Goal: Task Accomplishment & Management: Complete application form

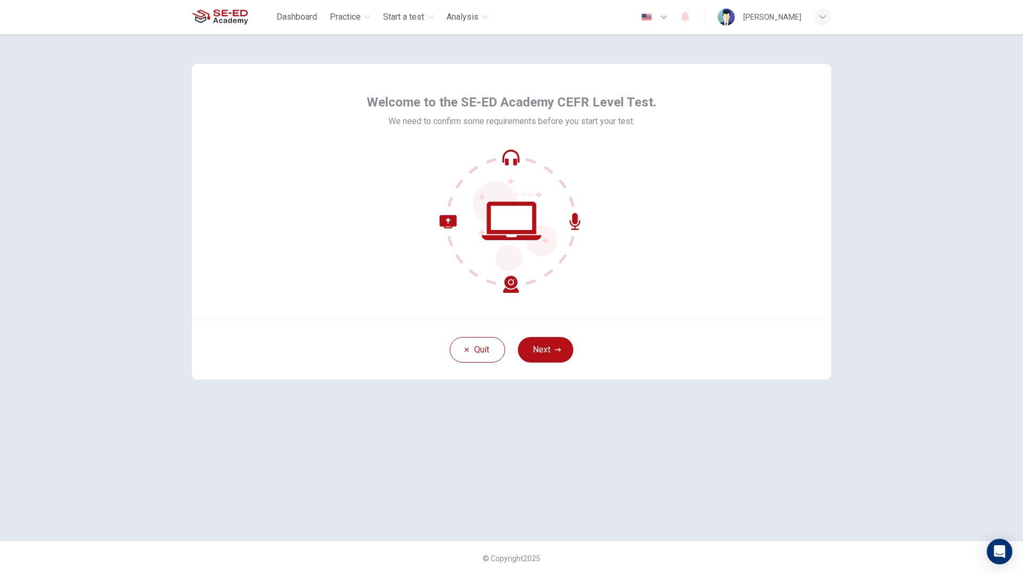
drag, startPoint x: 541, startPoint y: 343, endPoint x: 502, endPoint y: 311, distance: 49.9
click at [502, 311] on div "Welcome to the SE-ED Academy CEFR Level Test. We need to confirm some requireme…" at bounding box center [511, 192] width 639 height 256
click at [542, 352] on button "Next" at bounding box center [545, 350] width 55 height 26
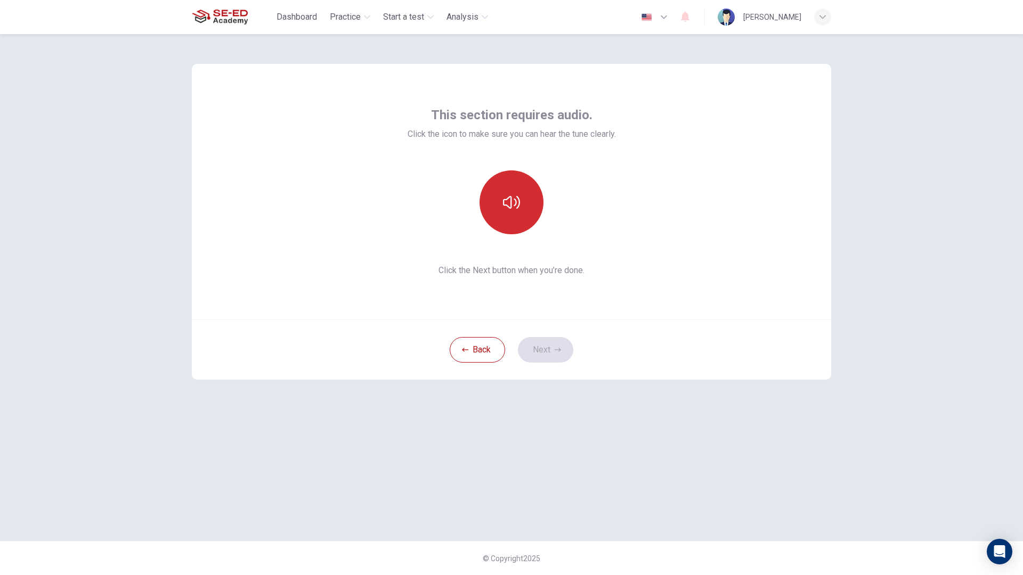
click at [521, 202] on button "button" at bounding box center [512, 203] width 64 height 64
click at [518, 202] on icon "button" at bounding box center [511, 202] width 17 height 13
click at [518, 202] on icon "button" at bounding box center [511, 202] width 17 height 17
click at [521, 216] on button "button" at bounding box center [512, 203] width 64 height 64
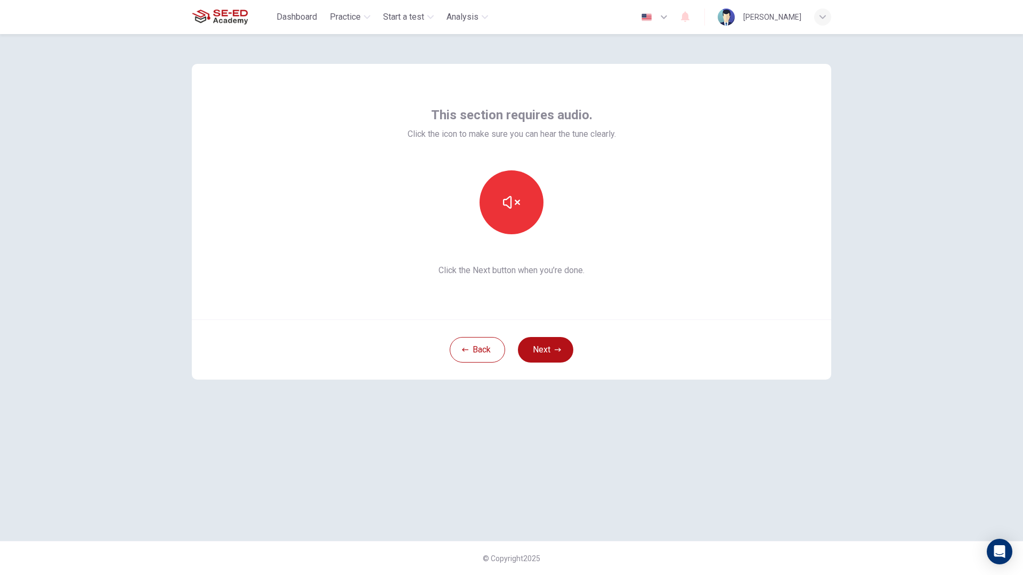
click at [514, 205] on icon "button" at bounding box center [511, 202] width 17 height 17
click at [553, 350] on button "Next" at bounding box center [545, 350] width 55 height 26
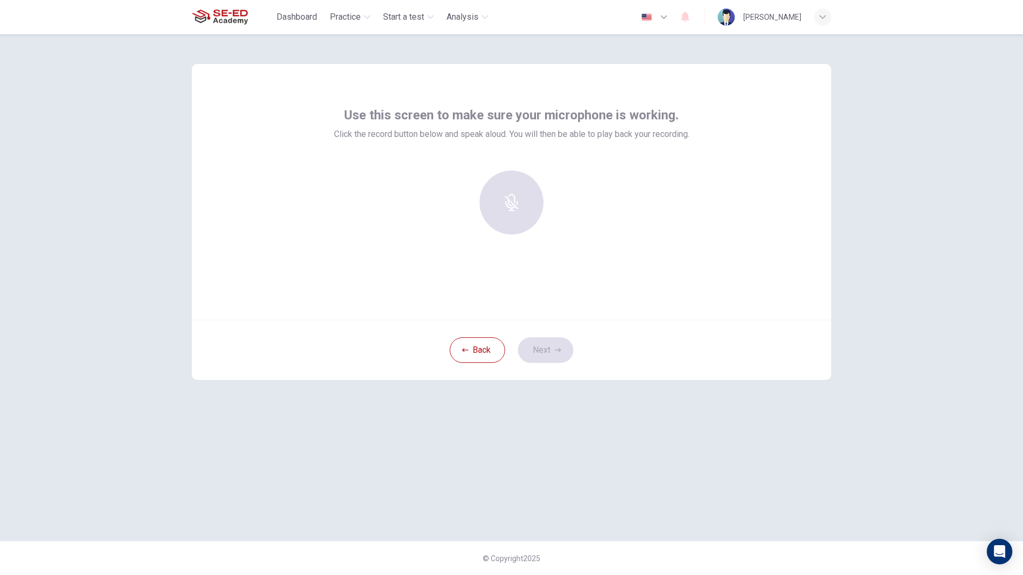
click at [512, 196] on div at bounding box center [511, 203] width 115 height 64
click at [547, 346] on div "Back Next" at bounding box center [511, 350] width 639 height 60
click at [564, 352] on div "Back Next" at bounding box center [511, 350] width 639 height 60
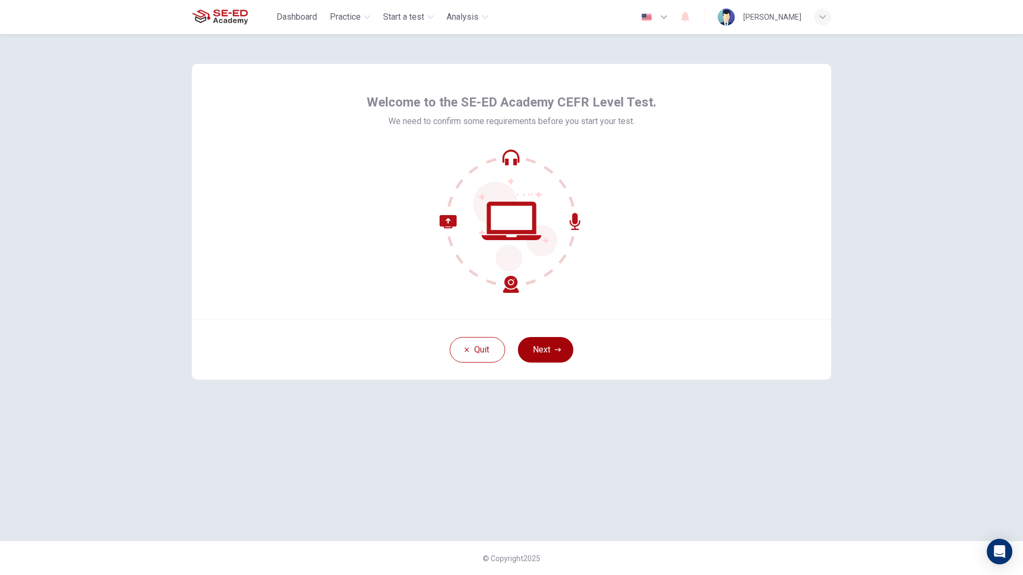
click at [540, 349] on button "Next" at bounding box center [545, 350] width 55 height 26
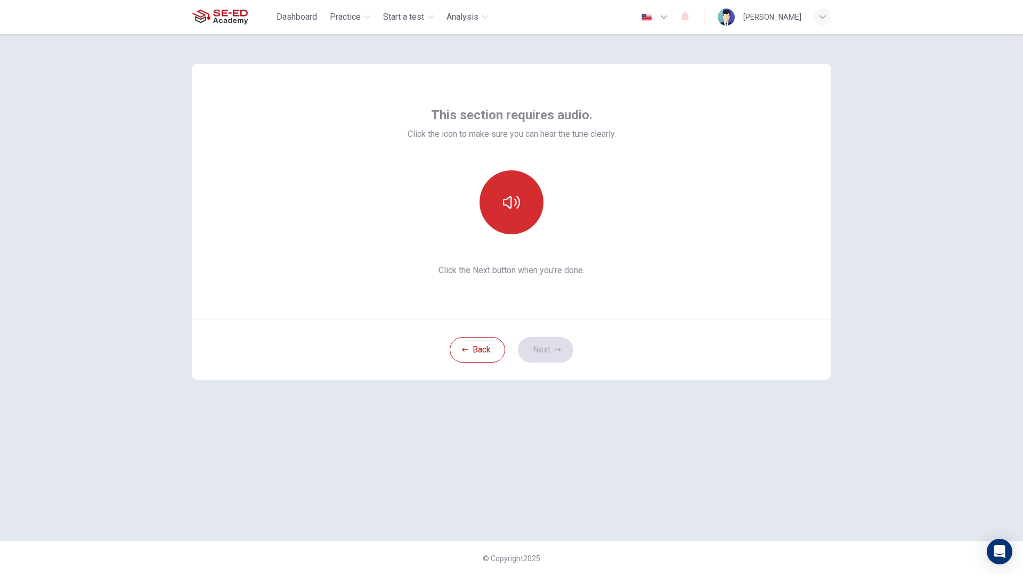
click at [513, 213] on button "button" at bounding box center [512, 203] width 64 height 64
click at [555, 347] on icon "button" at bounding box center [558, 350] width 6 height 6
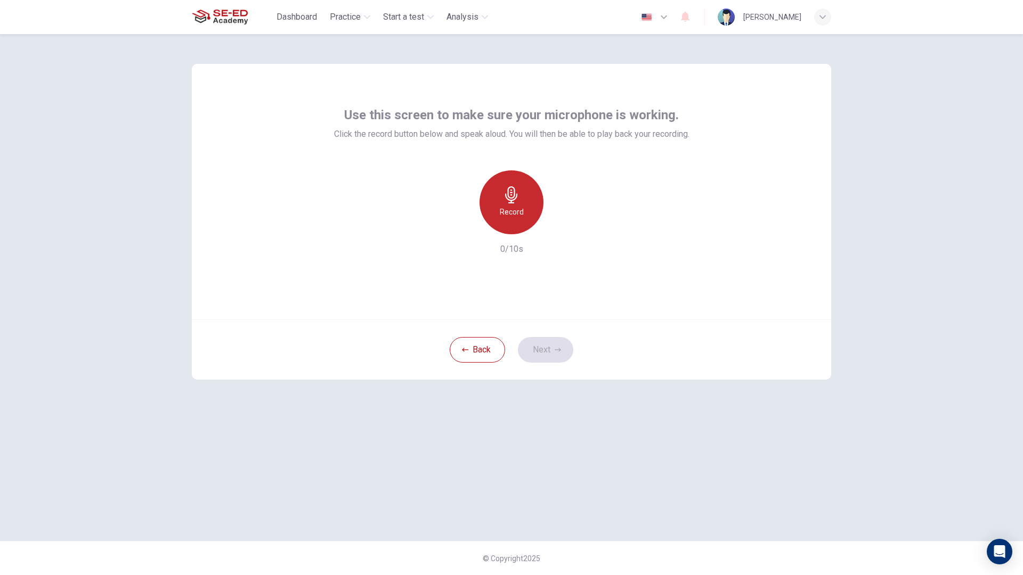
click at [512, 208] on h6 "Record" at bounding box center [512, 212] width 24 height 13
click at [546, 351] on button "Next" at bounding box center [545, 350] width 55 height 26
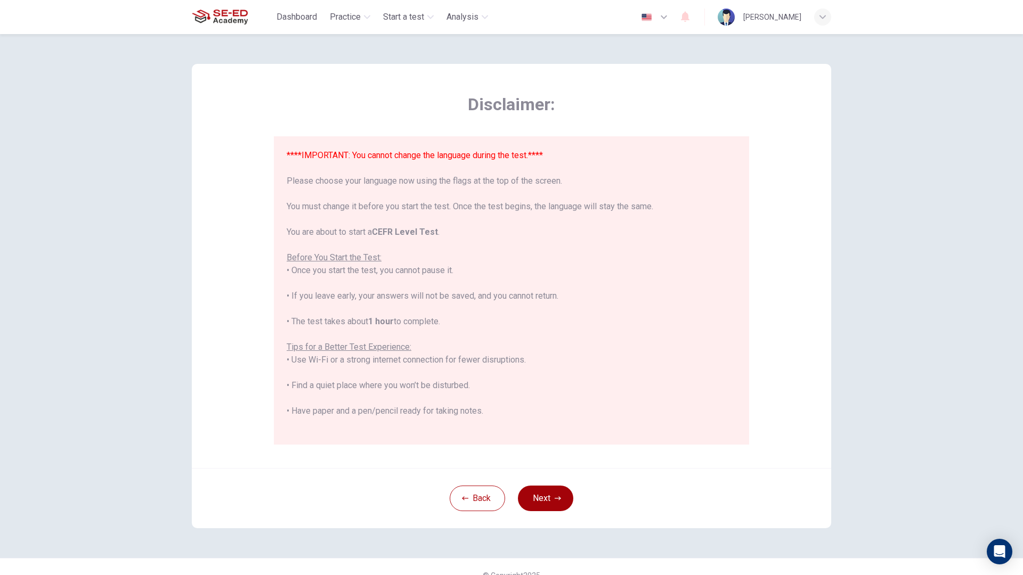
click at [541, 493] on button "Next" at bounding box center [545, 499] width 55 height 26
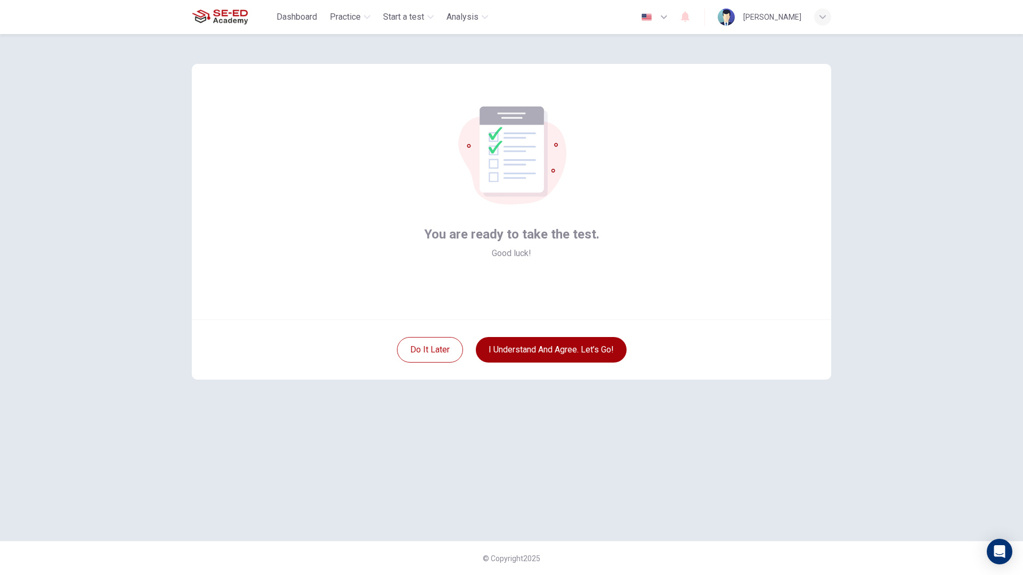
click at [586, 343] on button "I understand and agree. Let’s go!" at bounding box center [551, 350] width 151 height 26
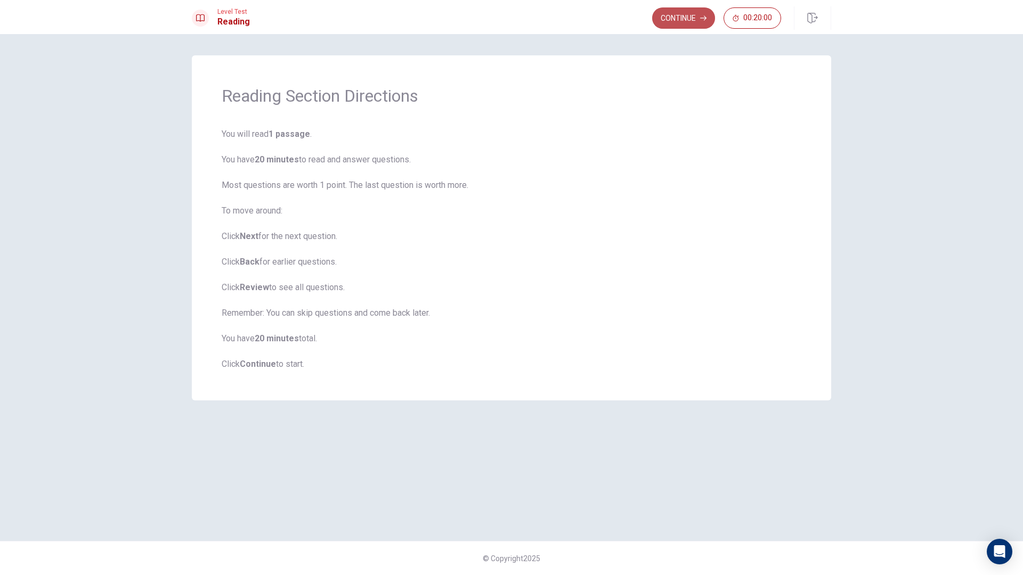
click at [685, 22] on button "Continue" at bounding box center [683, 17] width 63 height 21
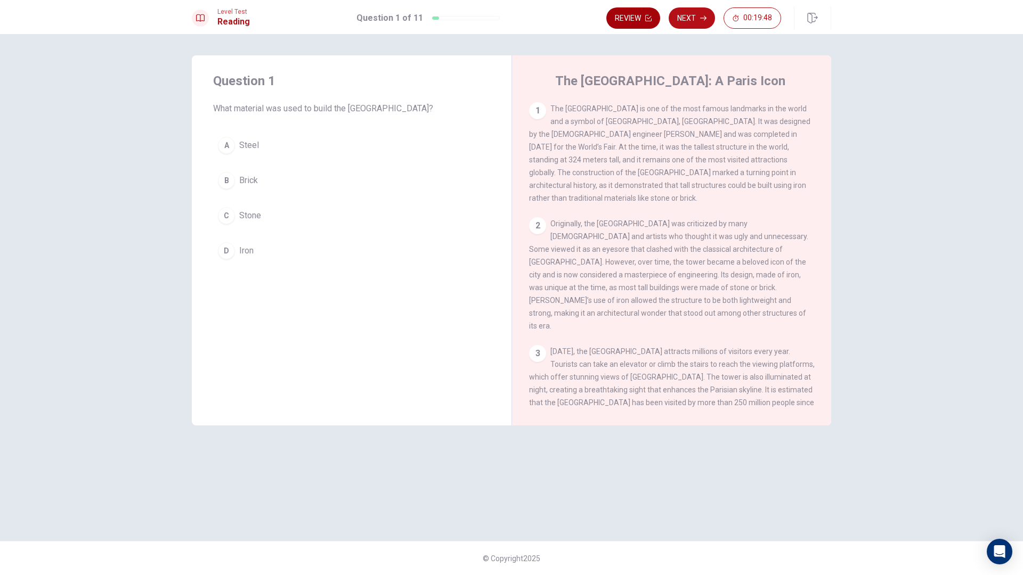
click at [637, 21] on button "Review" at bounding box center [633, 17] width 54 height 21
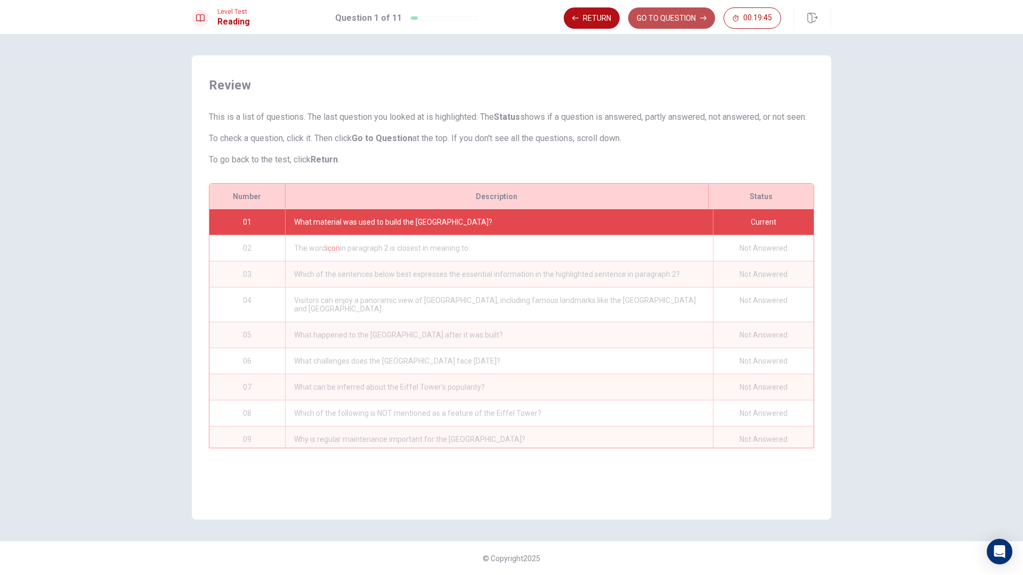
click at [678, 19] on button "GO TO QUESTION" at bounding box center [671, 17] width 87 height 21
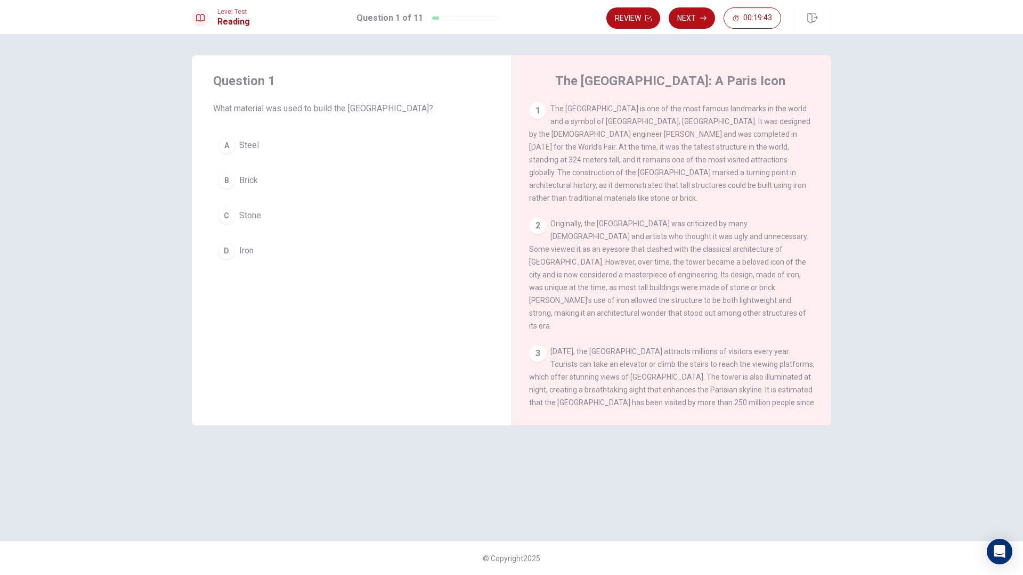
click at [533, 217] on div "2" at bounding box center [537, 225] width 17 height 17
click at [228, 182] on div "B" at bounding box center [226, 180] width 17 height 17
click at [242, 216] on span "Stone" at bounding box center [250, 215] width 22 height 13
click at [257, 249] on button "D Iron" at bounding box center [351, 251] width 277 height 27
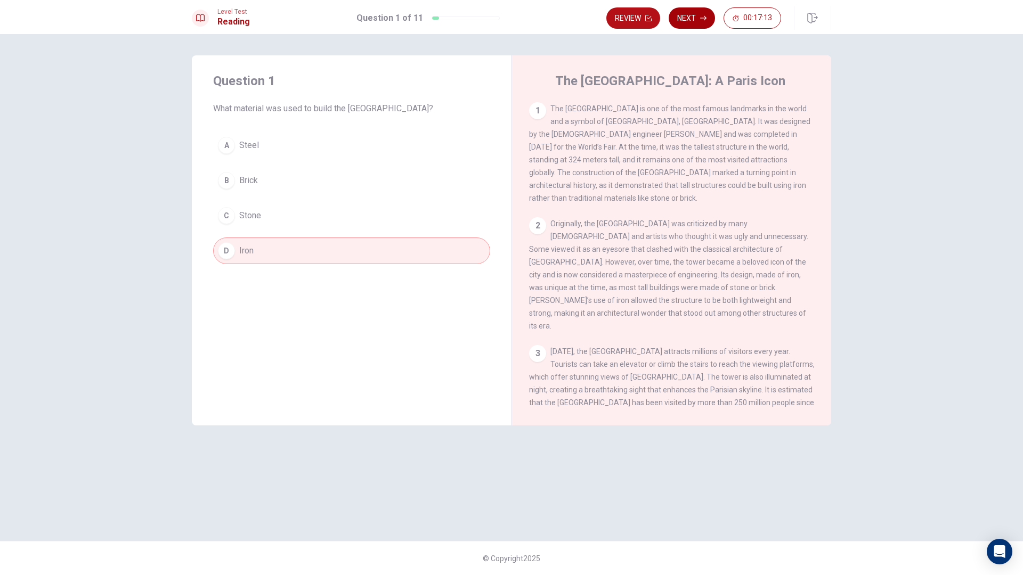
click at [691, 25] on button "Next" at bounding box center [692, 17] width 46 height 21
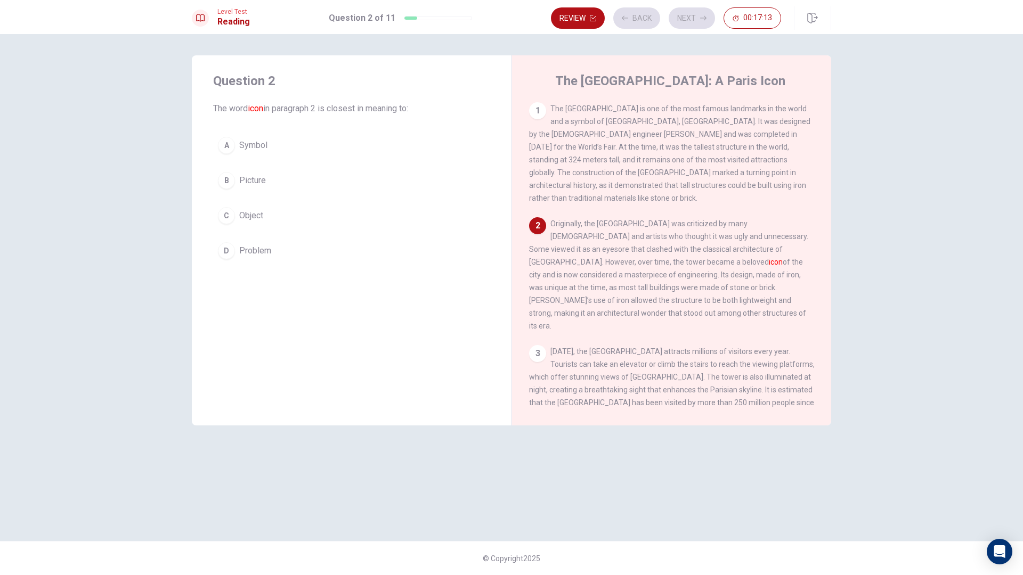
scroll to position [13, 0]
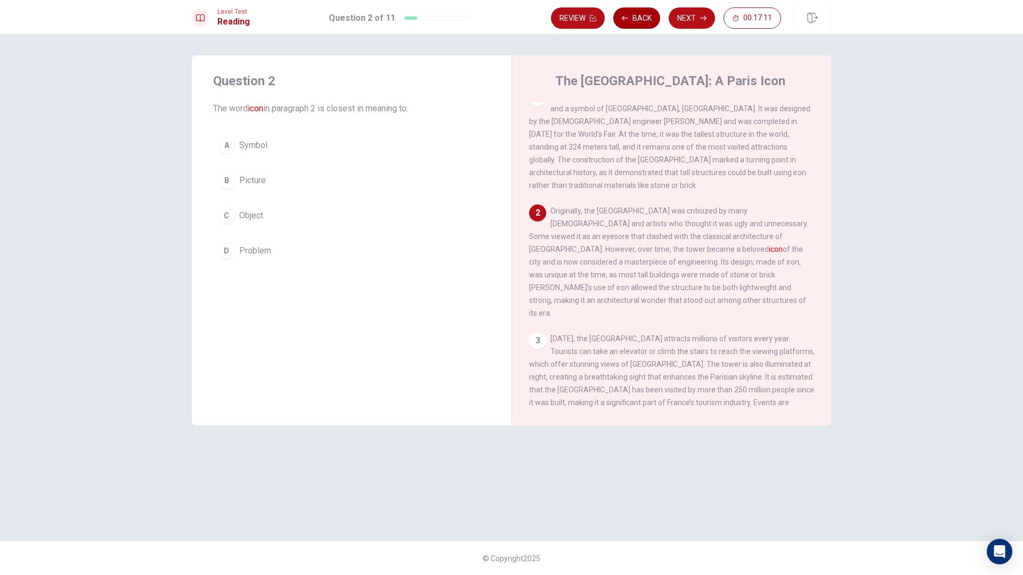
click at [630, 15] on button "Back" at bounding box center [636, 17] width 47 height 21
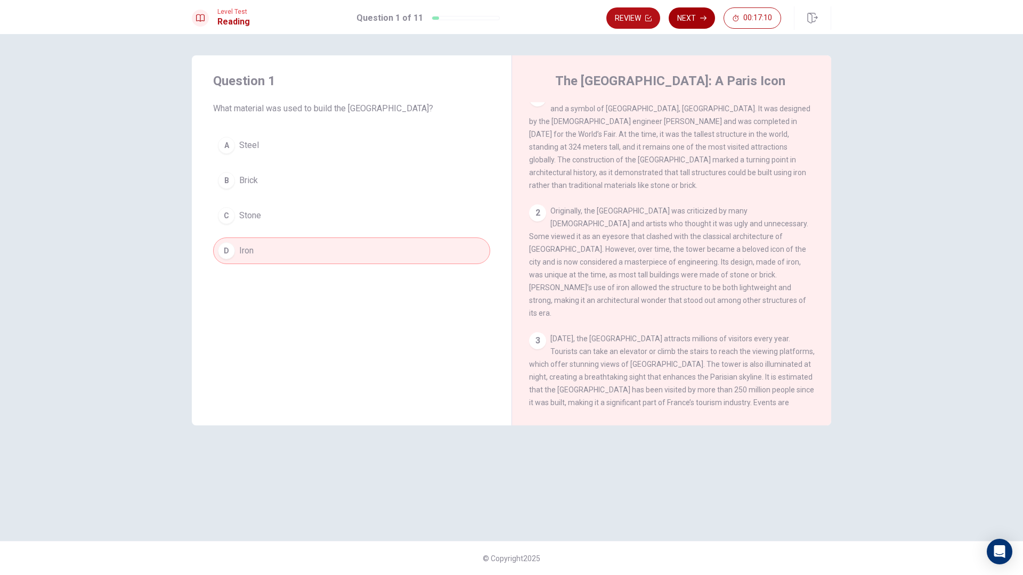
click at [686, 18] on button "Next" at bounding box center [692, 17] width 46 height 21
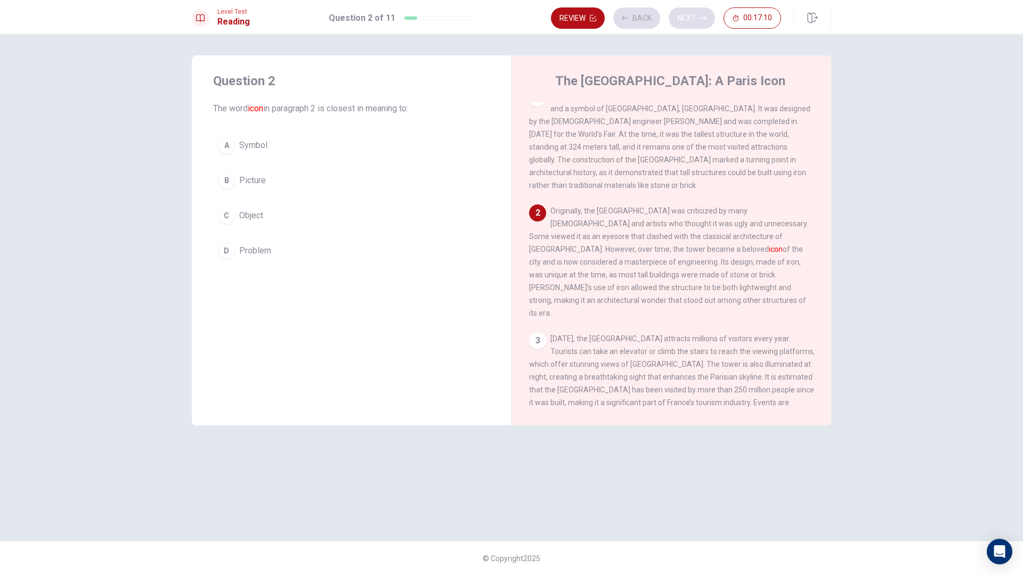
scroll to position [106, 0]
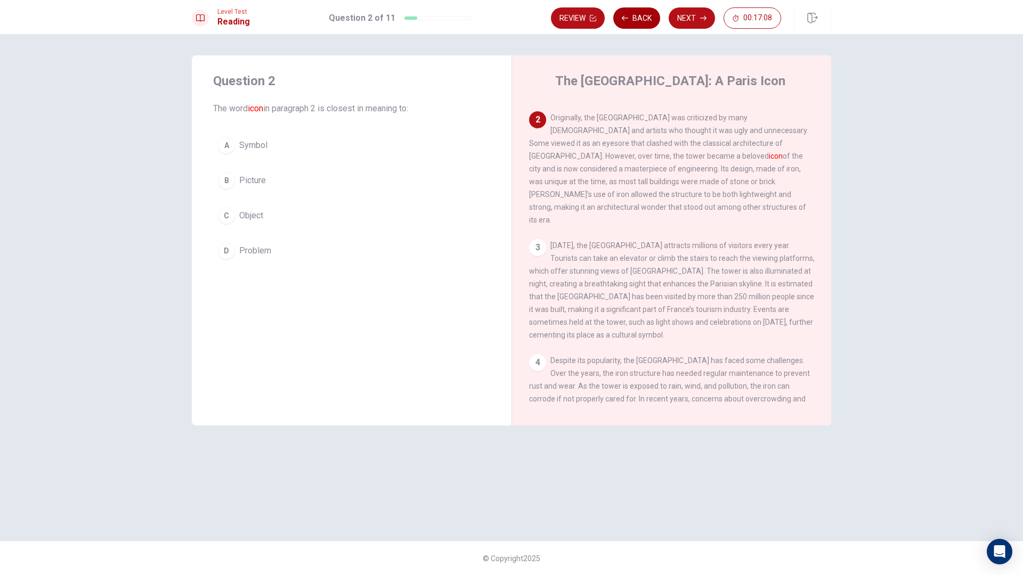
click at [637, 20] on button "Back" at bounding box center [636, 17] width 47 height 21
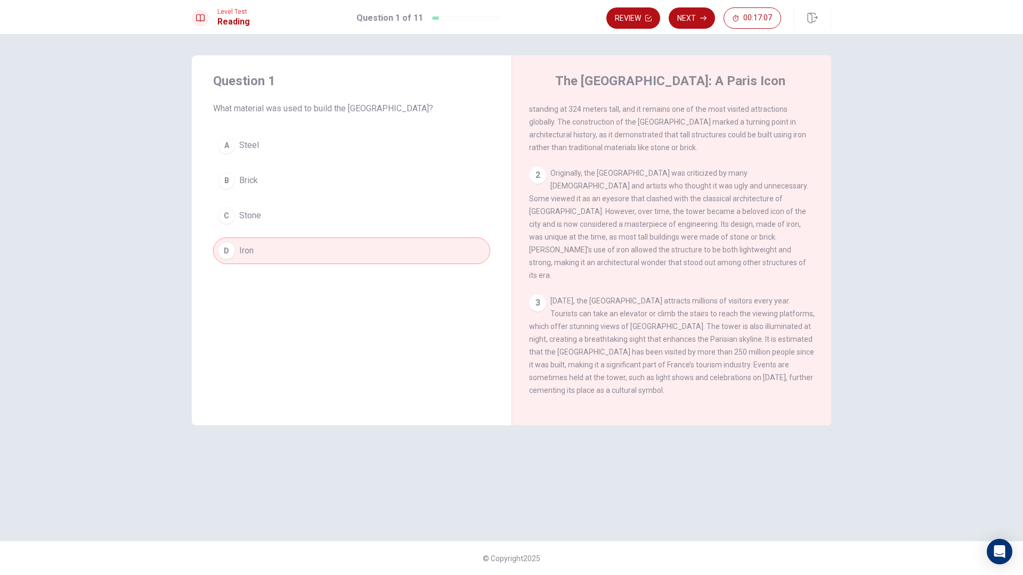
scroll to position [0, 0]
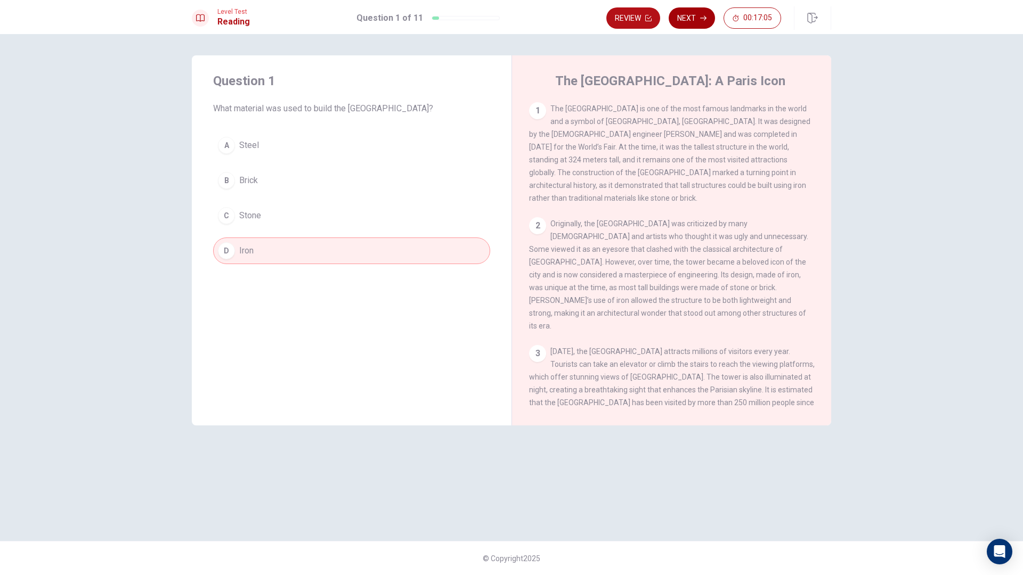
click at [694, 19] on button "Next" at bounding box center [692, 17] width 46 height 21
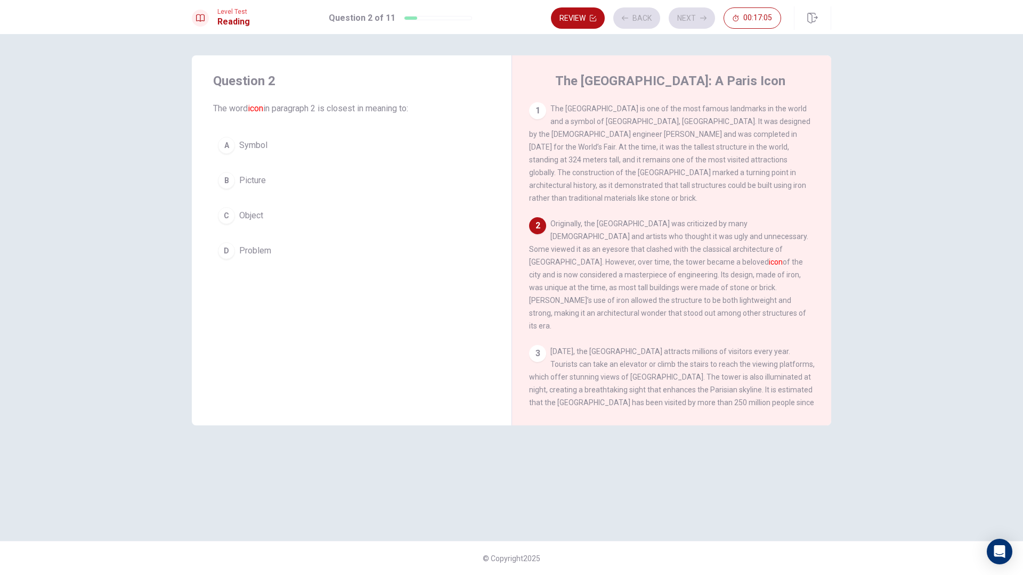
scroll to position [13, 0]
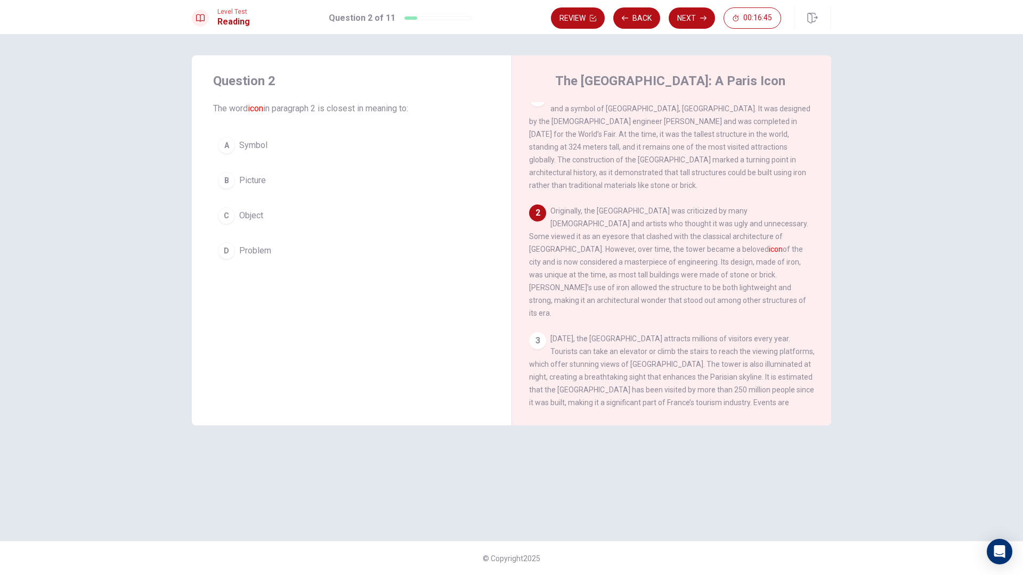
click at [254, 158] on button "A Symbol" at bounding box center [351, 145] width 277 height 27
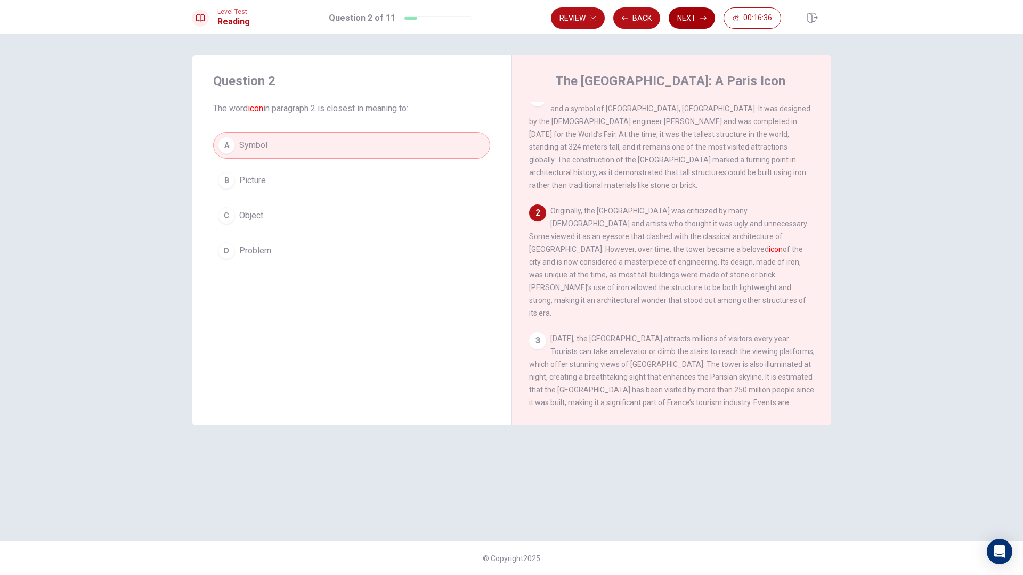
click at [677, 15] on button "Next" at bounding box center [692, 17] width 46 height 21
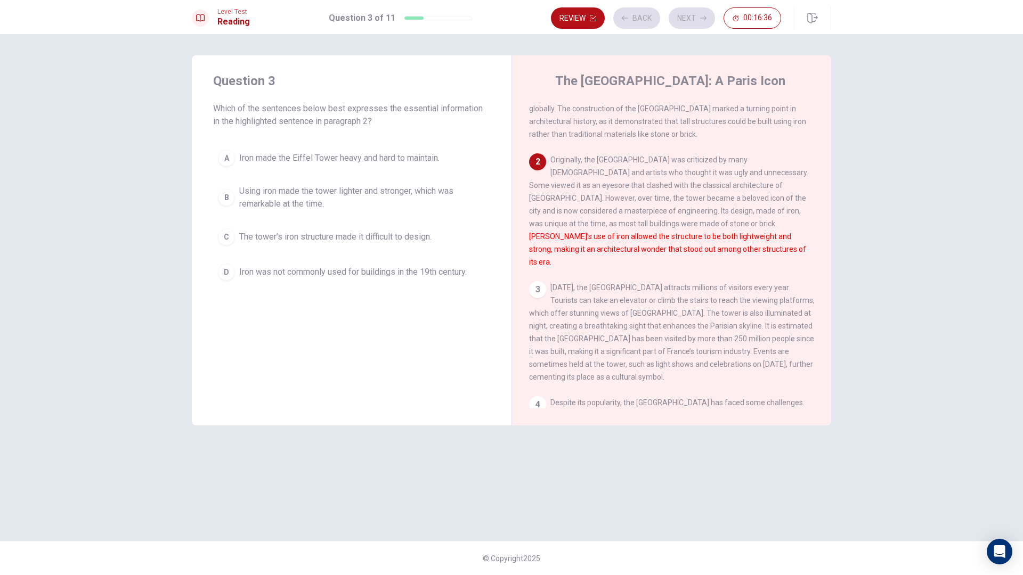
scroll to position [106, 0]
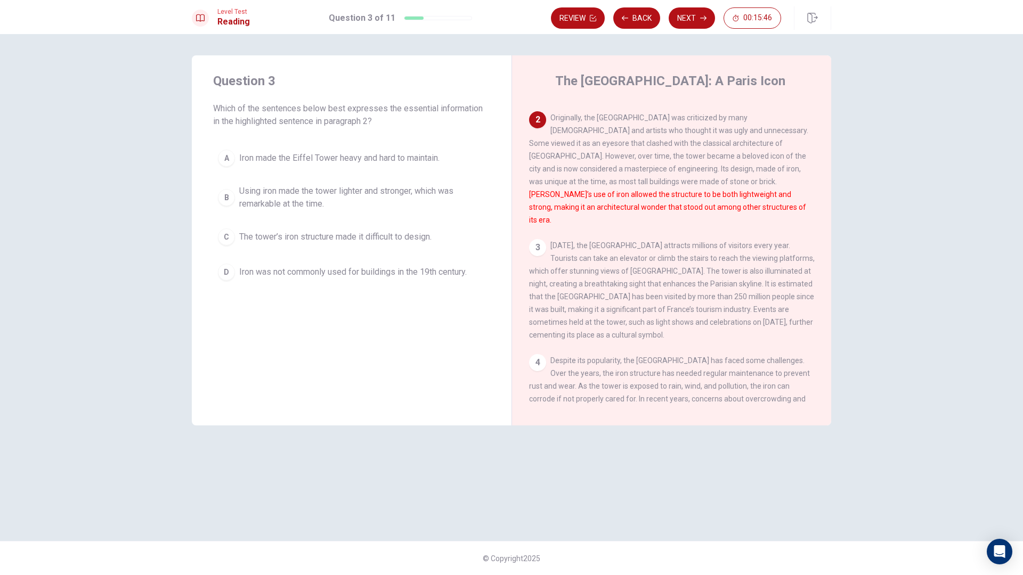
click at [244, 200] on span "Using iron made the tower lighter and stronger, which was remarkable at the tim…" at bounding box center [362, 198] width 246 height 26
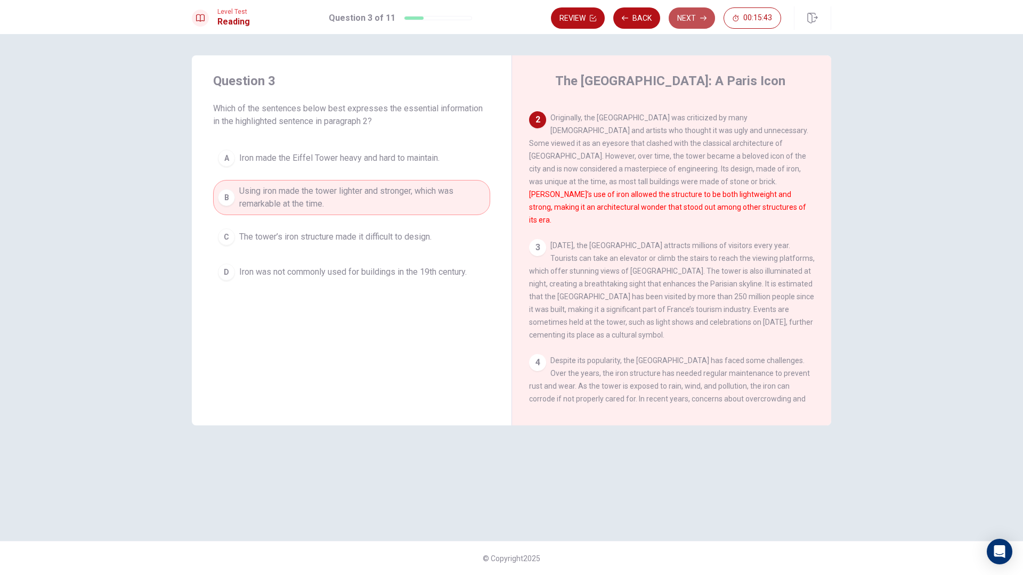
click at [702, 17] on icon "button" at bounding box center [703, 18] width 6 height 6
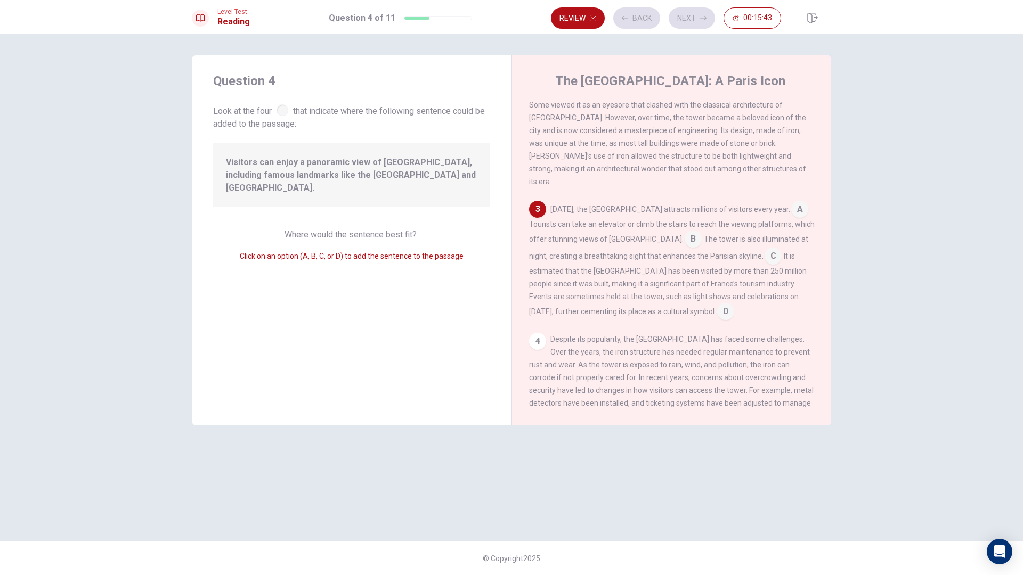
scroll to position [145, 0]
click at [791, 201] on input at bounding box center [799, 209] width 17 height 17
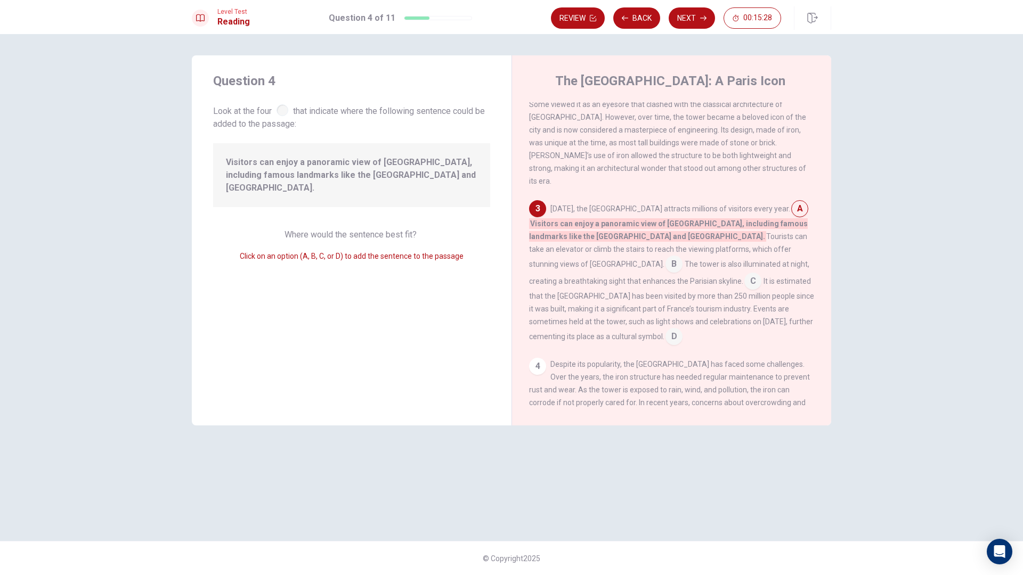
click at [791, 201] on input at bounding box center [799, 209] width 17 height 17
click at [803, 200] on div "[DATE], the [GEOGRAPHIC_DATA] attracts millions of visitors every year. A Visit…" at bounding box center [672, 272] width 286 height 145
click at [744, 274] on input at bounding box center [752, 282] width 17 height 17
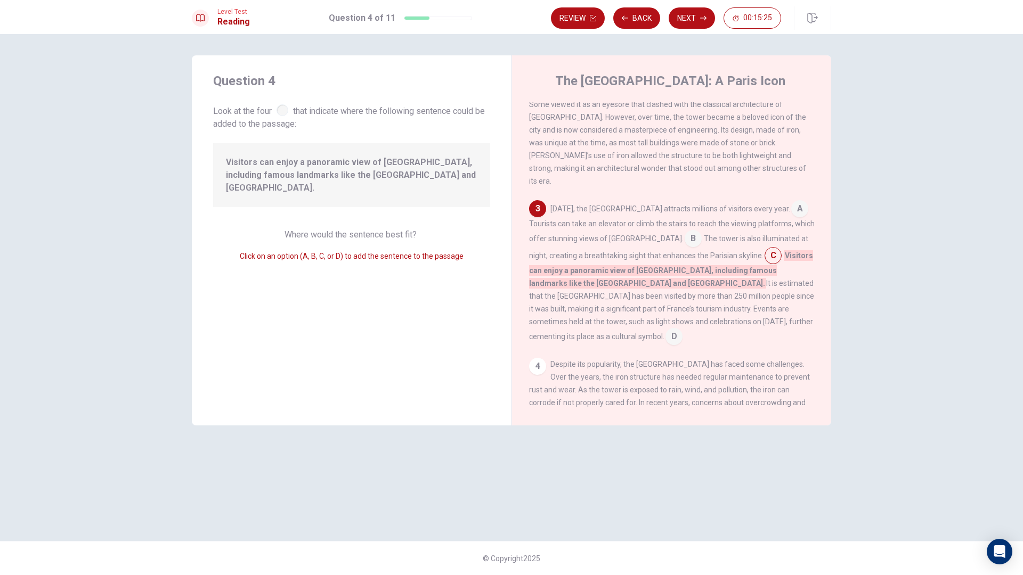
click at [765, 248] on input at bounding box center [773, 256] width 17 height 17
click at [683, 329] on input at bounding box center [674, 337] width 17 height 17
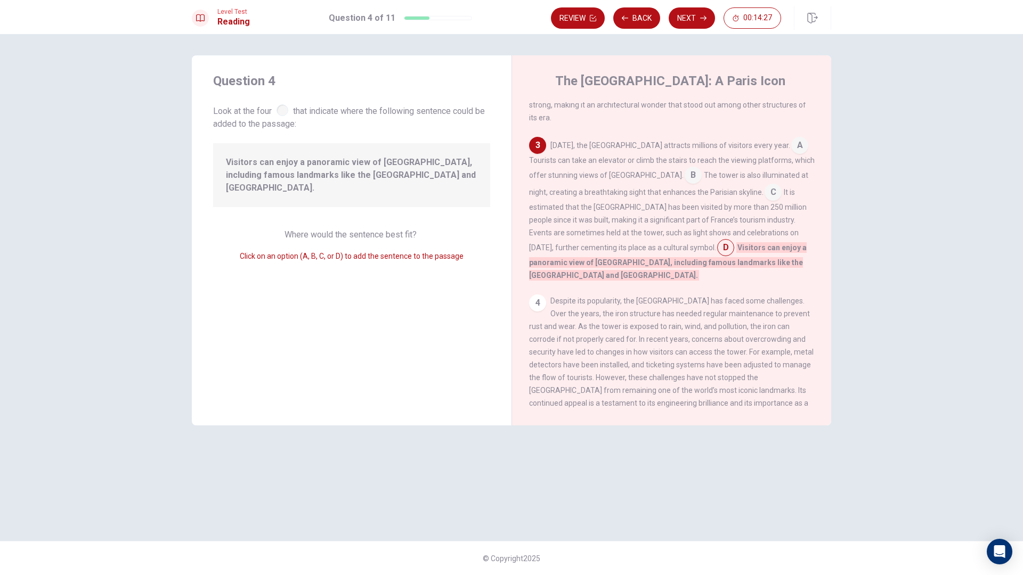
scroll to position [210, 0]
click at [558, 331] on span "Despite its popularity, the [GEOGRAPHIC_DATA] has faced some challenges. Over t…" at bounding box center [671, 357] width 285 height 124
click at [699, 23] on button "Next" at bounding box center [692, 17] width 46 height 21
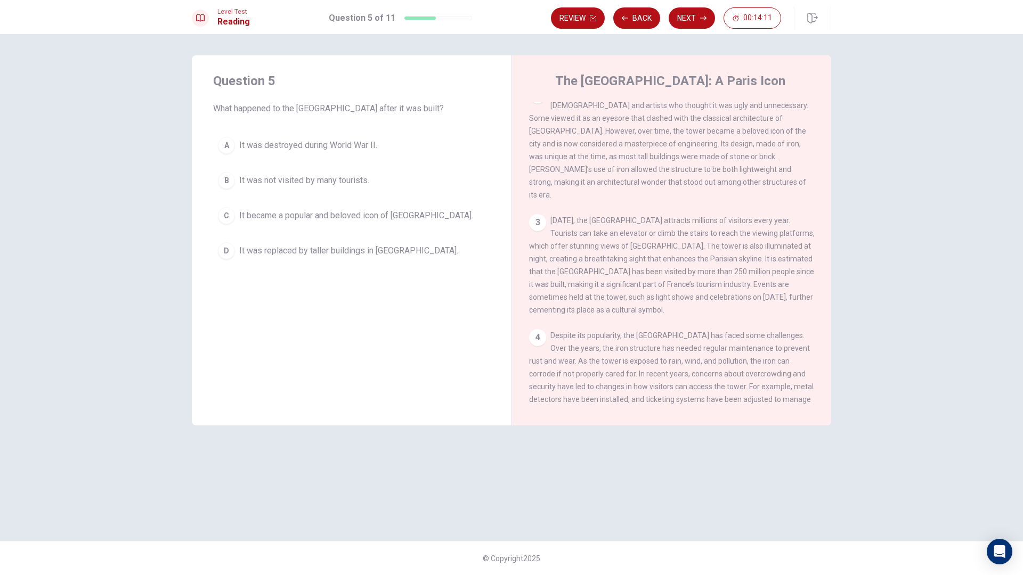
scroll to position [0, 0]
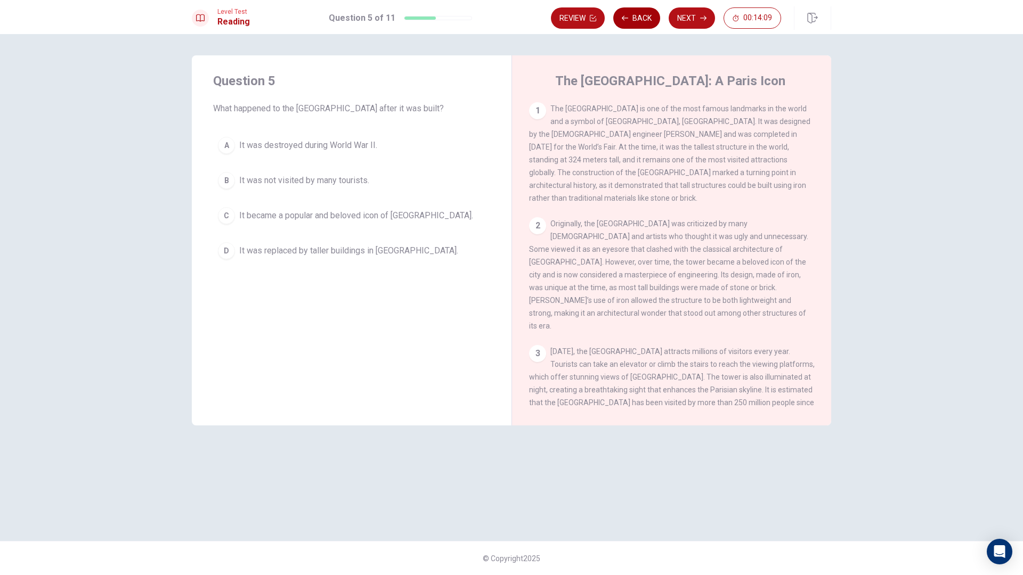
click at [639, 23] on button "Back" at bounding box center [636, 17] width 47 height 21
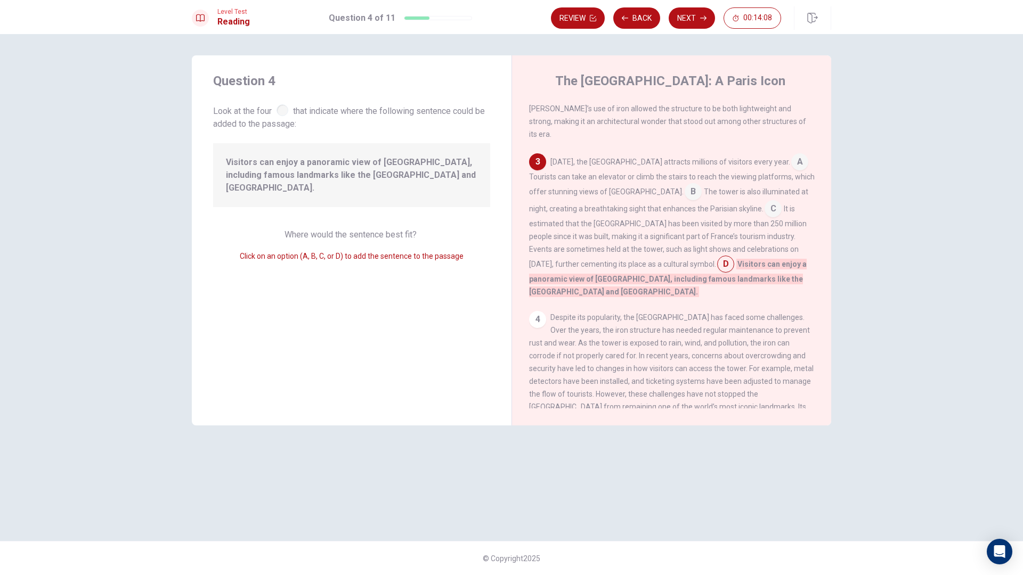
scroll to position [210, 0]
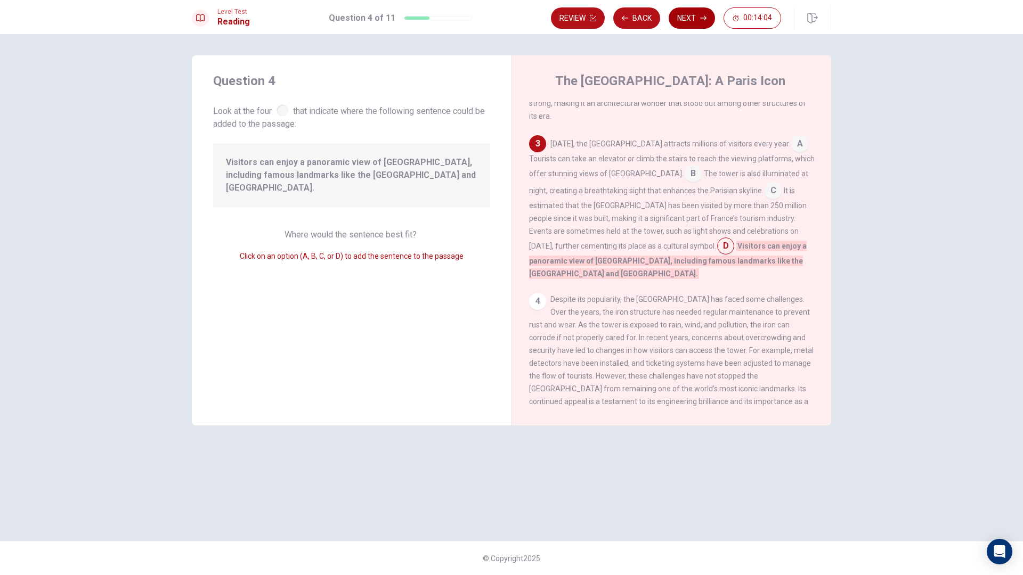
click at [698, 22] on button "Next" at bounding box center [692, 17] width 46 height 21
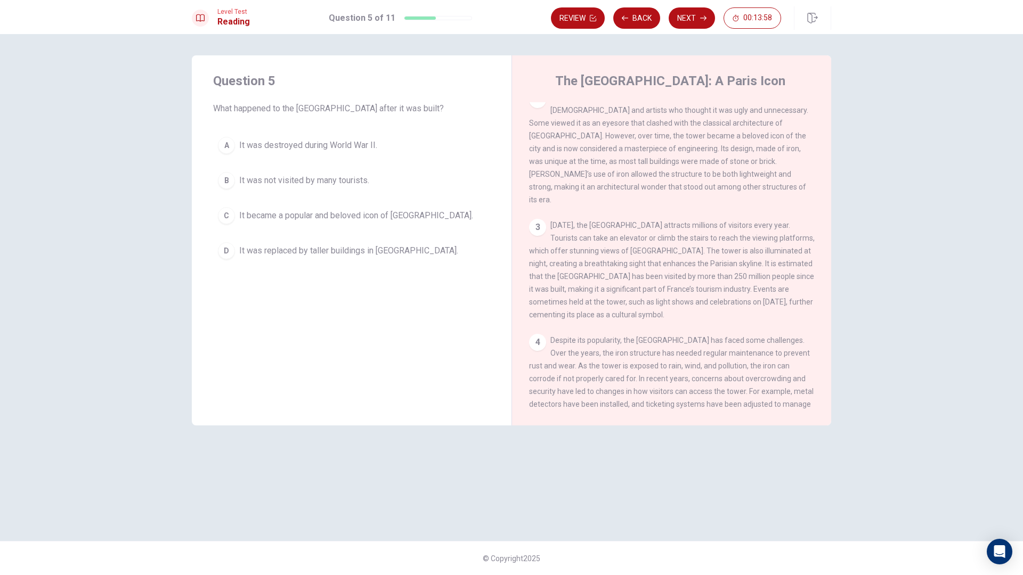
scroll to position [184, 0]
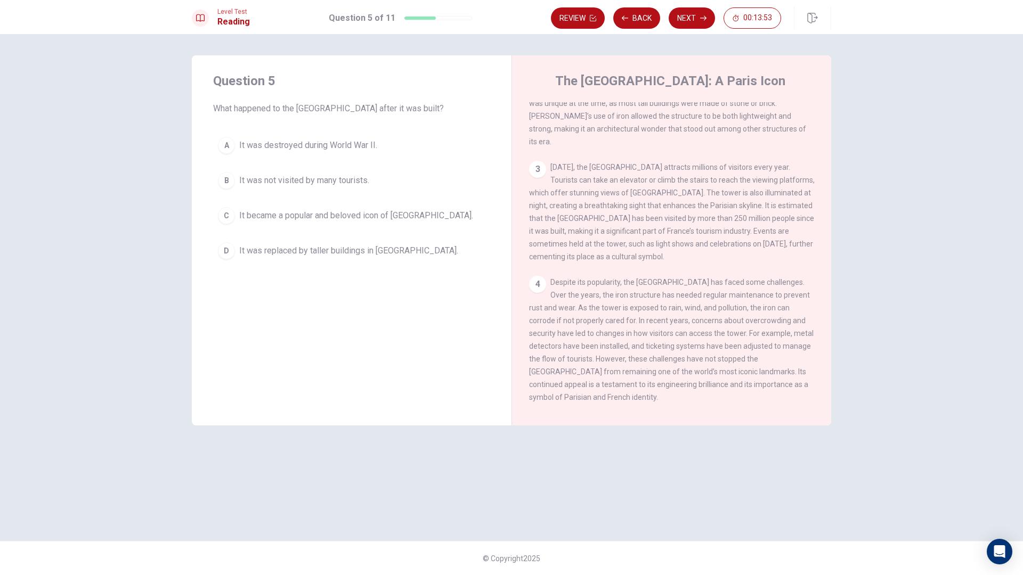
click at [258, 210] on span "It became a popular and beloved icon of [GEOGRAPHIC_DATA]." at bounding box center [356, 215] width 234 height 13
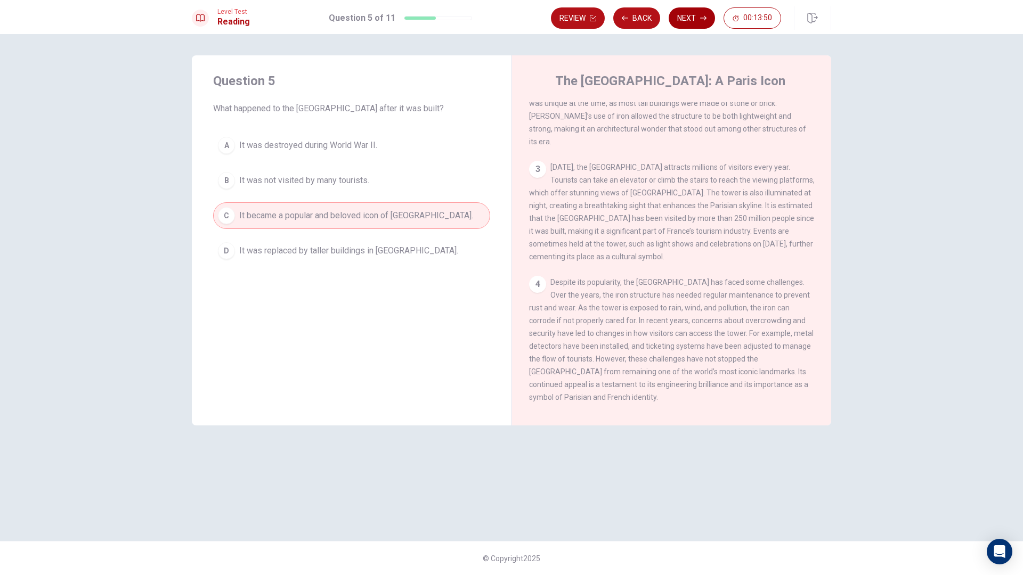
click at [694, 19] on button "Next" at bounding box center [692, 17] width 46 height 21
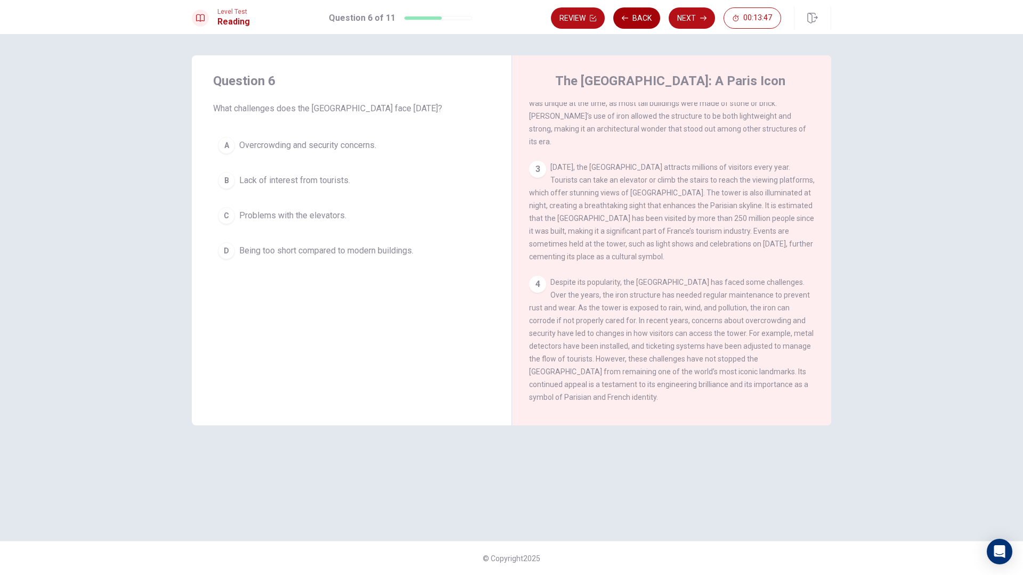
click at [629, 26] on button "Back" at bounding box center [636, 17] width 47 height 21
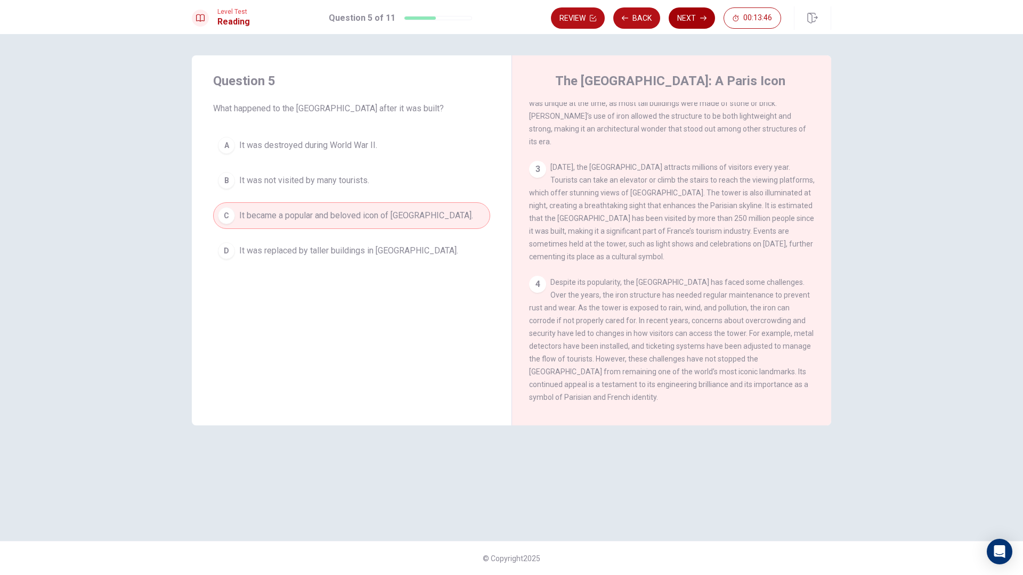
click at [699, 16] on button "Next" at bounding box center [692, 17] width 46 height 21
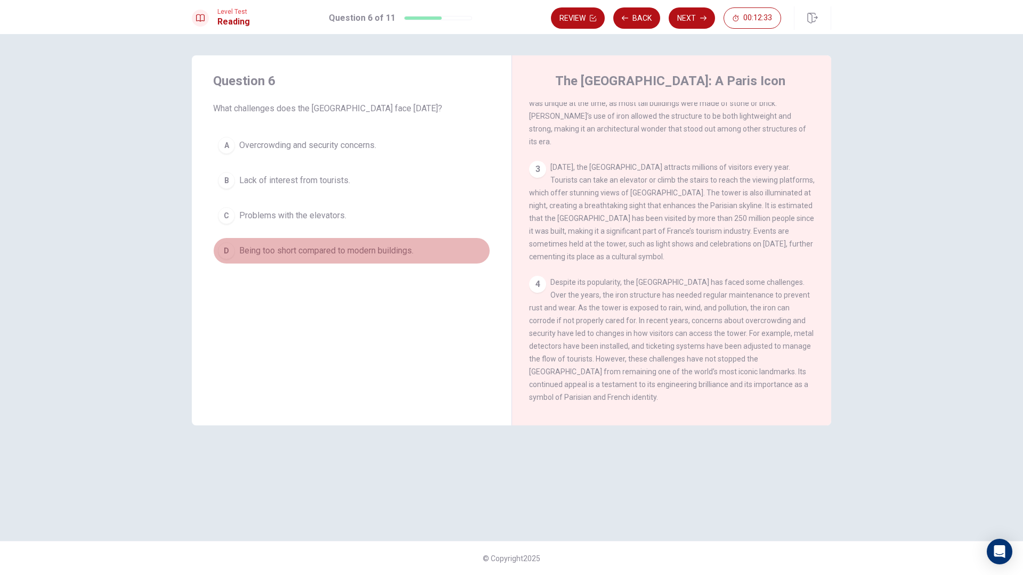
click at [290, 244] on button "D Being too short compared to modern buildings." at bounding box center [351, 251] width 277 height 27
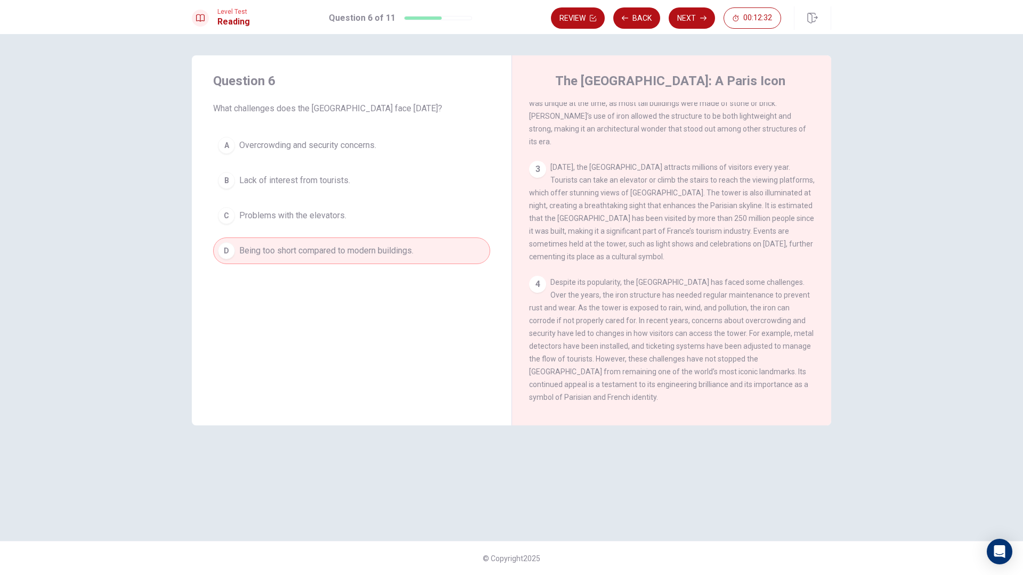
drag, startPoint x: 353, startPoint y: 200, endPoint x: 336, endPoint y: 186, distance: 22.7
click at [353, 201] on div "A Overcrowding and security concerns. B Lack of interest from tourists. C Probl…" at bounding box center [351, 198] width 277 height 132
click at [338, 177] on span "Lack of interest from tourists." at bounding box center [294, 180] width 111 height 13
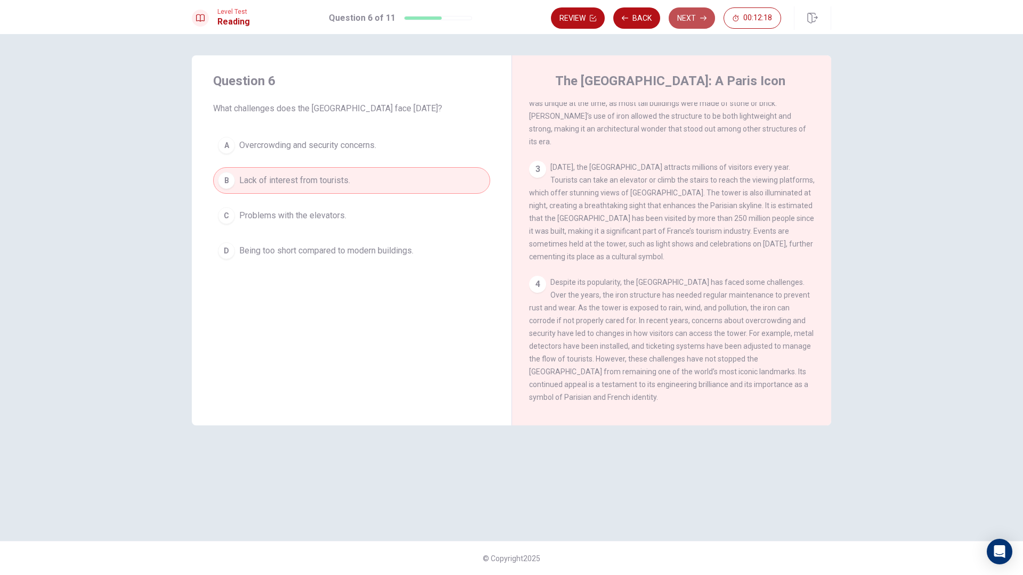
click at [705, 23] on button "Next" at bounding box center [692, 17] width 46 height 21
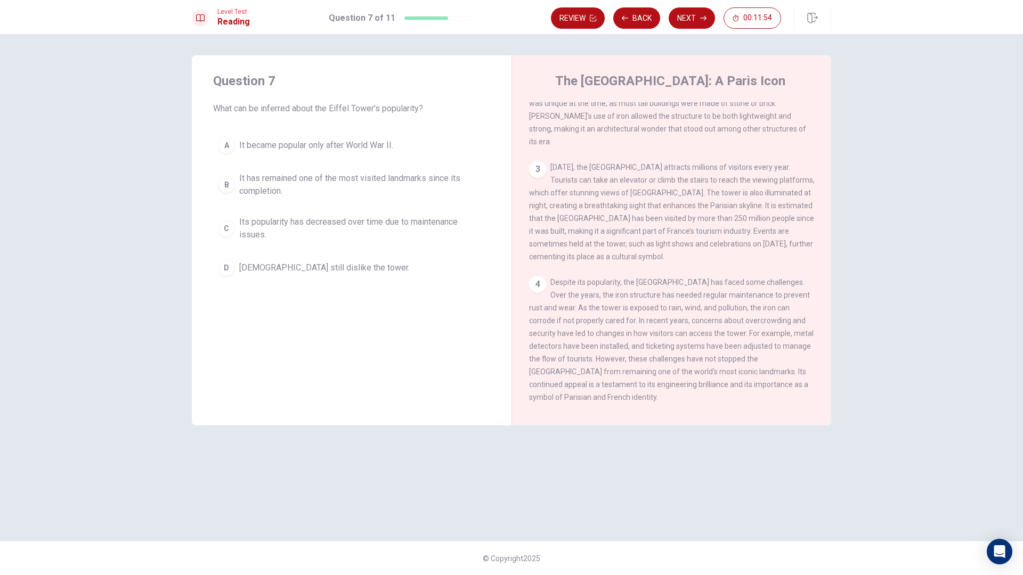
click at [378, 225] on span "Its popularity has decreased over time due to maintenance issues." at bounding box center [362, 229] width 246 height 26
click at [355, 250] on div "A It became popular only after World War II. B It has remained one of the most …" at bounding box center [351, 206] width 277 height 149
click at [338, 265] on span "[DEMOGRAPHIC_DATA] still dislike the tower." at bounding box center [324, 268] width 171 height 13
click at [351, 202] on button "B It has remained one of the most visited landmarks since its completion." at bounding box center [351, 184] width 277 height 35
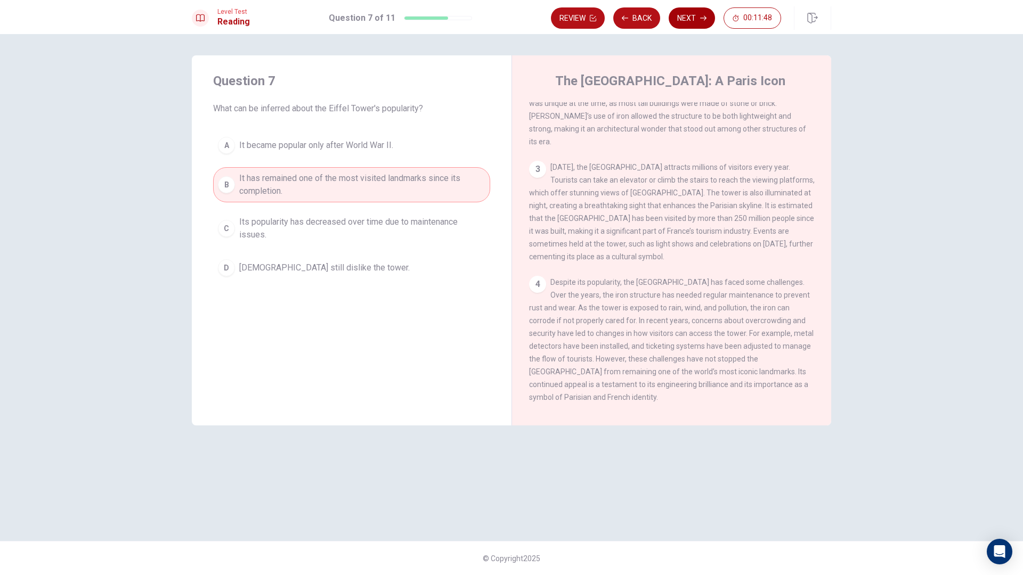
click at [681, 23] on button "Next" at bounding box center [692, 17] width 46 height 21
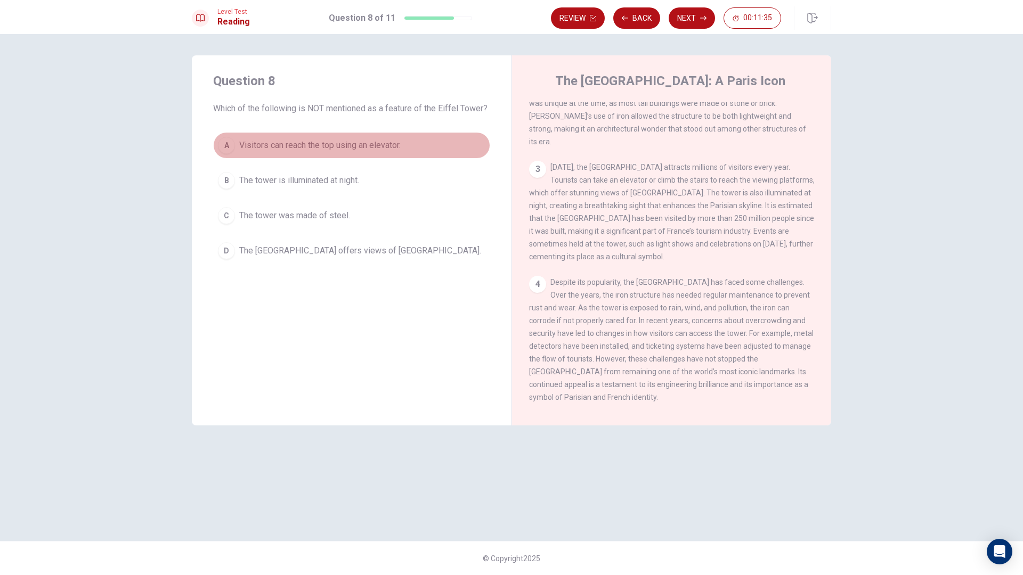
click at [229, 146] on div "A" at bounding box center [226, 145] width 17 height 17
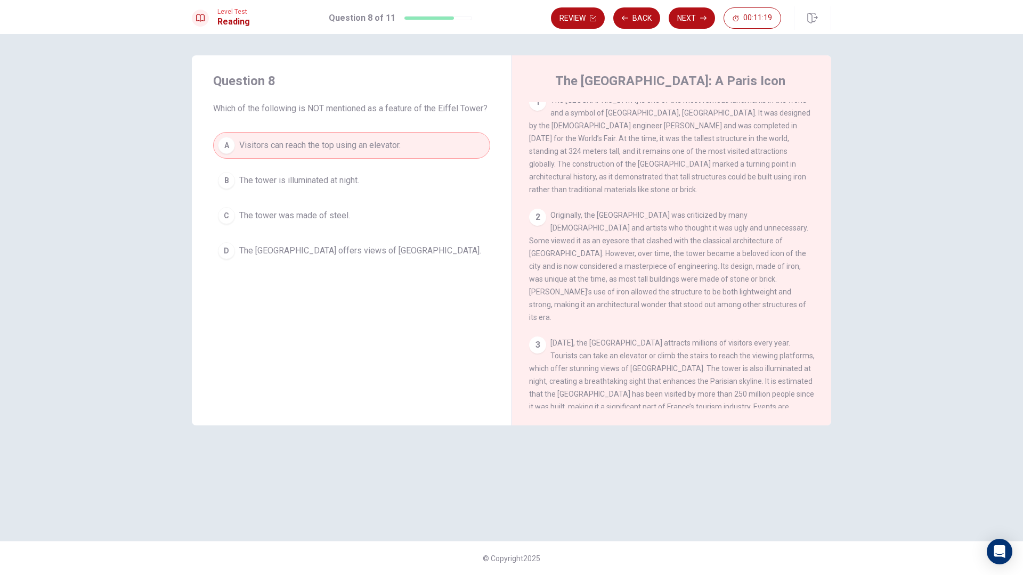
scroll to position [0, 0]
click at [697, 13] on button "Next" at bounding box center [692, 17] width 46 height 21
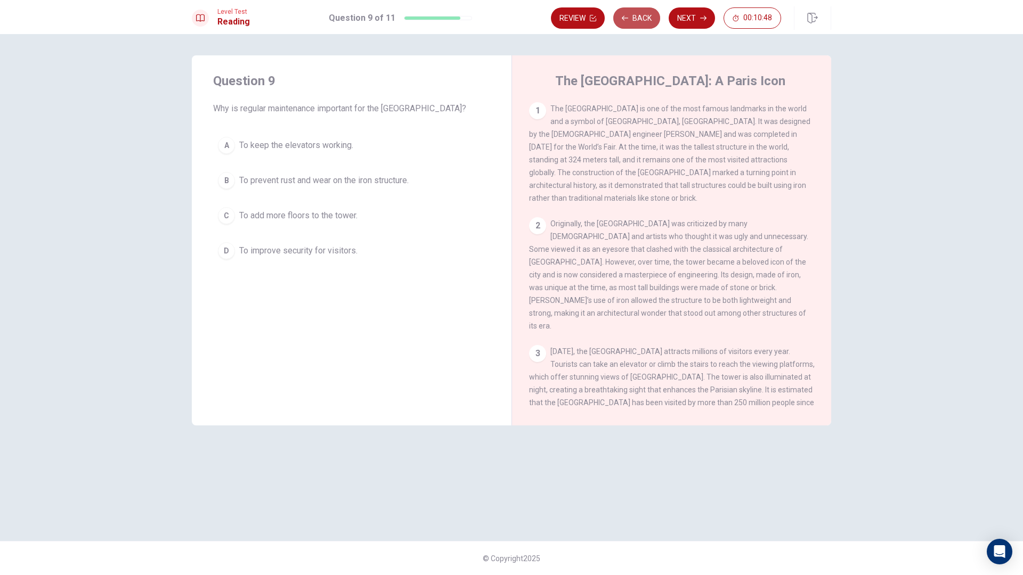
click at [642, 19] on button "Back" at bounding box center [636, 17] width 47 height 21
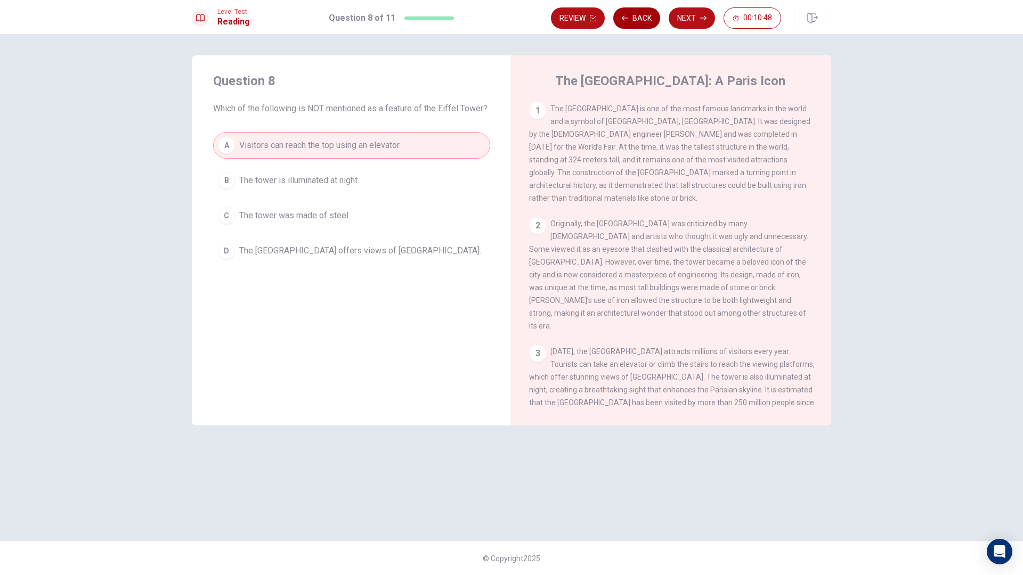
click at [642, 19] on button "Back" at bounding box center [636, 17] width 47 height 21
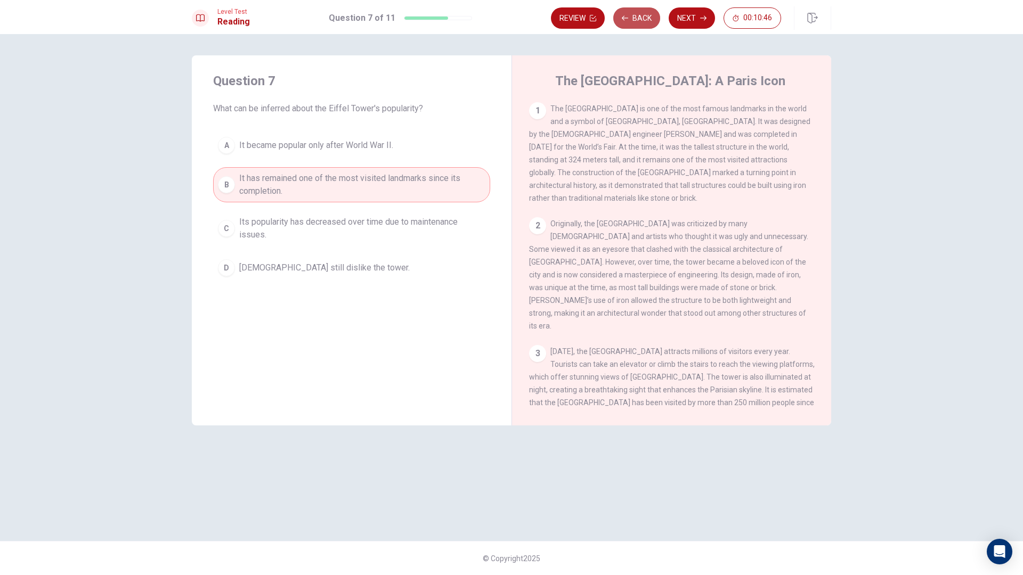
click at [642, 19] on button "Back" at bounding box center [636, 17] width 47 height 21
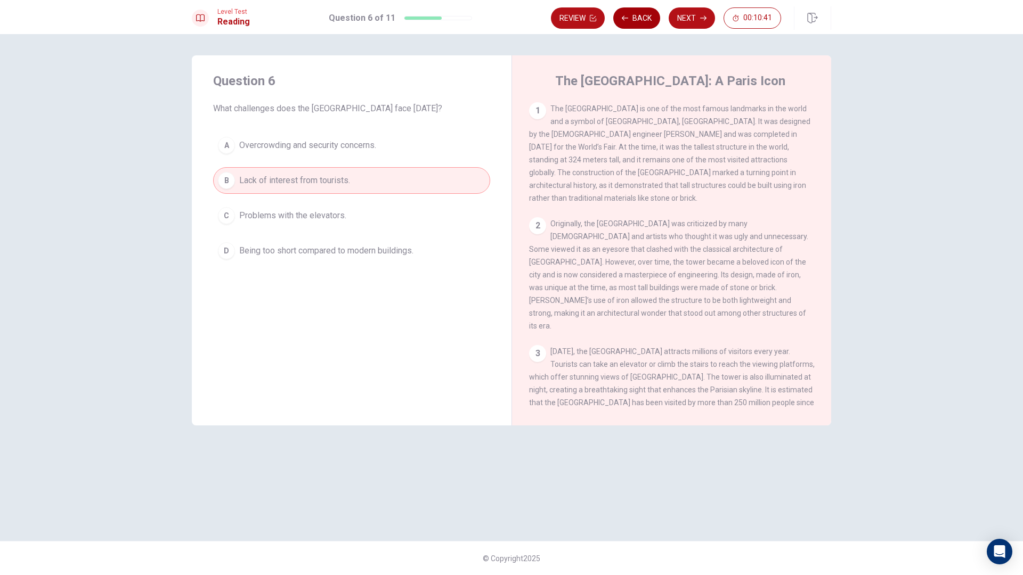
click at [628, 21] on icon "button" at bounding box center [625, 18] width 6 height 6
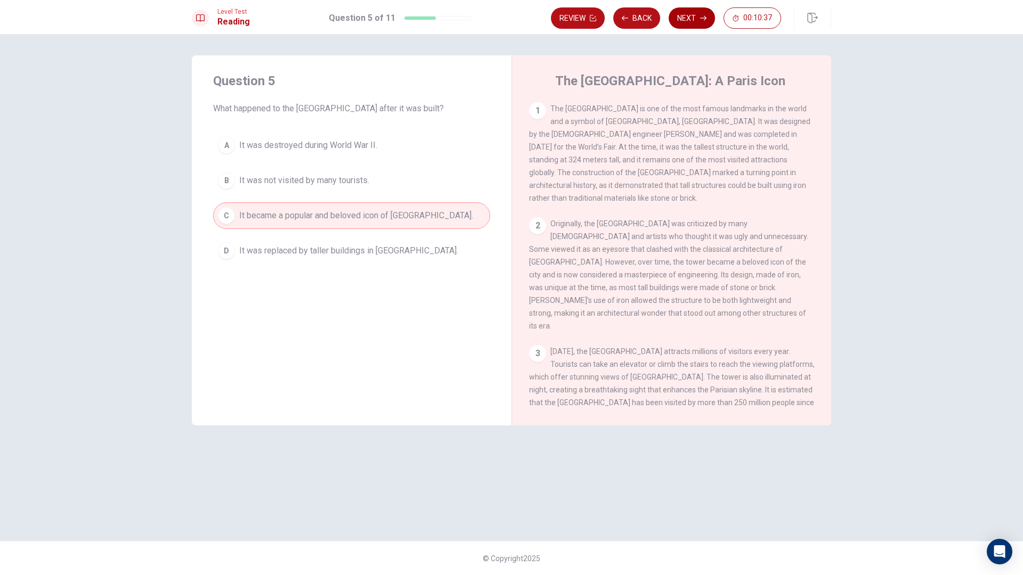
click at [687, 17] on button "Next" at bounding box center [692, 17] width 46 height 21
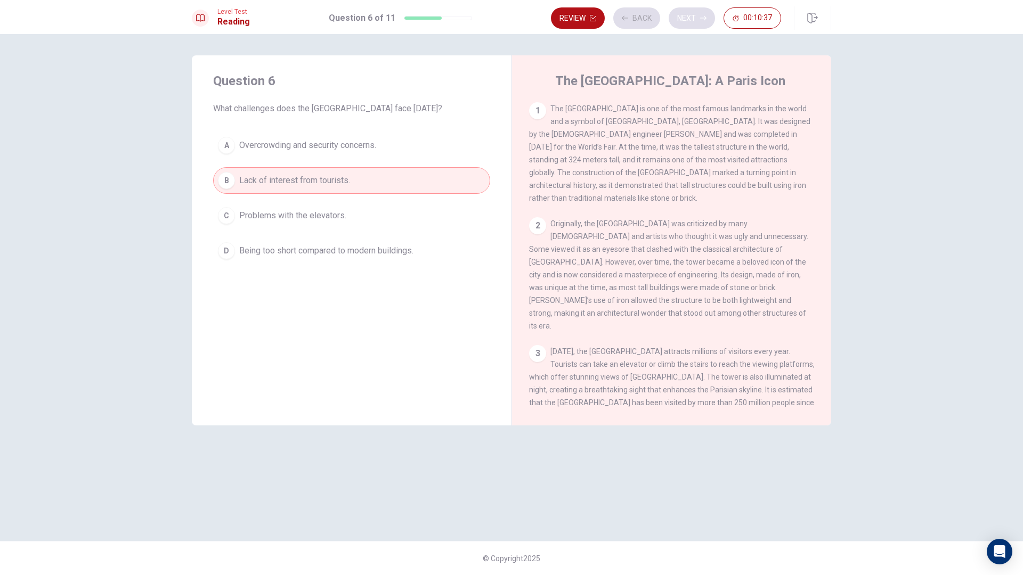
click at [687, 17] on div "Review Back Next 00:10:37" at bounding box center [666, 17] width 230 height 21
click at [687, 21] on button "Next" at bounding box center [692, 17] width 46 height 21
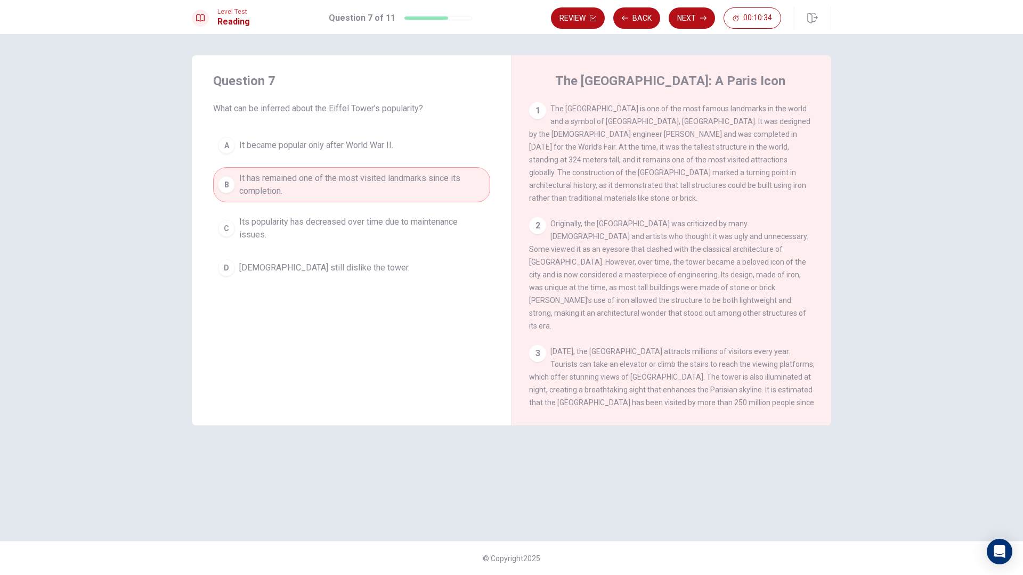
click at [690, 18] on button "Next" at bounding box center [692, 17] width 46 height 21
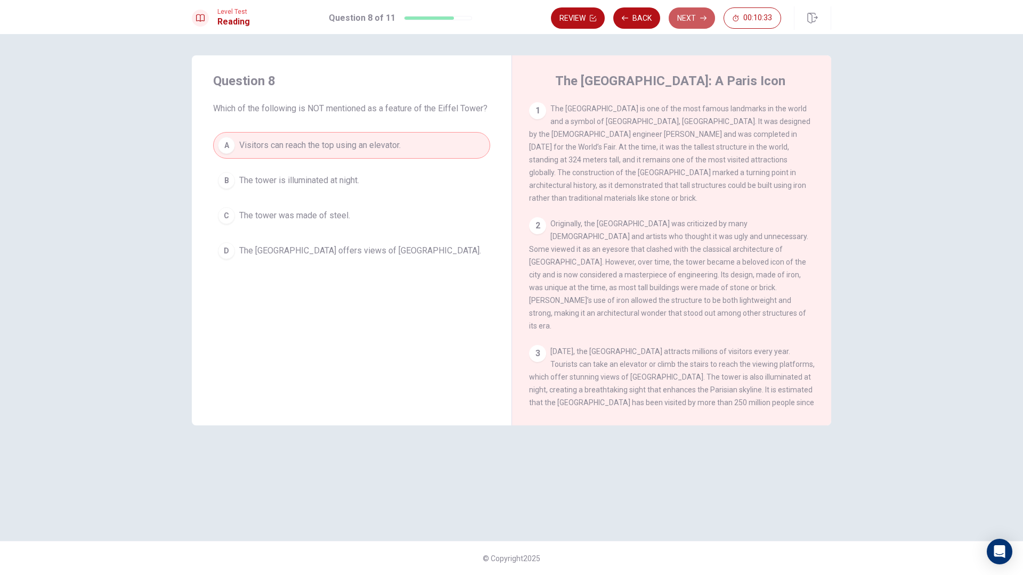
click at [690, 18] on button "Next" at bounding box center [692, 17] width 46 height 21
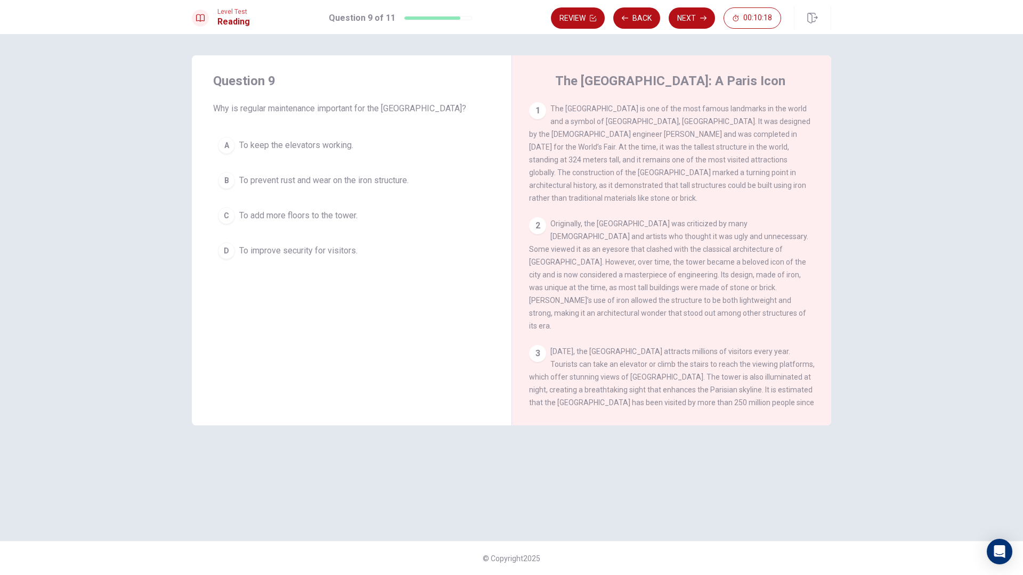
drag, startPoint x: 349, startPoint y: 260, endPoint x: 370, endPoint y: 257, distance: 21.0
click at [350, 260] on button "D To improve security for visitors." at bounding box center [351, 251] width 277 height 27
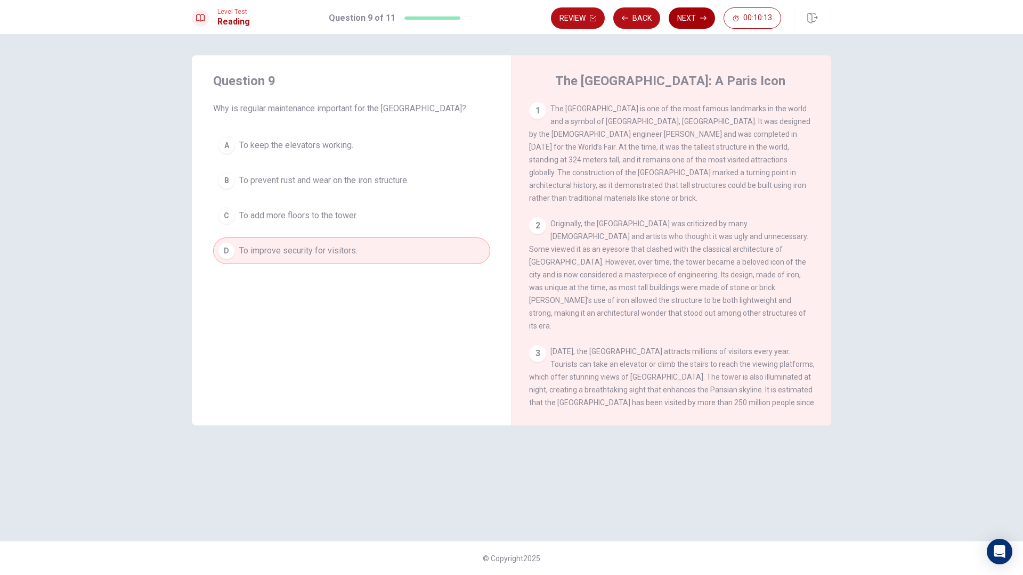
click at [685, 25] on button "Next" at bounding box center [692, 17] width 46 height 21
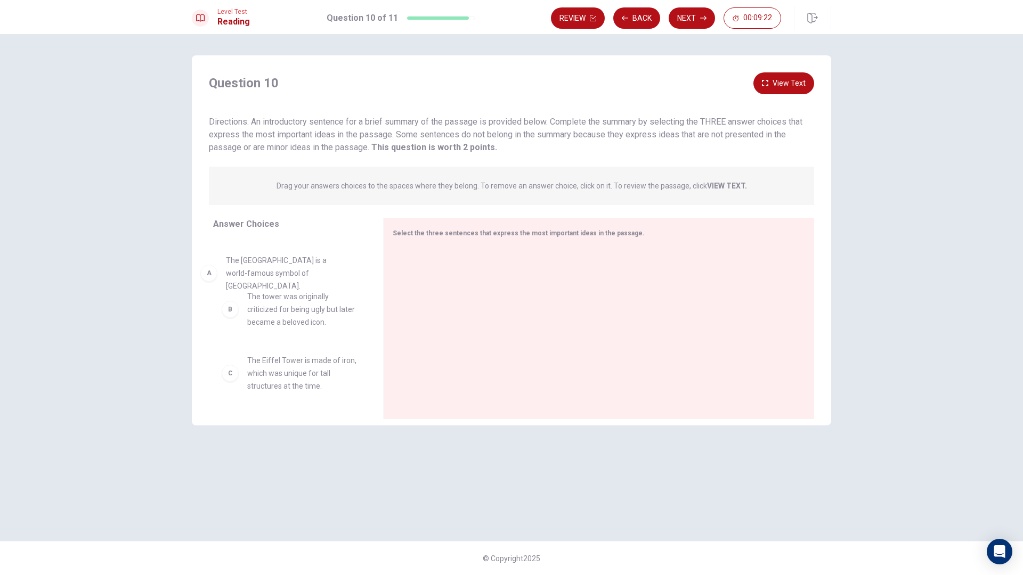
drag, startPoint x: 272, startPoint y: 269, endPoint x: 255, endPoint y: 275, distance: 17.7
drag, startPoint x: 275, startPoint y: 327, endPoint x: 233, endPoint y: 303, distance: 48.7
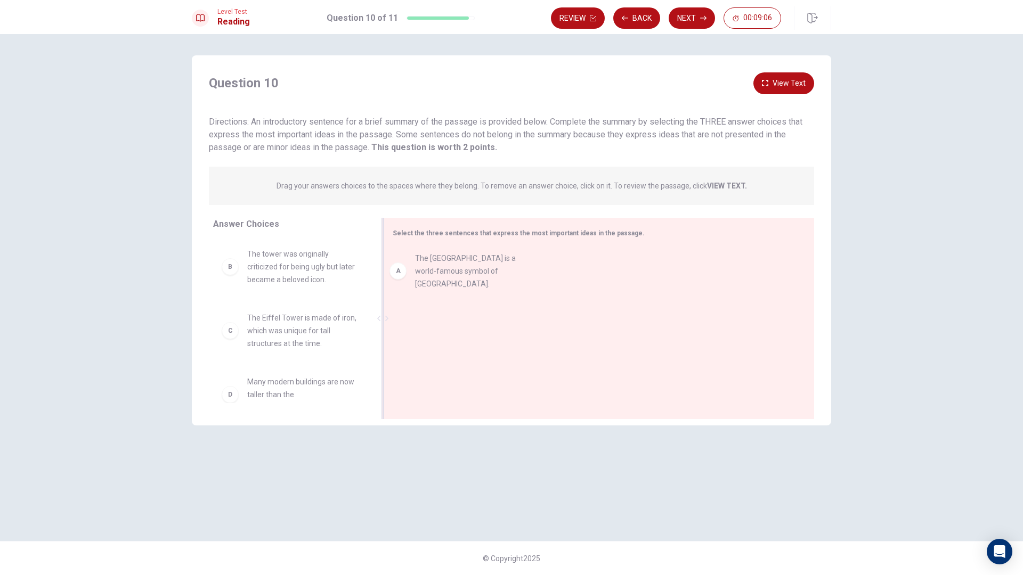
drag, startPoint x: 314, startPoint y: 272, endPoint x: 488, endPoint y: 276, distance: 173.7
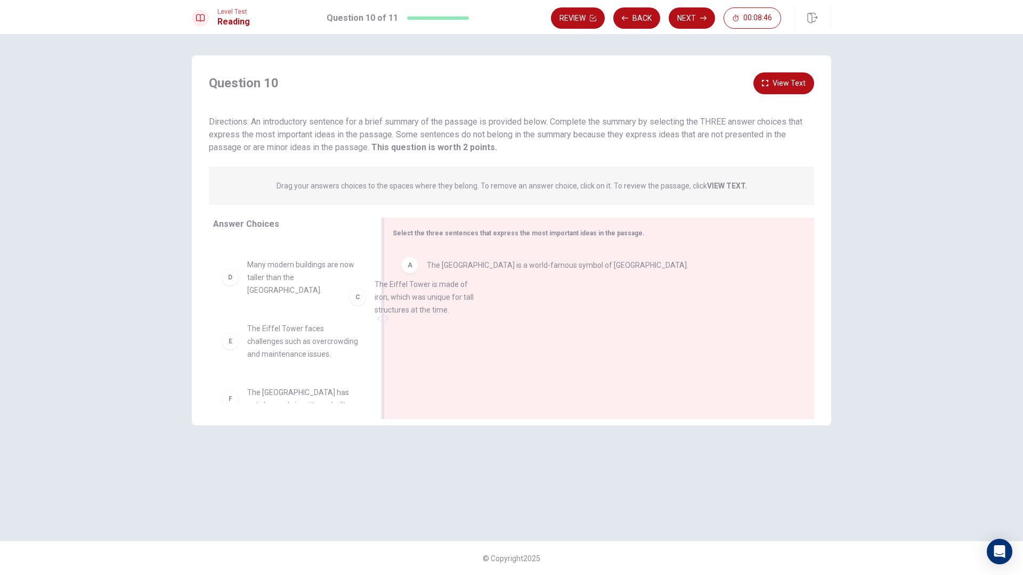
drag, startPoint x: 324, startPoint y: 296, endPoint x: 473, endPoint y: 326, distance: 152.3
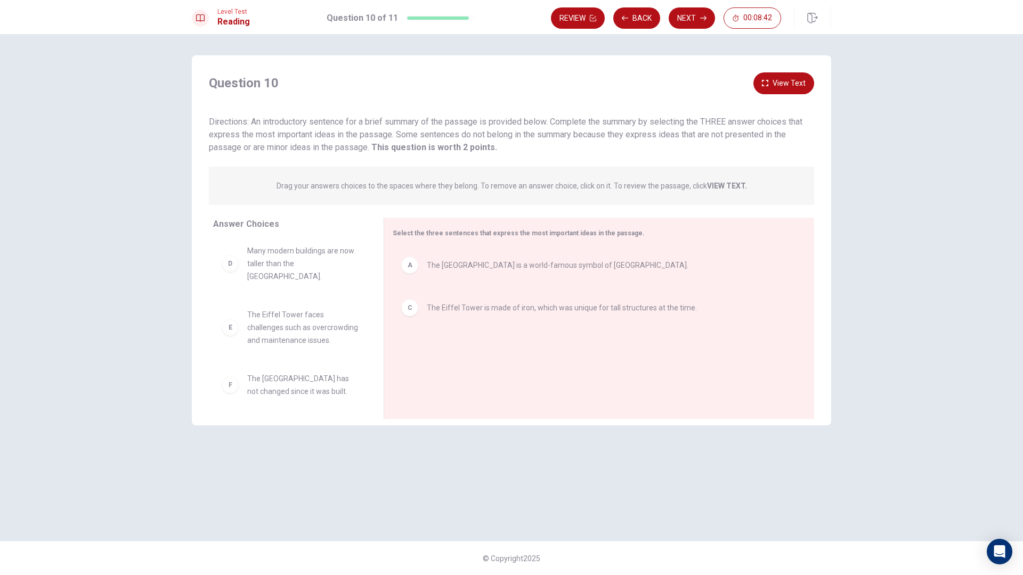
scroll to position [70, 0]
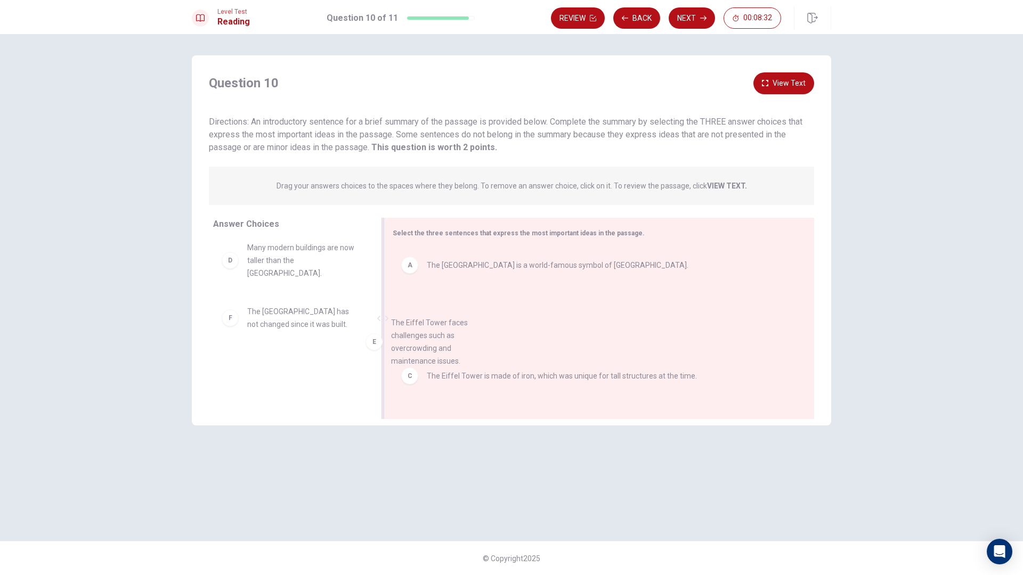
drag, startPoint x: 307, startPoint y: 332, endPoint x: 471, endPoint y: 361, distance: 165.6
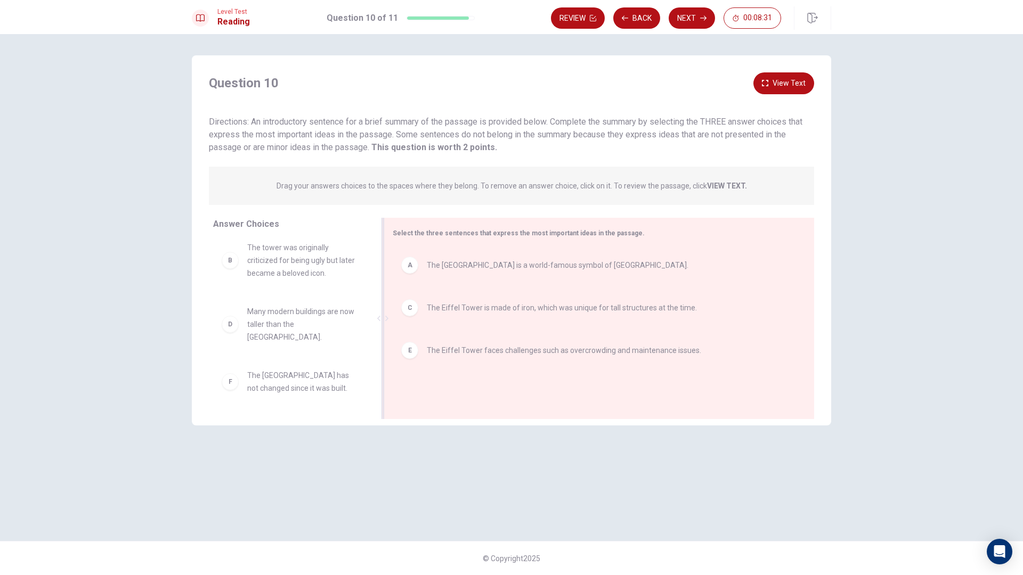
scroll to position [0, 0]
drag, startPoint x: 476, startPoint y: 313, endPoint x: 468, endPoint y: 362, distance: 49.1
click at [688, 19] on button "Next" at bounding box center [692, 17] width 46 height 21
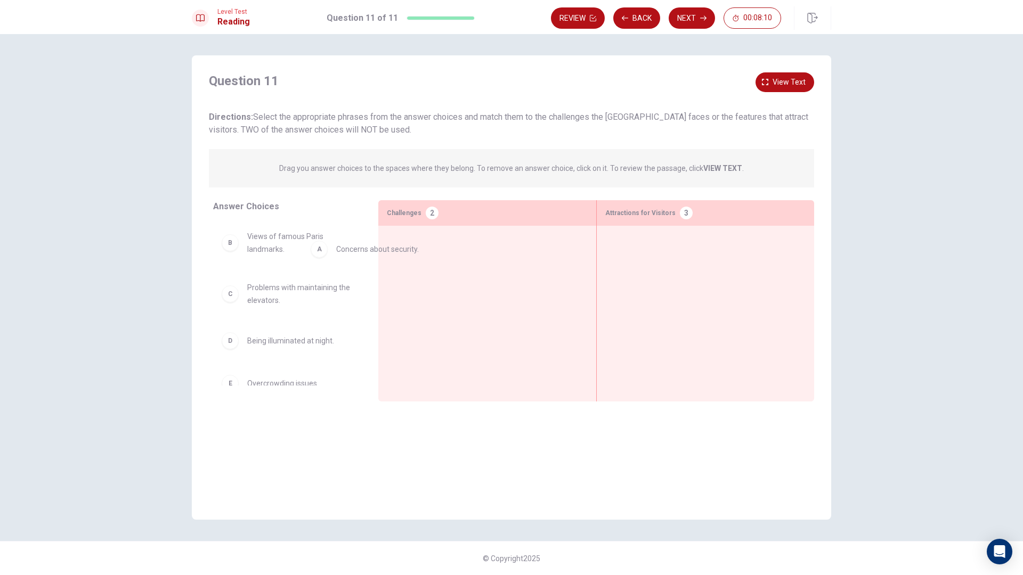
drag, startPoint x: 309, startPoint y: 248, endPoint x: 456, endPoint y: 264, distance: 147.9
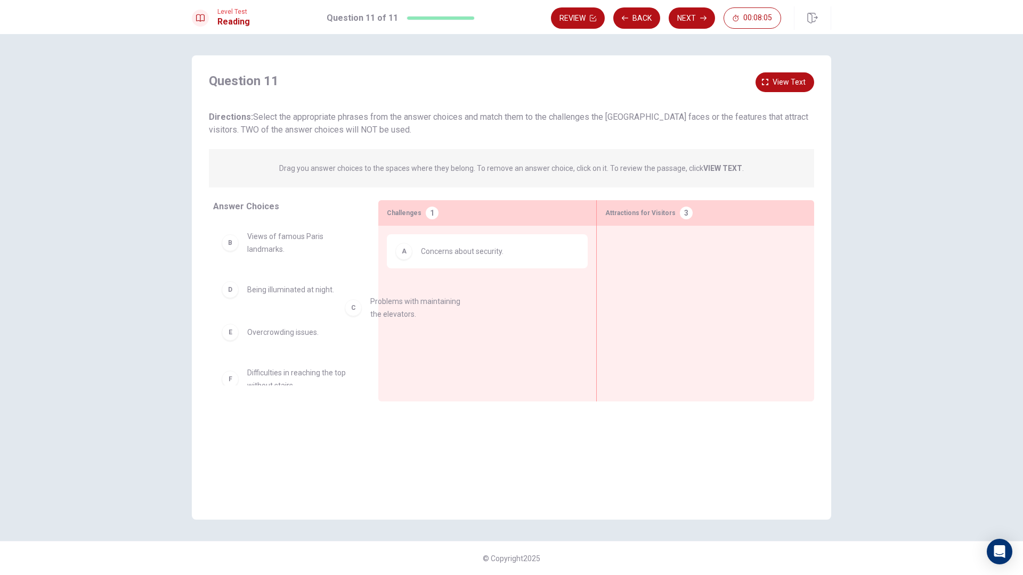
drag, startPoint x: 302, startPoint y: 303, endPoint x: 434, endPoint y: 321, distance: 132.9
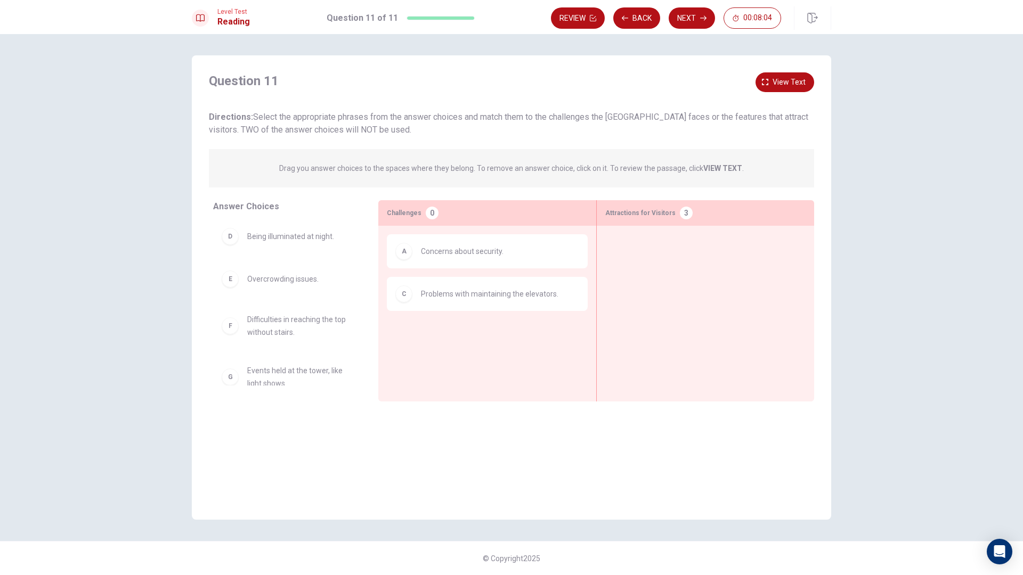
scroll to position [66, 0]
drag, startPoint x: 284, startPoint y: 376, endPoint x: 502, endPoint y: 363, distance: 218.3
drag, startPoint x: 301, startPoint y: 298, endPoint x: 753, endPoint y: 258, distance: 454.1
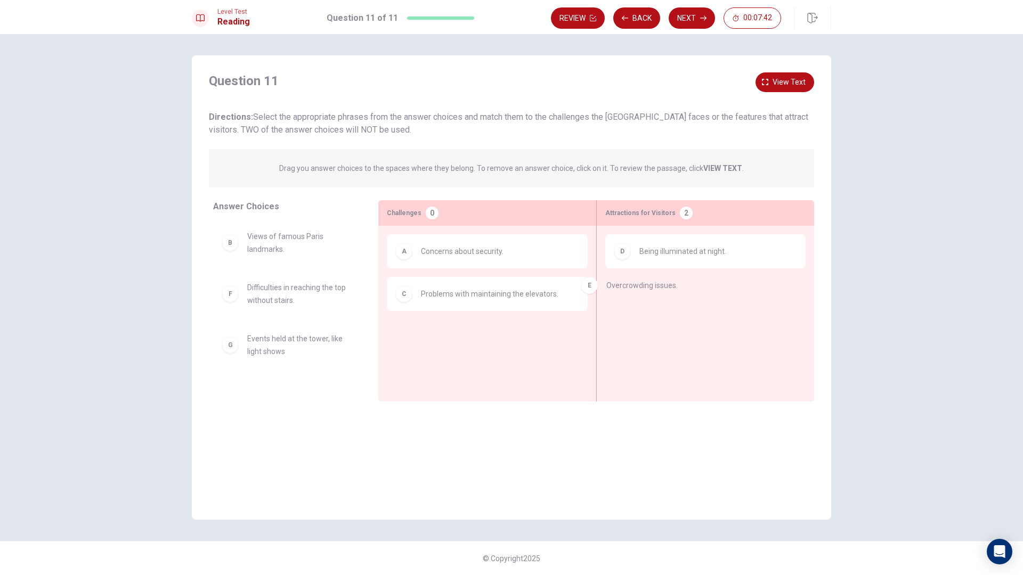
drag, startPoint x: 299, startPoint y: 295, endPoint x: 750, endPoint y: 288, distance: 450.8
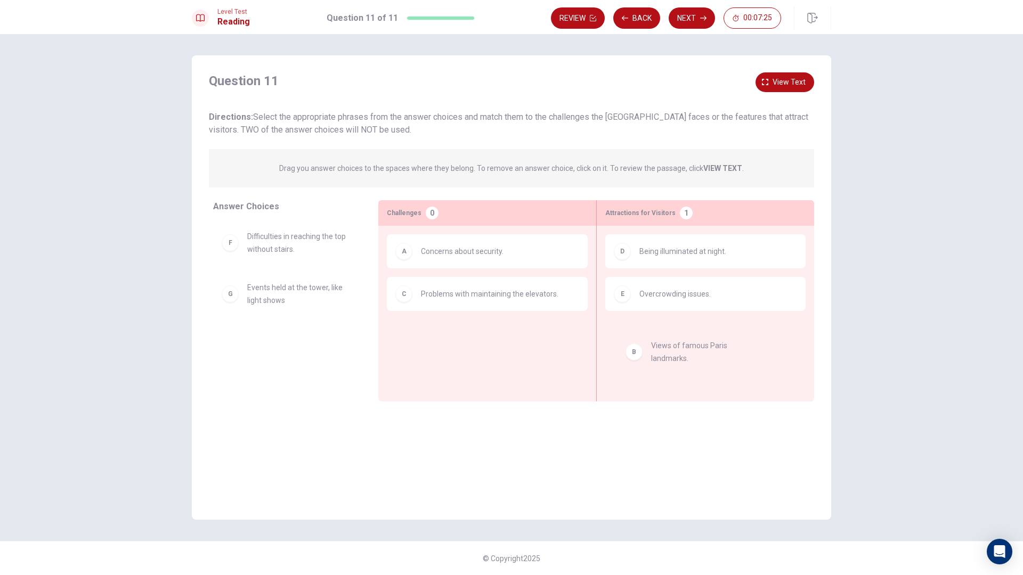
drag, startPoint x: 295, startPoint y: 247, endPoint x: 718, endPoint y: 359, distance: 437.5
drag, startPoint x: 715, startPoint y: 349, endPoint x: 319, endPoint y: 363, distance: 395.6
drag, startPoint x: 288, startPoint y: 332, endPoint x: 688, endPoint y: 344, distance: 400.9
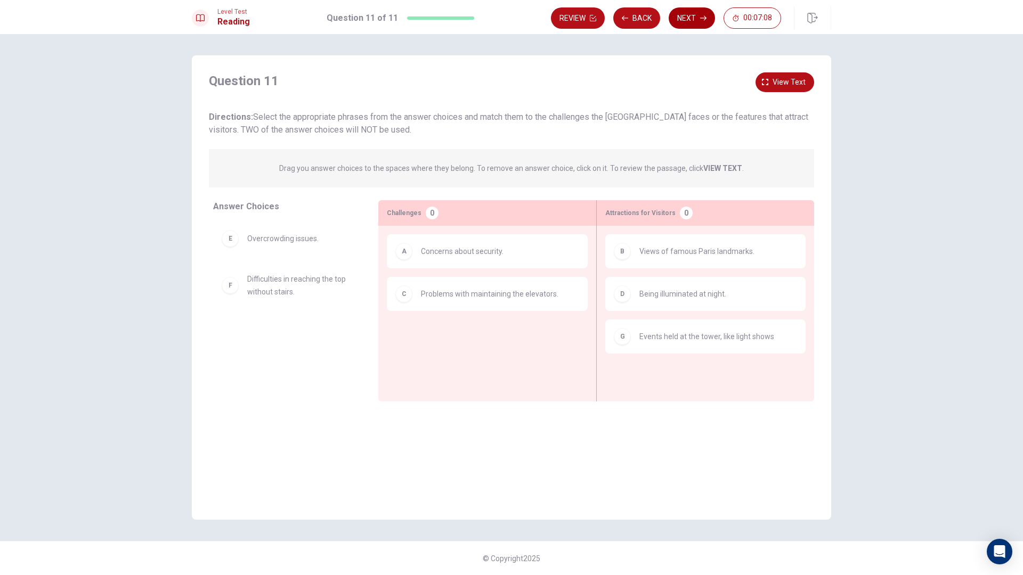
click at [702, 16] on icon "button" at bounding box center [703, 18] width 6 height 6
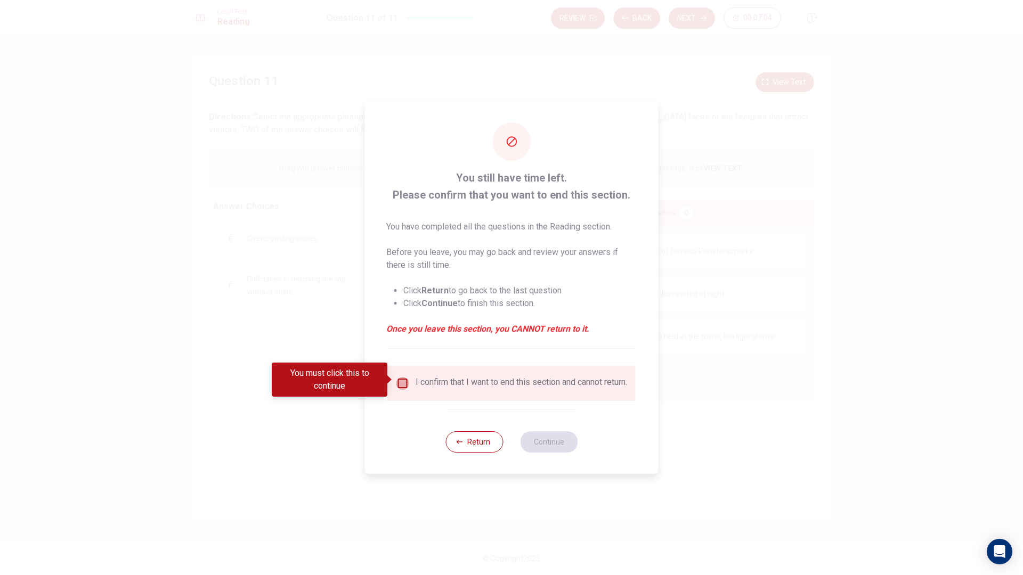
click at [402, 380] on input "You must click this to continue" at bounding box center [402, 383] width 13 height 13
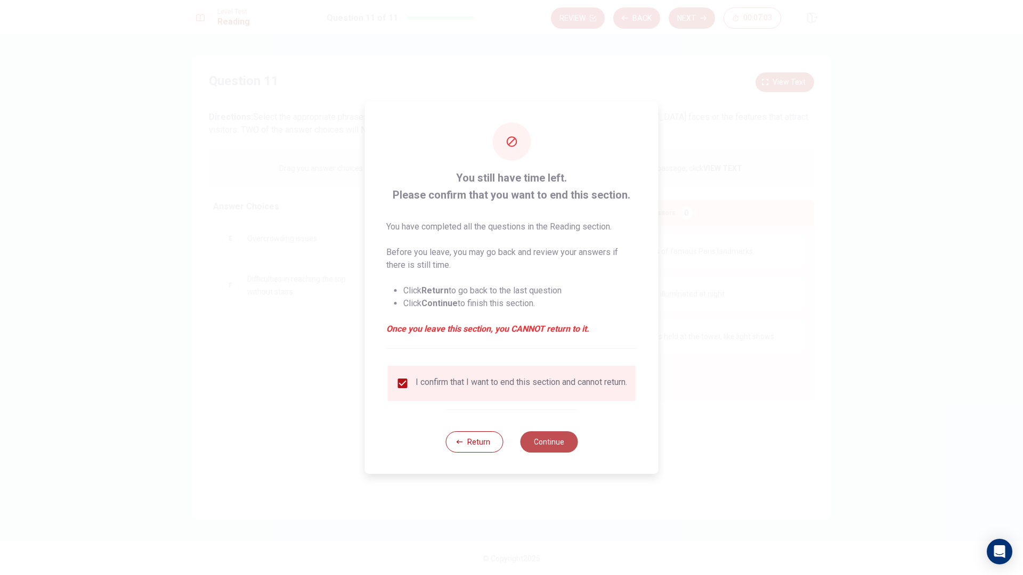
click at [546, 445] on button "Continue" at bounding box center [549, 442] width 58 height 21
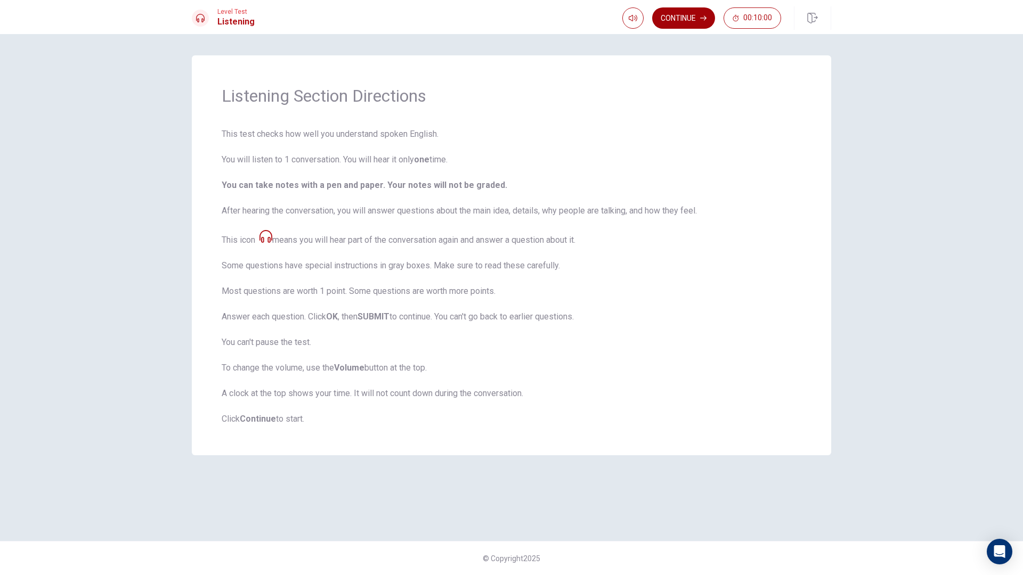
click at [680, 17] on button "Continue" at bounding box center [683, 17] width 63 height 21
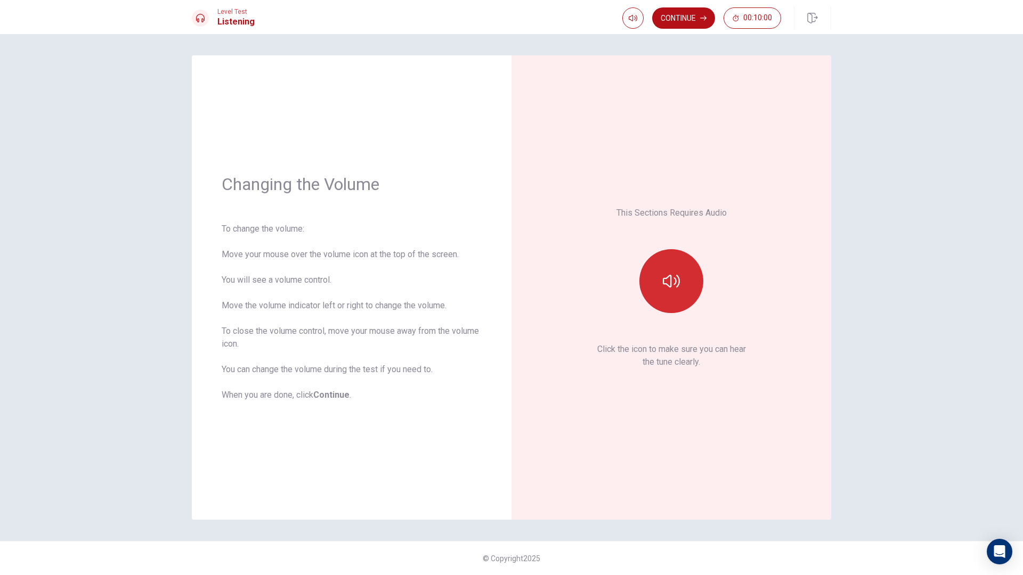
click at [668, 285] on icon "button" at bounding box center [671, 281] width 17 height 17
click at [683, 19] on button "Continue" at bounding box center [683, 17] width 63 height 21
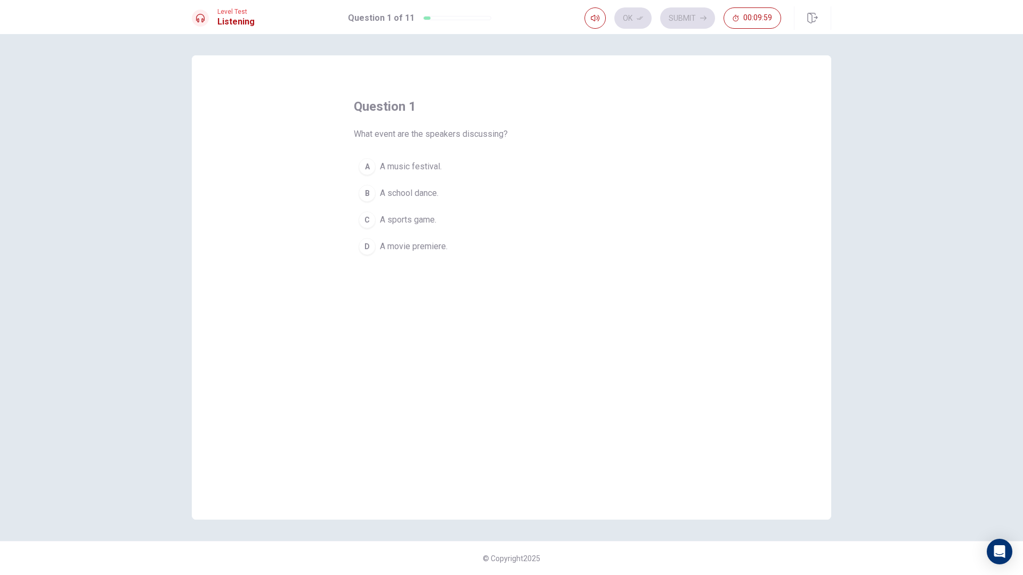
drag, startPoint x: 379, startPoint y: 198, endPoint x: 383, endPoint y: 371, distance: 173.2
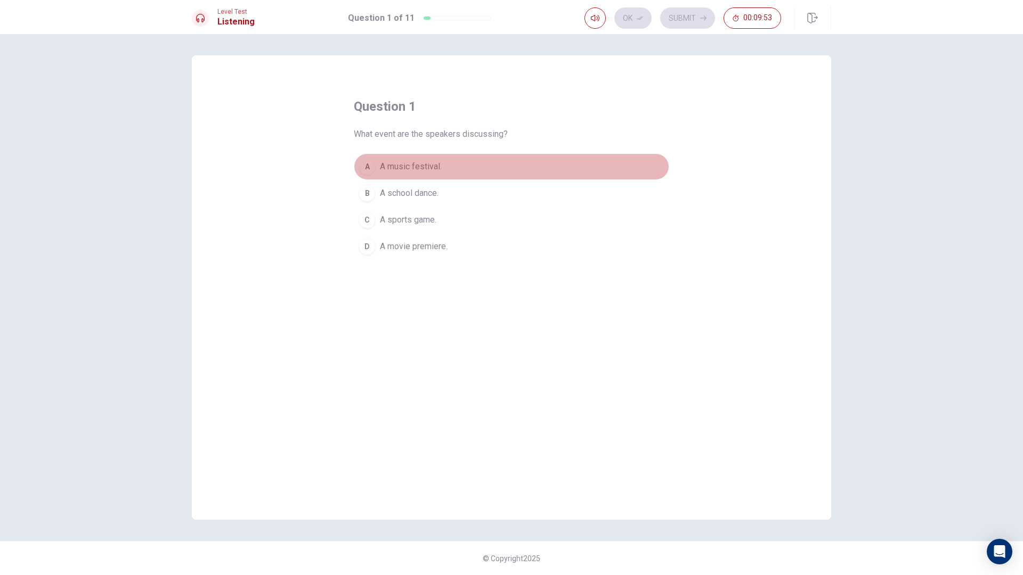
click at [362, 166] on div "A" at bounding box center [367, 166] width 17 height 17
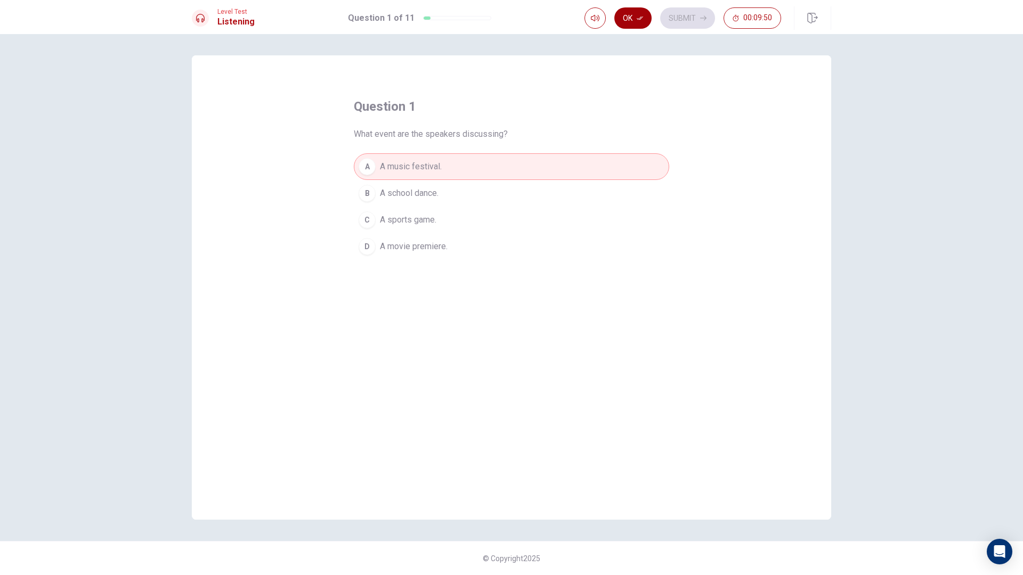
click at [640, 18] on icon "button" at bounding box center [640, 19] width 6 height 4
click at [684, 15] on button "Submit" at bounding box center [687, 17] width 55 height 21
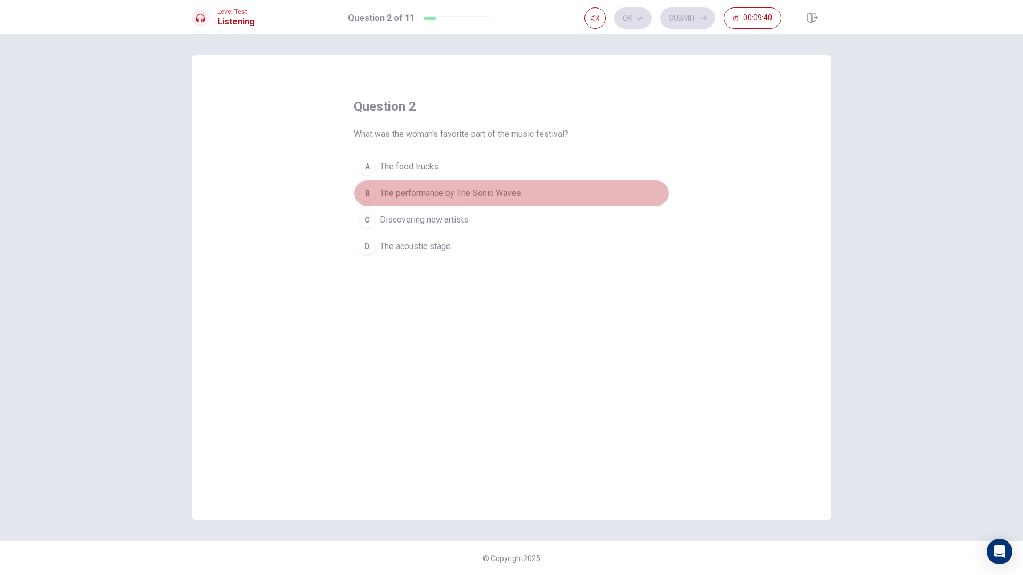
click at [412, 189] on span "The performance by The Sonic Waves." at bounding box center [451, 193] width 143 height 13
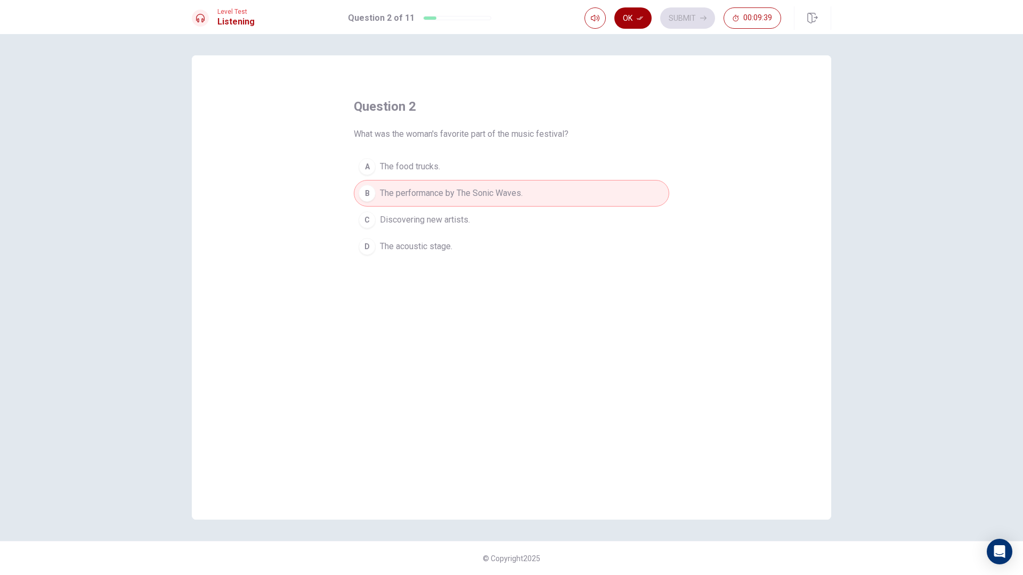
click at [628, 15] on button "Ok" at bounding box center [632, 17] width 37 height 21
click at [695, 13] on button "Submit" at bounding box center [687, 17] width 55 height 21
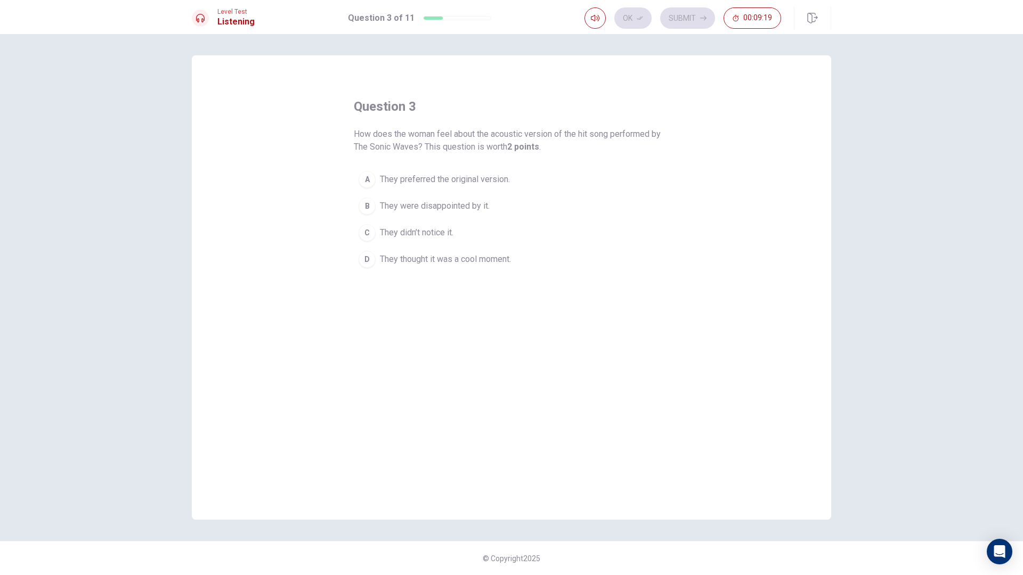
click at [492, 208] on button "B They were disappointed by it." at bounding box center [511, 206] width 315 height 27
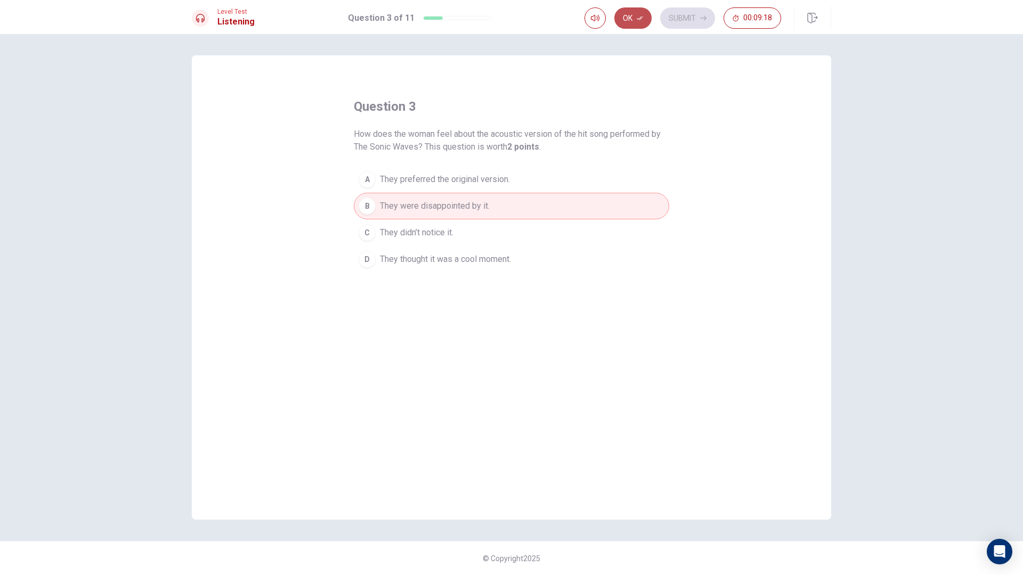
click at [626, 22] on button "Ok" at bounding box center [632, 17] width 37 height 21
click at [686, 12] on button "Submit" at bounding box center [687, 17] width 55 height 21
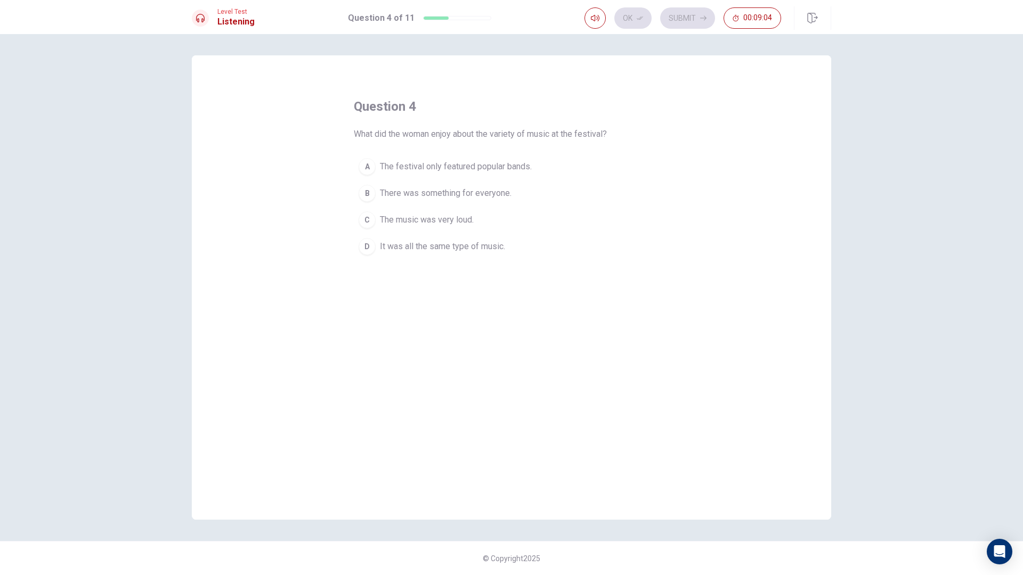
click at [448, 252] on span "It was all the same type of music." at bounding box center [442, 246] width 125 height 13
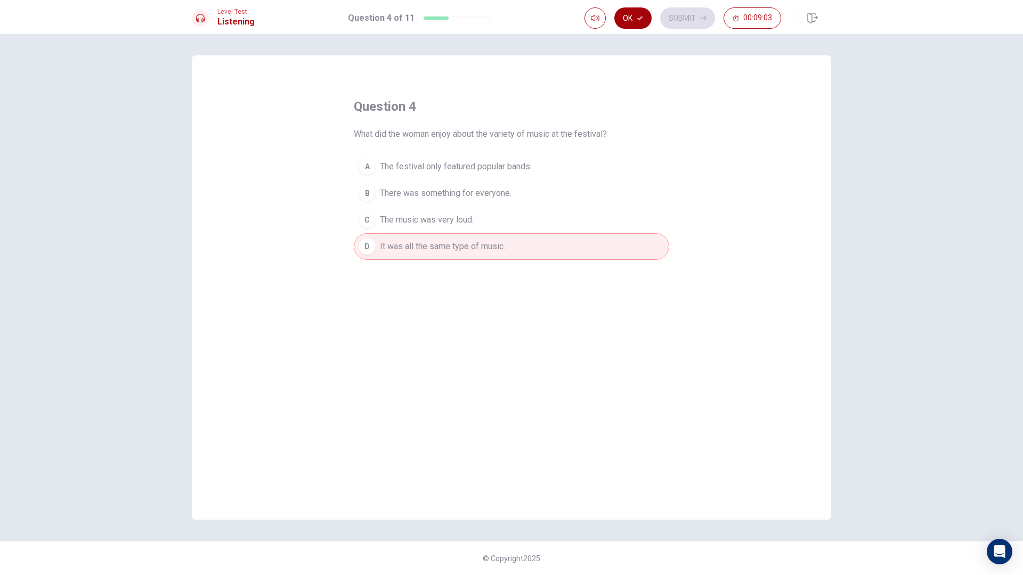
click at [640, 21] on icon "button" at bounding box center [640, 18] width 6 height 6
click at [694, 20] on button "Submit" at bounding box center [687, 17] width 55 height 21
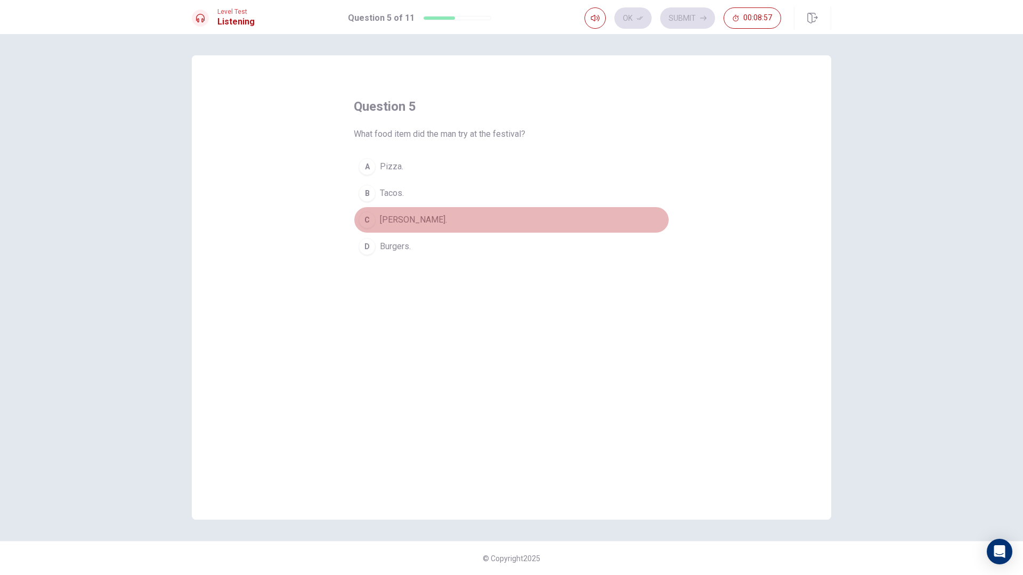
click at [397, 217] on span "[PERSON_NAME]." at bounding box center [413, 220] width 67 height 13
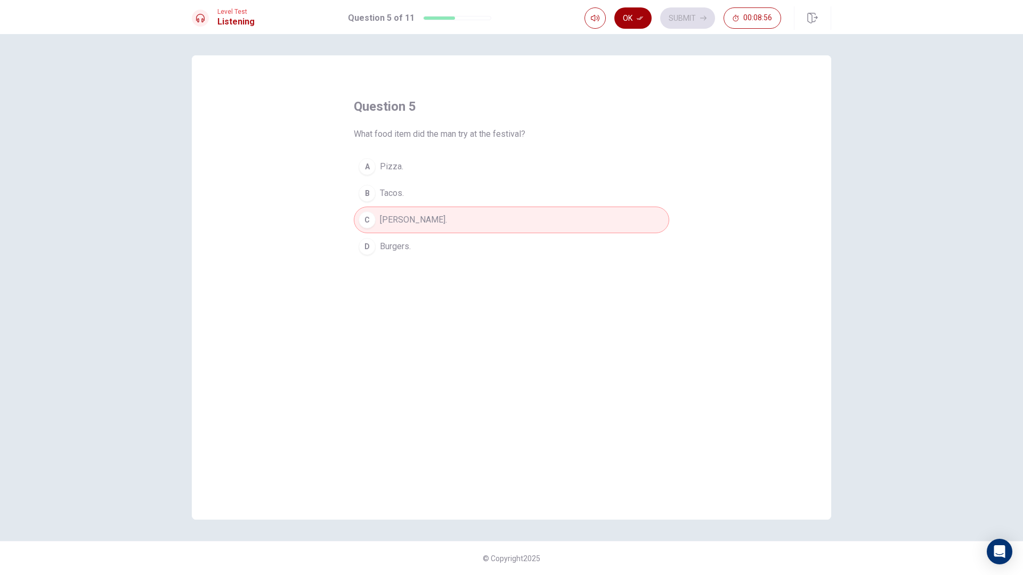
click at [631, 17] on button "Ok" at bounding box center [632, 17] width 37 height 21
click at [699, 22] on button "Submit" at bounding box center [687, 17] width 55 height 21
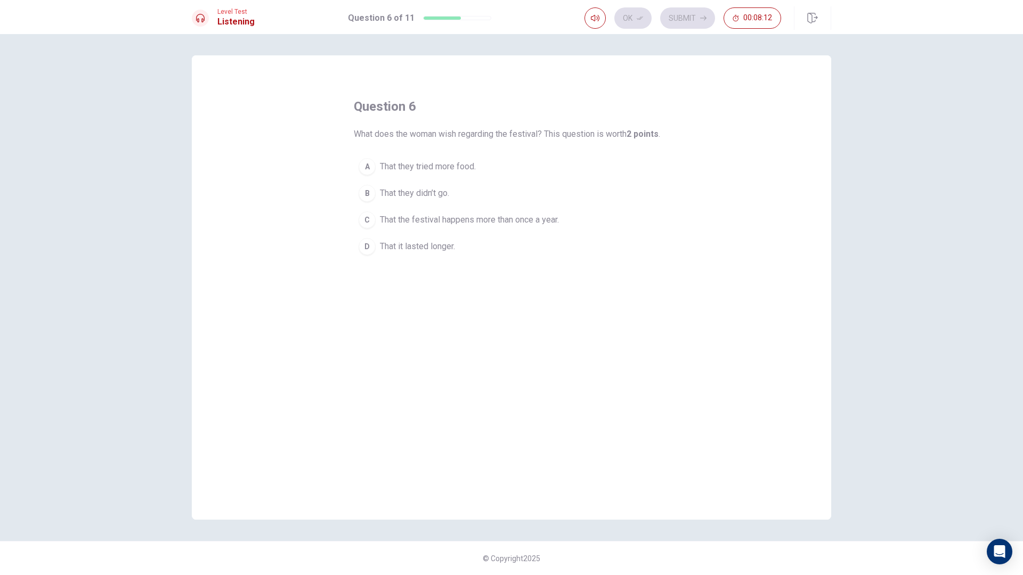
click at [409, 188] on span "That they didn’t go." at bounding box center [414, 193] width 69 height 13
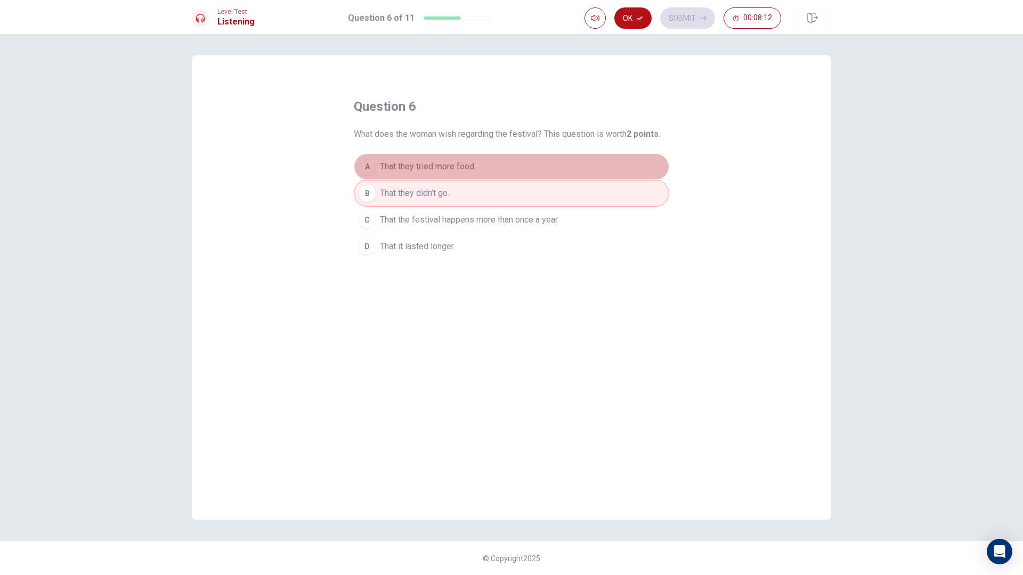
click at [431, 154] on button "A That they tried more food." at bounding box center [511, 166] width 315 height 27
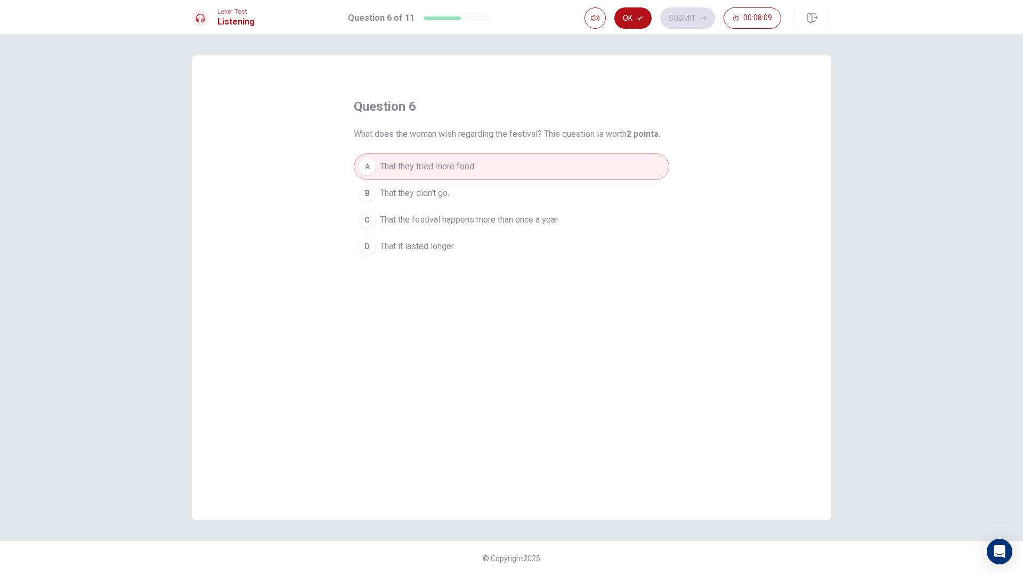
click at [415, 226] on span "That the festival happens more than once a year." at bounding box center [469, 220] width 179 height 13
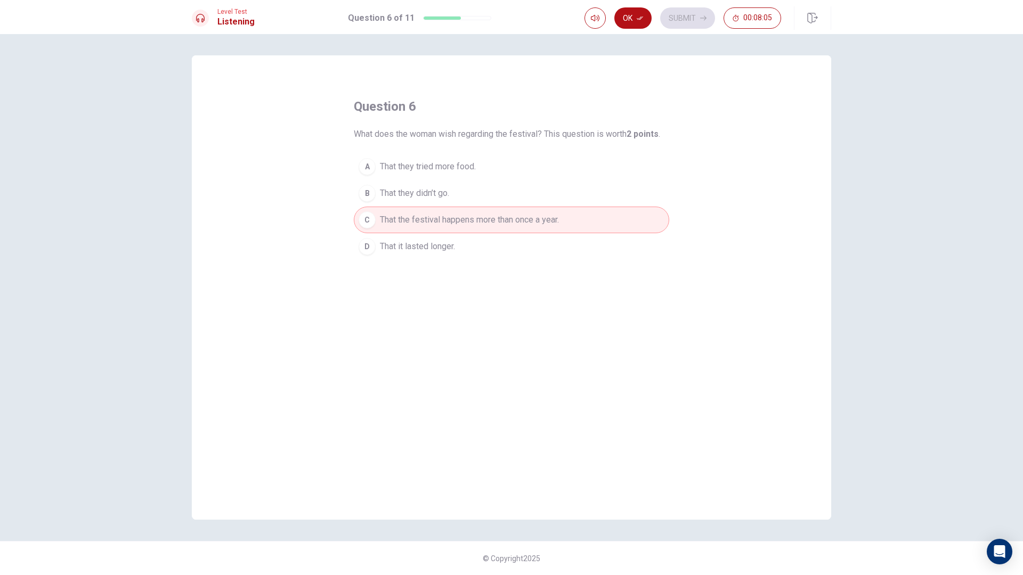
click at [421, 192] on span "That they didn’t go." at bounding box center [414, 193] width 69 height 13
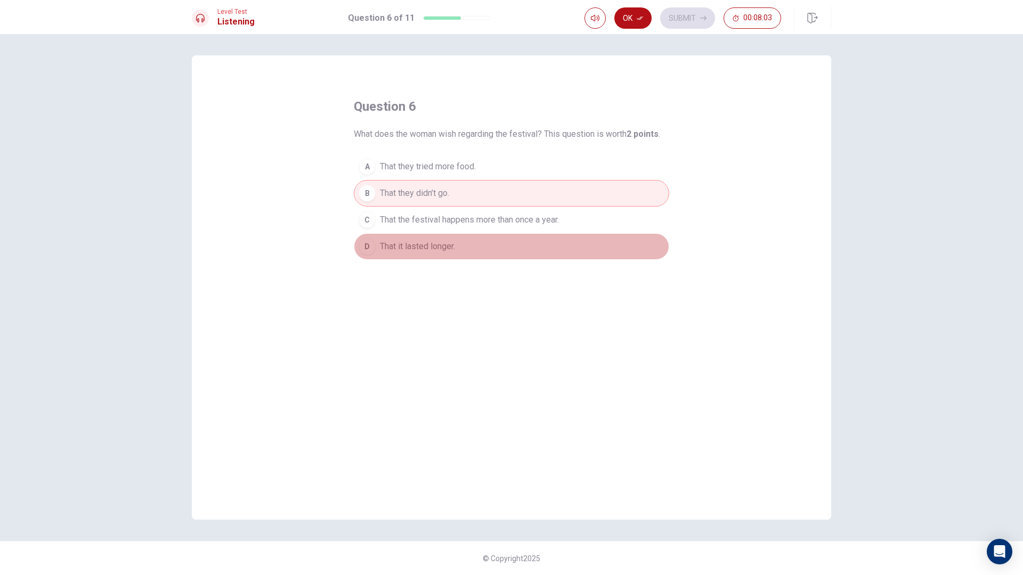
click at [428, 245] on span "That it lasted longer." at bounding box center [417, 246] width 75 height 13
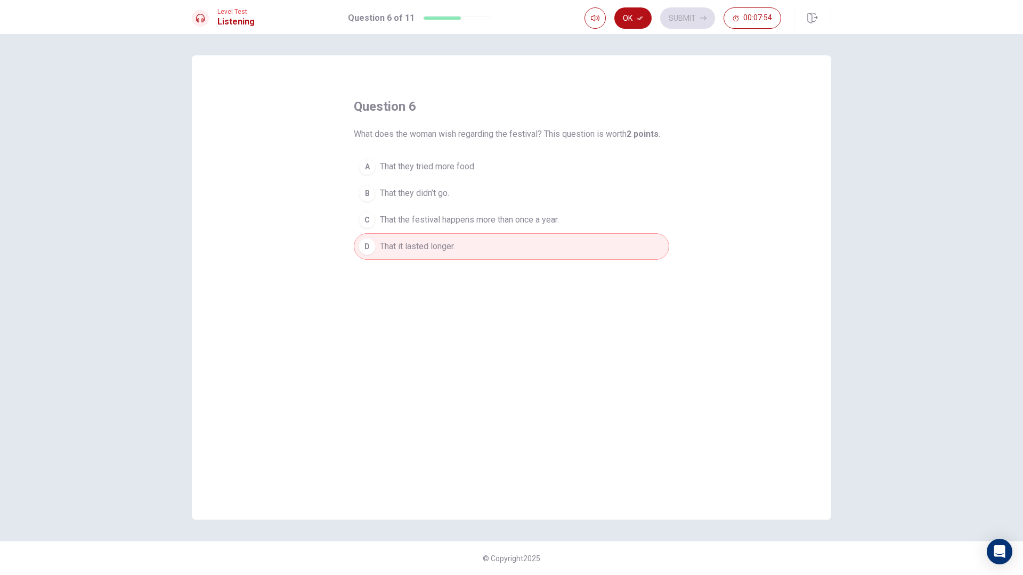
click at [455, 230] on button "C That the festival happens more than once a year." at bounding box center [511, 220] width 315 height 27
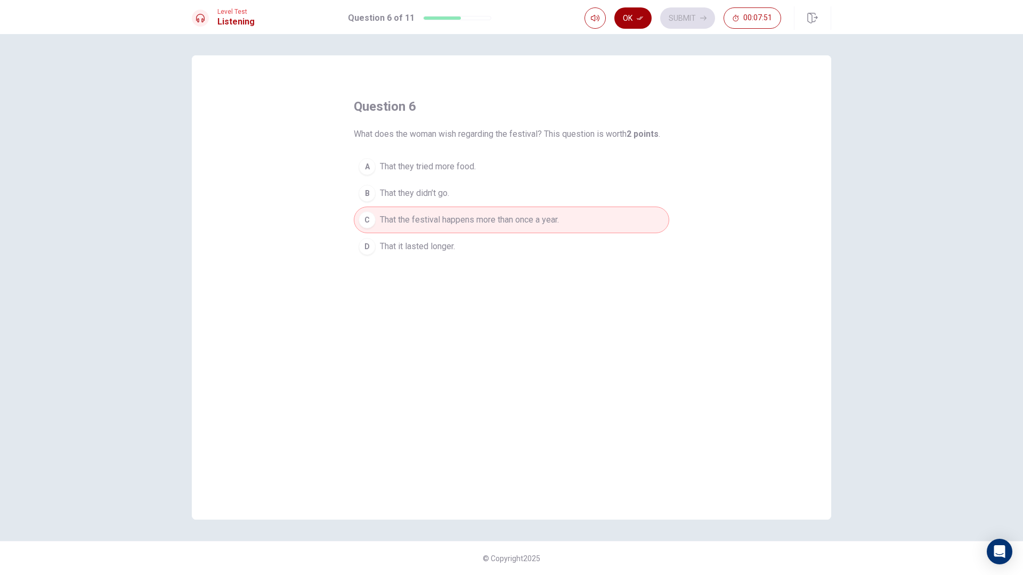
click at [632, 21] on button "Ok" at bounding box center [632, 17] width 37 height 21
click at [687, 21] on button "Submit" at bounding box center [687, 17] width 55 height 21
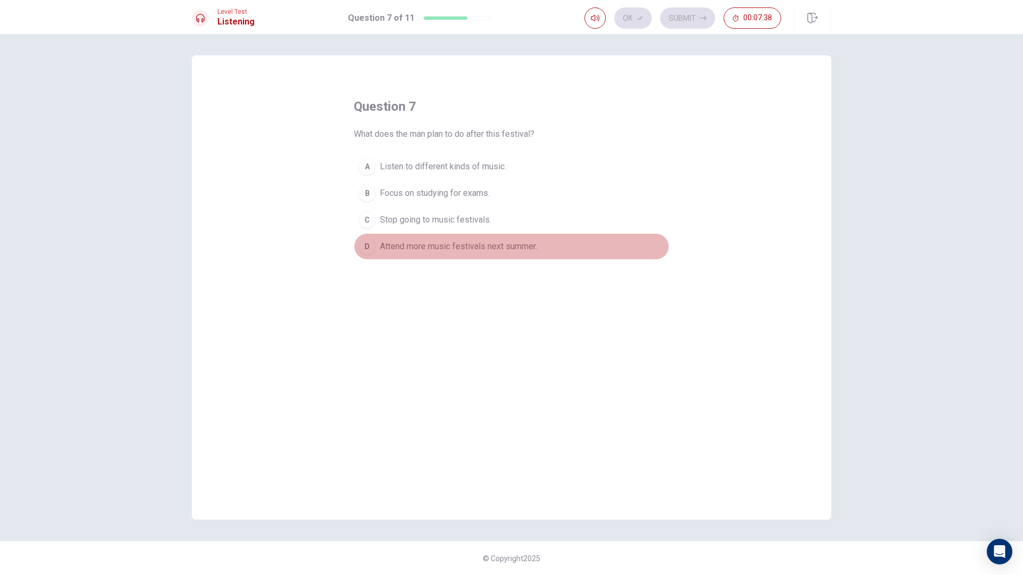
click at [482, 252] on span "Attend more music festivals next summer." at bounding box center [458, 246] width 157 height 13
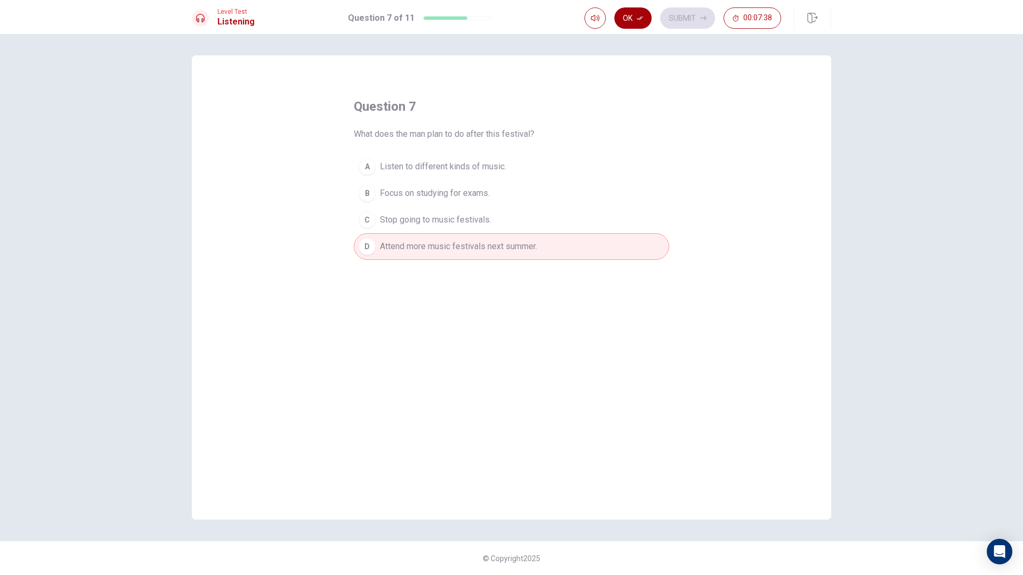
click at [642, 21] on button "Ok" at bounding box center [632, 17] width 37 height 21
click at [675, 12] on button "Submit" at bounding box center [687, 17] width 55 height 21
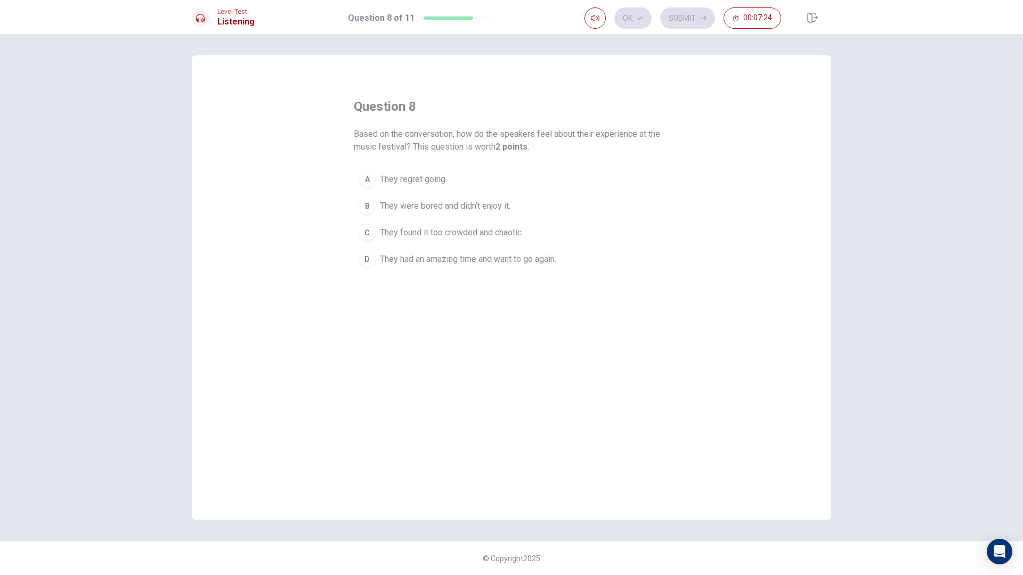
click at [456, 261] on span "They had an amazing time and want to go again." at bounding box center [468, 259] width 176 height 13
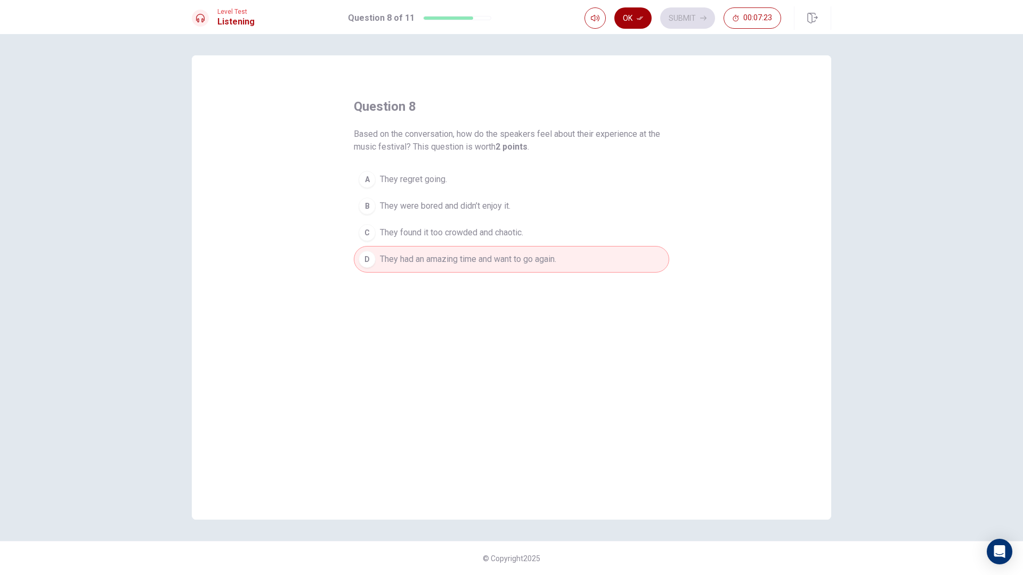
click at [634, 19] on button "Ok" at bounding box center [632, 17] width 37 height 21
click at [682, 17] on button "Submit" at bounding box center [687, 17] width 55 height 21
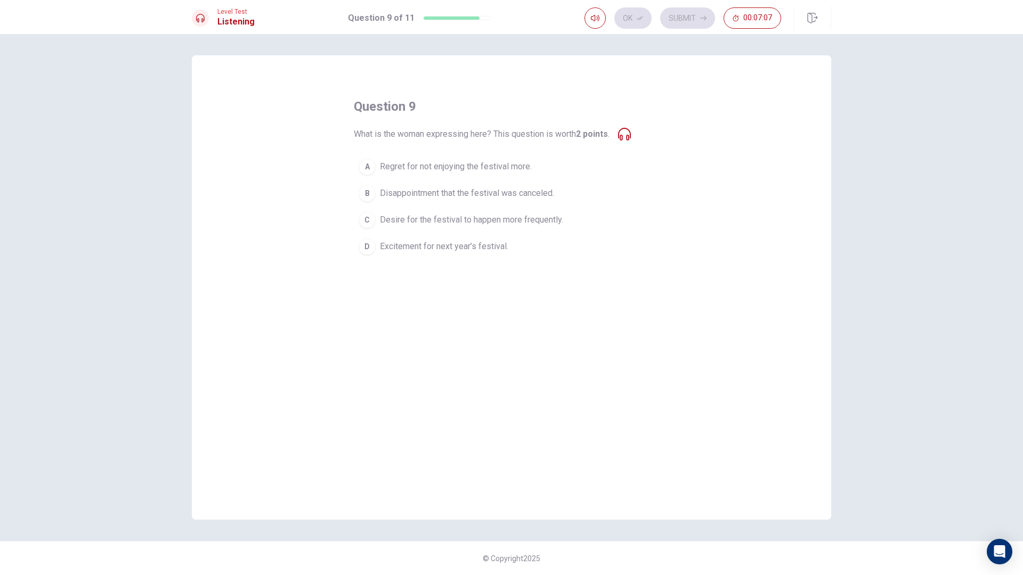
click at [445, 248] on span "Excitement for next year’s festival." at bounding box center [444, 246] width 128 height 13
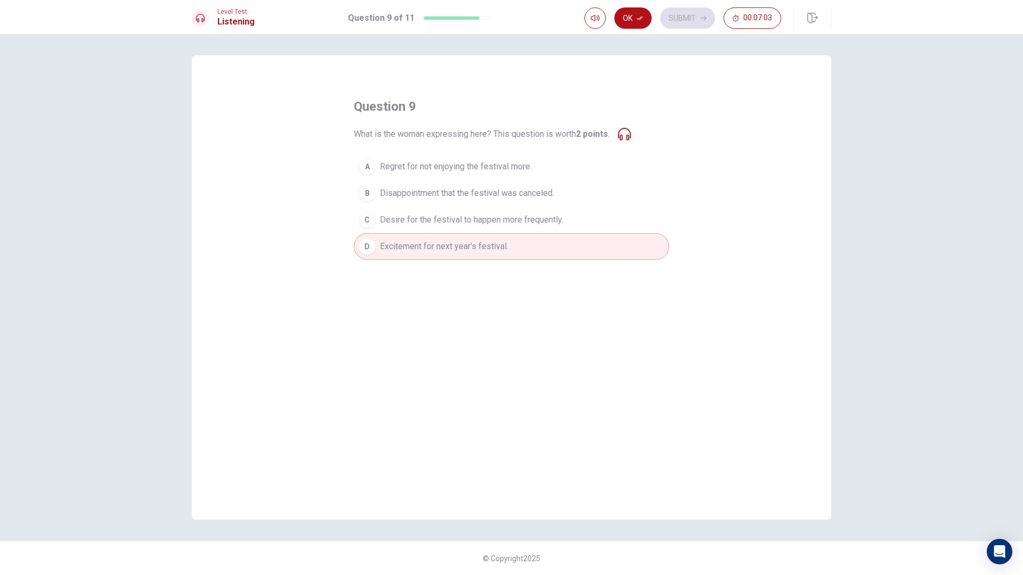
click at [445, 248] on span "Excitement for next year’s festival." at bounding box center [444, 246] width 128 height 13
click at [466, 175] on button "A Regret for not enjoying the festival more." at bounding box center [511, 166] width 315 height 27
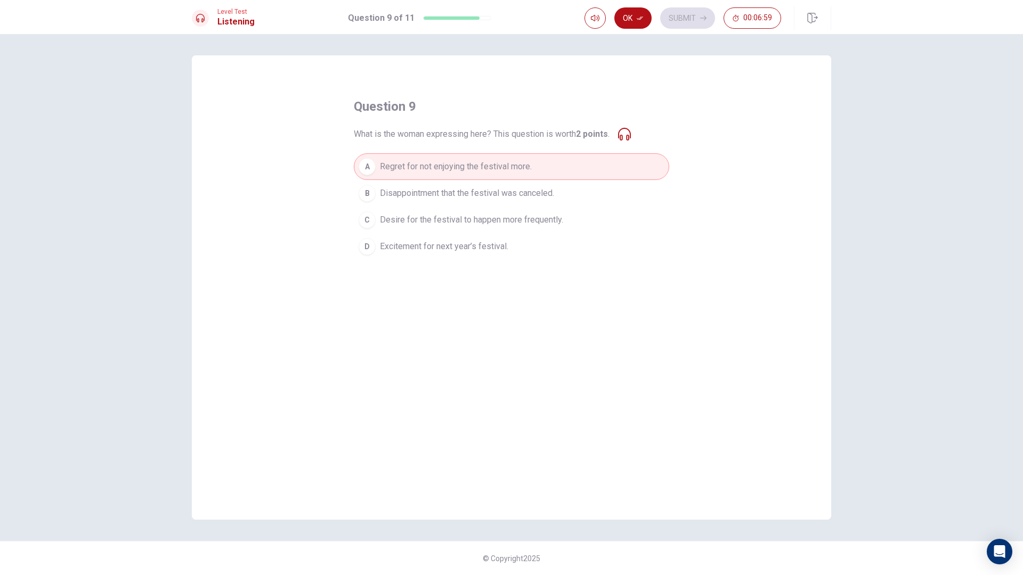
click at [463, 194] on span "Disappointment that the festival was canceled." at bounding box center [467, 193] width 174 height 13
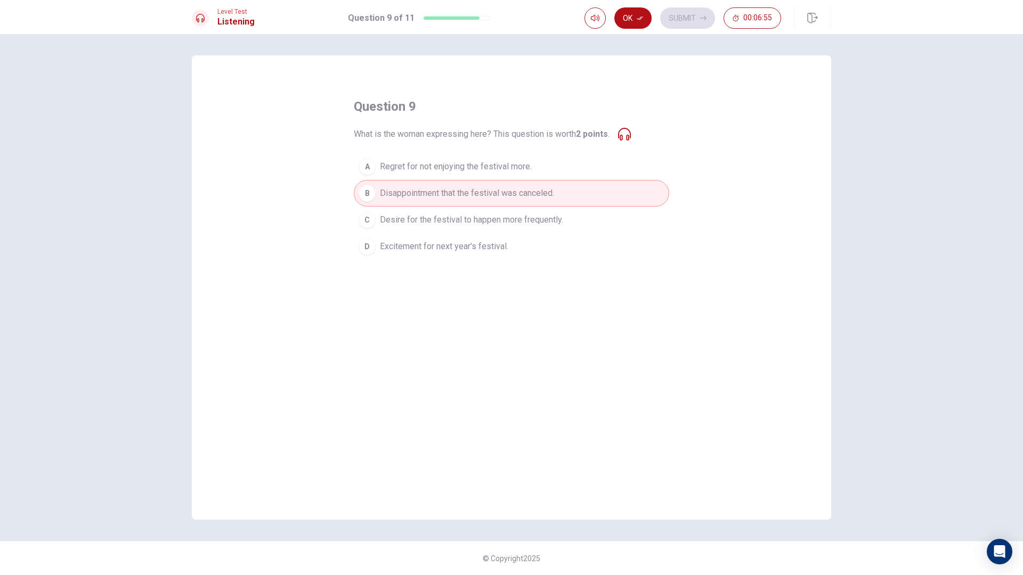
click at [476, 214] on span "Desire for the festival to happen more frequently." at bounding box center [471, 220] width 183 height 13
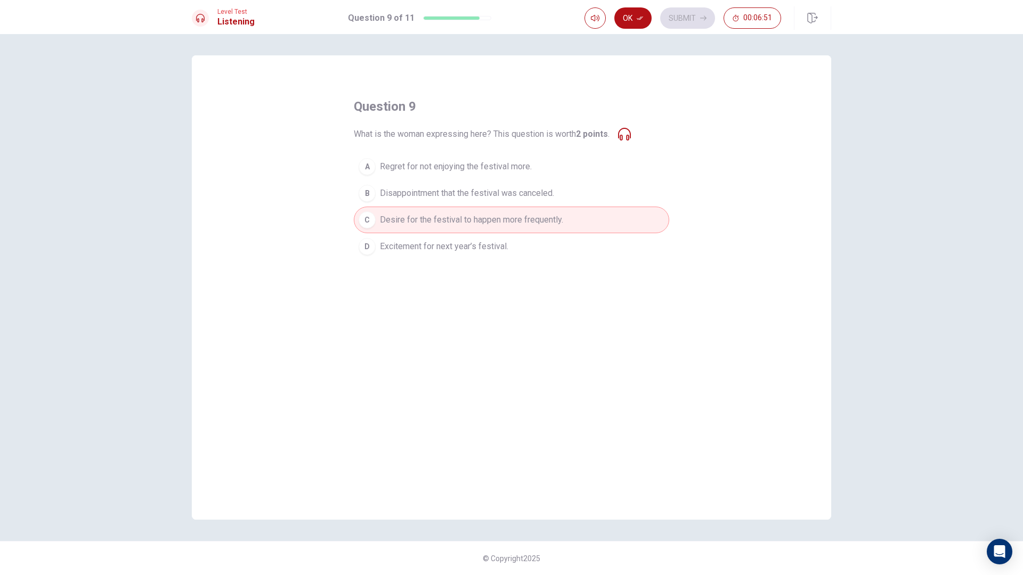
click at [469, 255] on button "D Excitement for next year’s festival." at bounding box center [511, 246] width 315 height 27
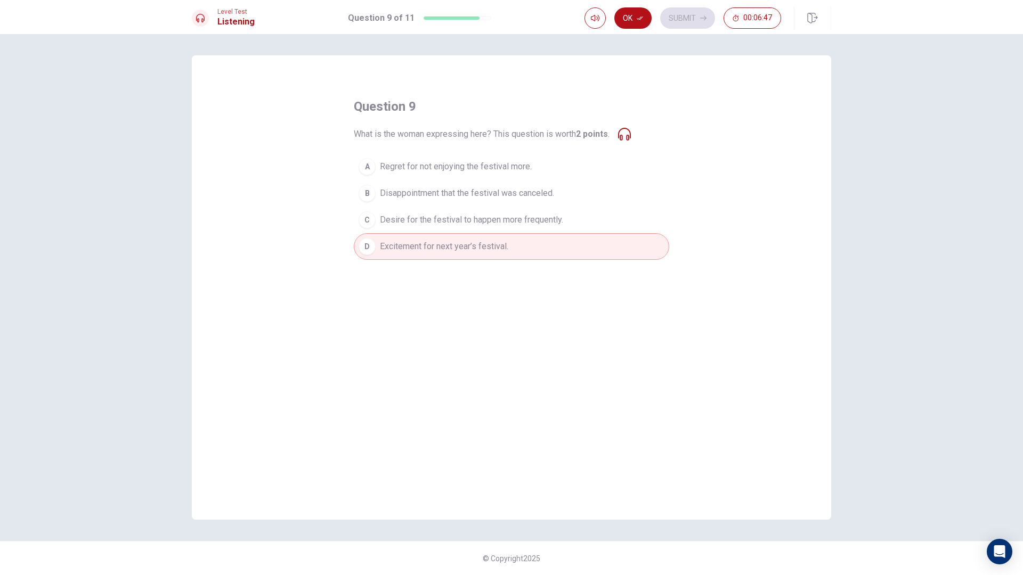
click at [729, 156] on div "question 9 What is the woman expressing here? This question is worth 2 points .…" at bounding box center [511, 287] width 639 height 465
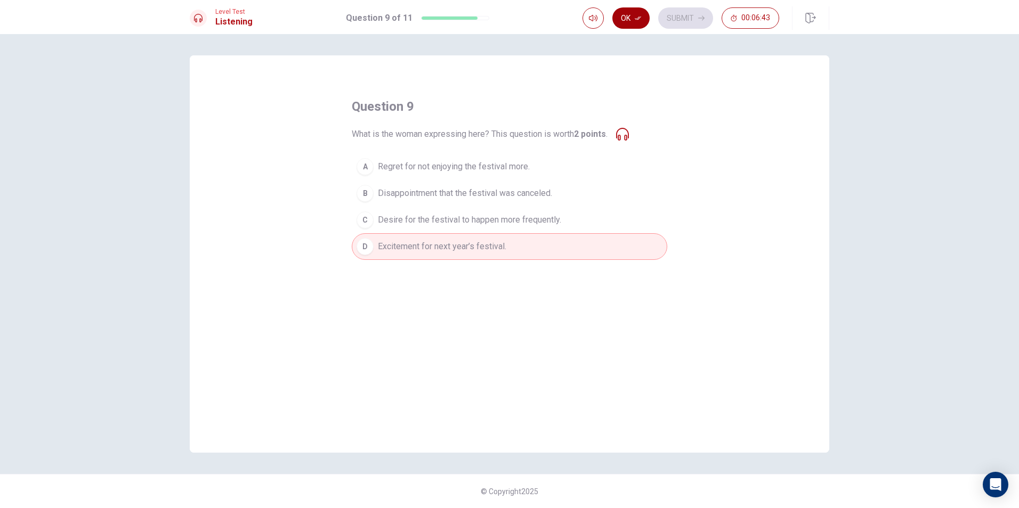
click at [630, 20] on button "Ok" at bounding box center [630, 17] width 37 height 21
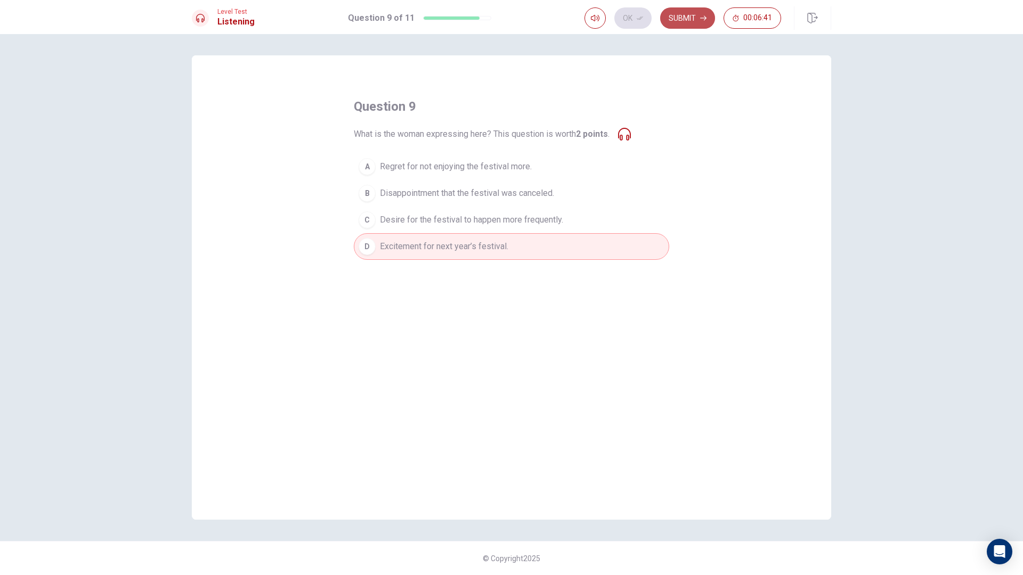
click at [685, 22] on button "Submit" at bounding box center [687, 17] width 55 height 21
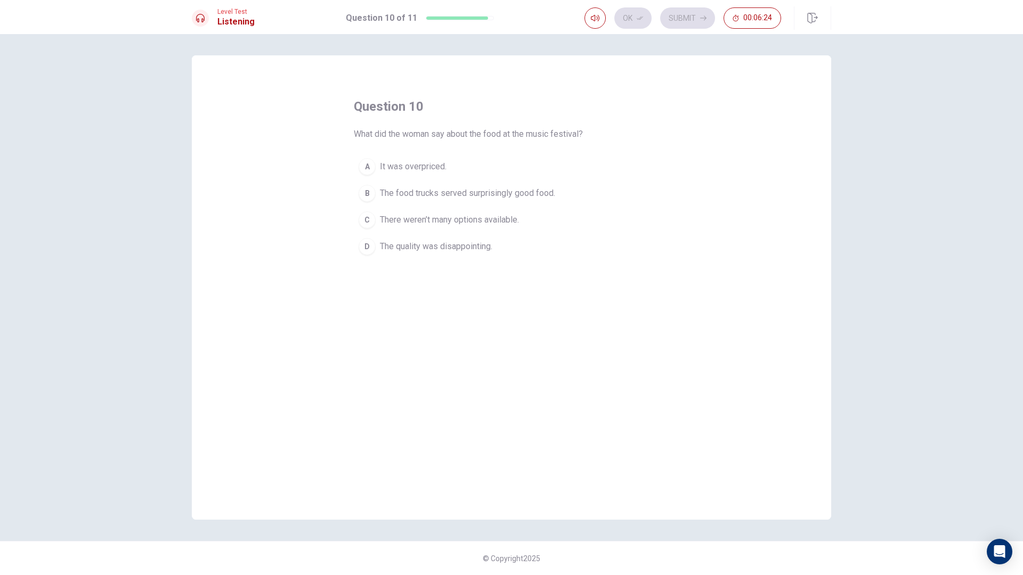
click at [505, 190] on span "The food trucks served surprisingly good food." at bounding box center [467, 193] width 175 height 13
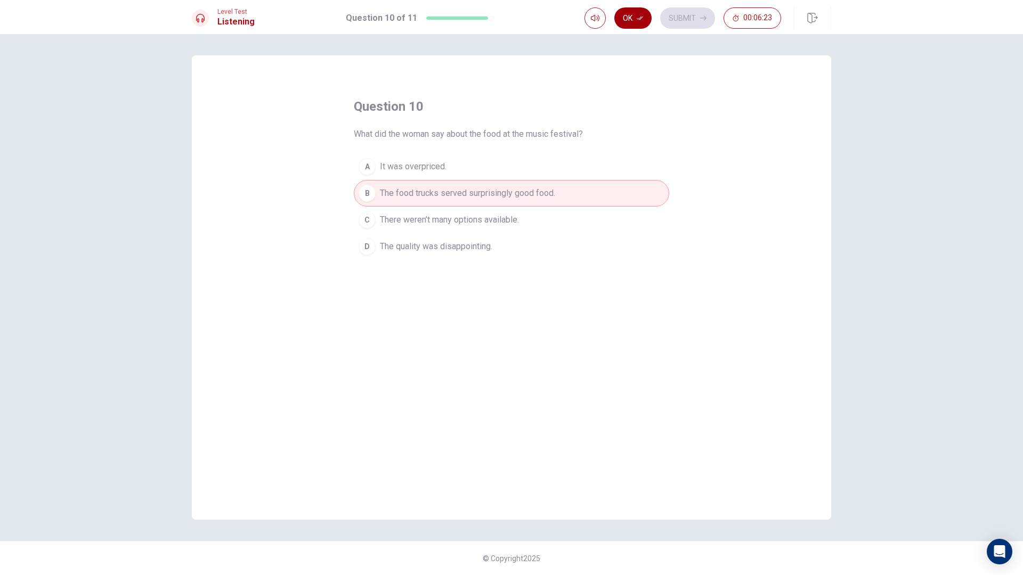
click at [630, 20] on button "Ok" at bounding box center [632, 17] width 37 height 21
click at [679, 18] on button "Submit" at bounding box center [687, 17] width 55 height 21
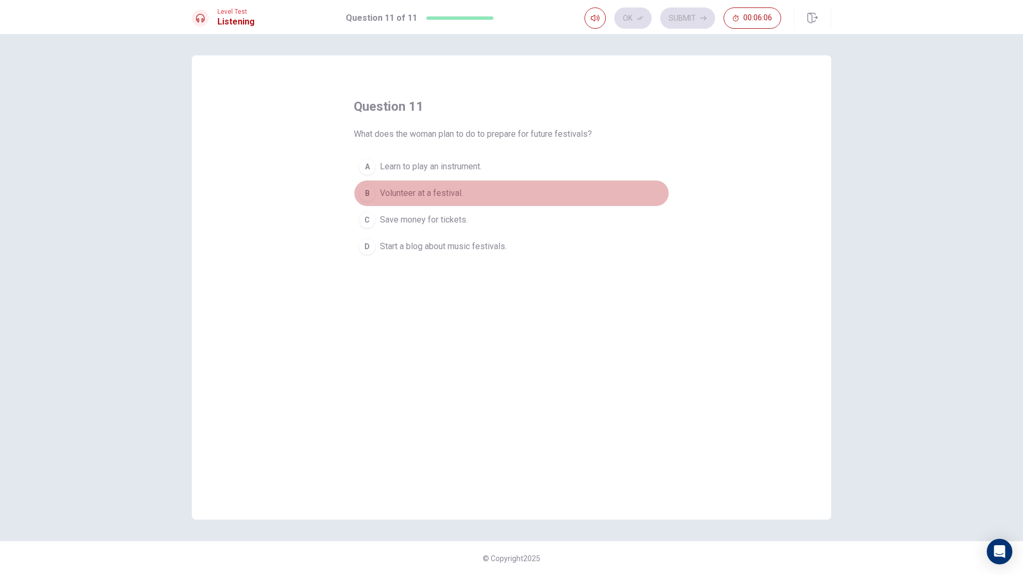
click at [426, 190] on span "Volunteer at a festival." at bounding box center [421, 193] width 83 height 13
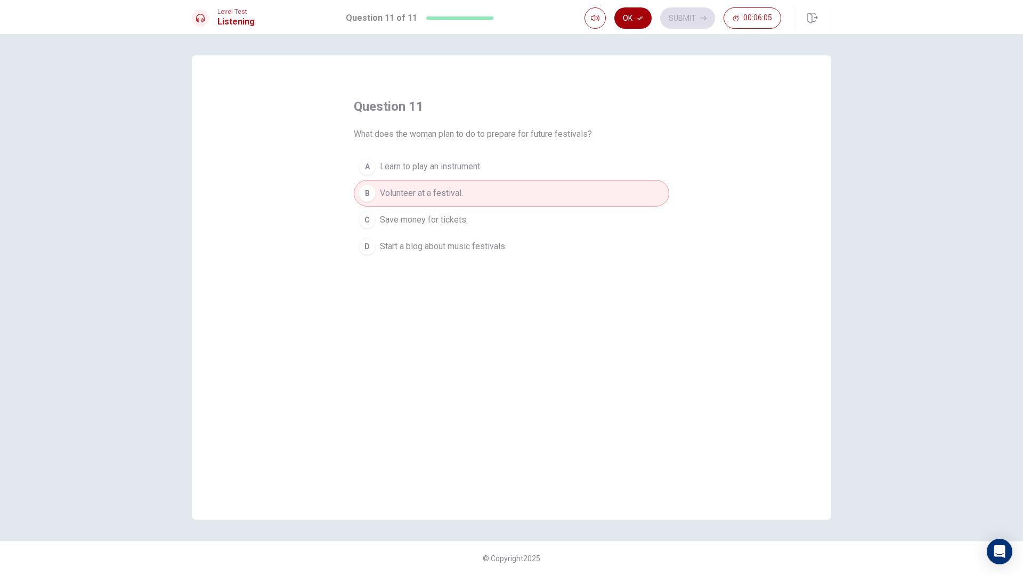
click at [636, 25] on button "Ok" at bounding box center [632, 17] width 37 height 21
drag, startPoint x: 682, startPoint y: 15, endPoint x: 675, endPoint y: 26, distance: 12.7
click at [682, 15] on button "Submit" at bounding box center [687, 17] width 55 height 21
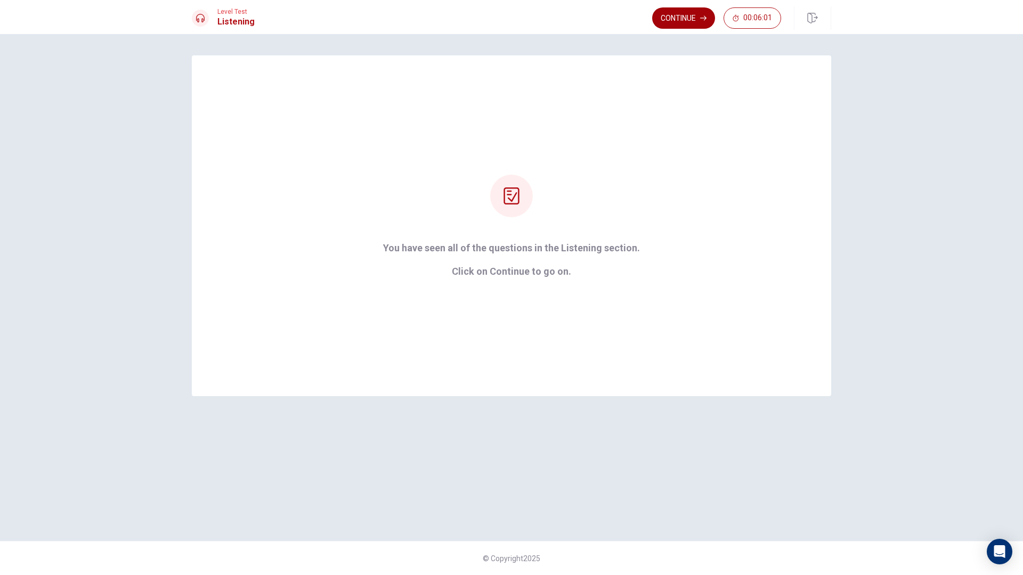
click at [689, 19] on button "Continue" at bounding box center [683, 17] width 63 height 21
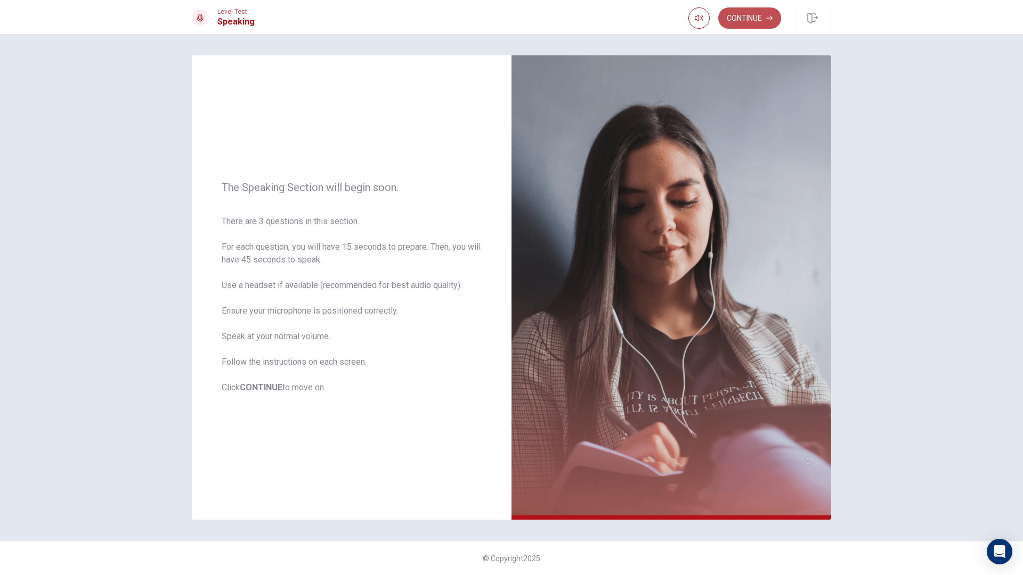
click at [741, 13] on button "Continue" at bounding box center [749, 17] width 63 height 21
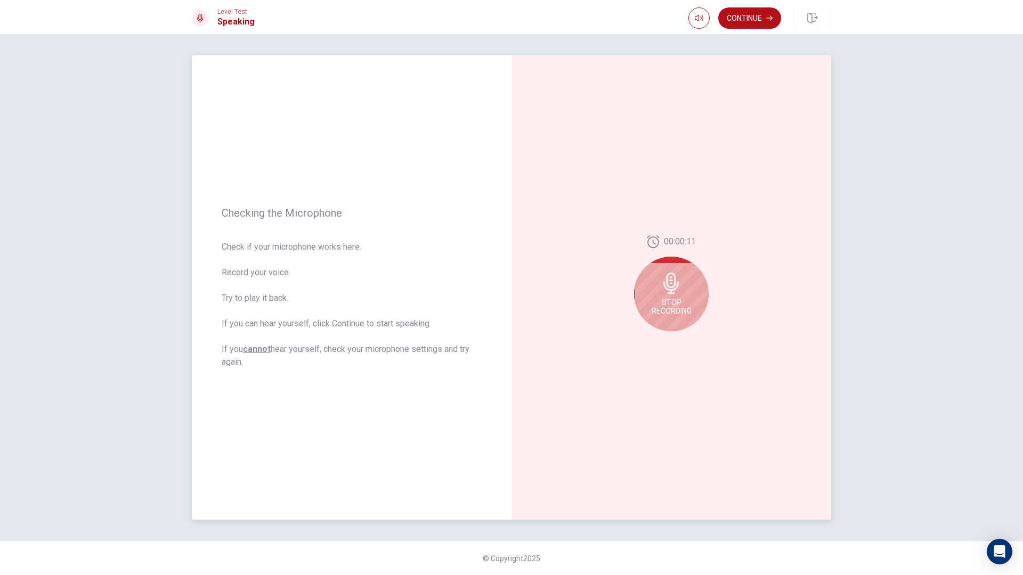
click at [666, 285] on icon at bounding box center [670, 283] width 15 height 21
click at [670, 285] on icon at bounding box center [673, 286] width 21 height 21
click at [670, 281] on icon at bounding box center [670, 286] width 15 height 21
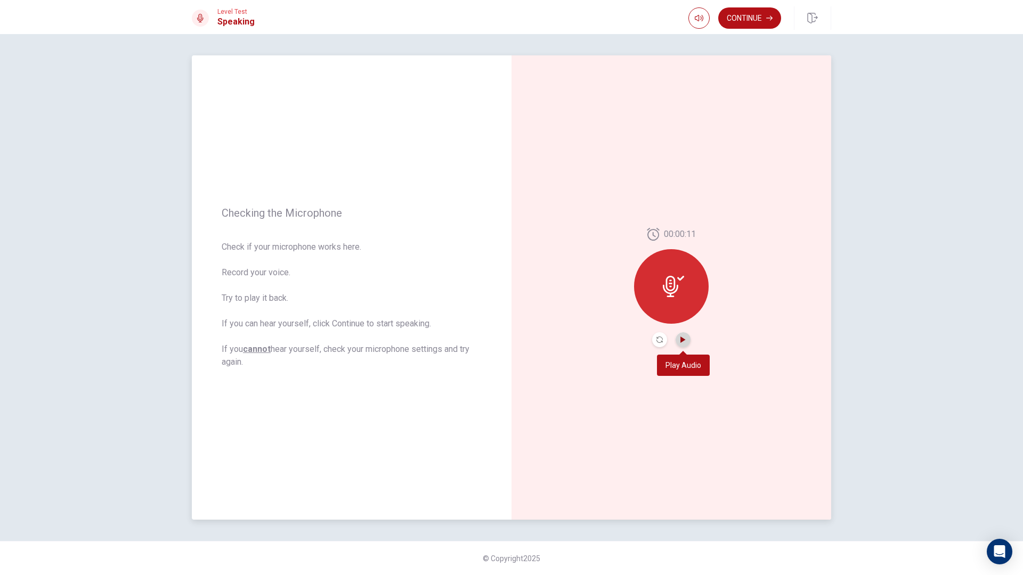
click at [684, 340] on icon "Play Audio" at bounding box center [682, 340] width 5 height 6
click at [658, 340] on icon "Record Again" at bounding box center [659, 340] width 6 height 6
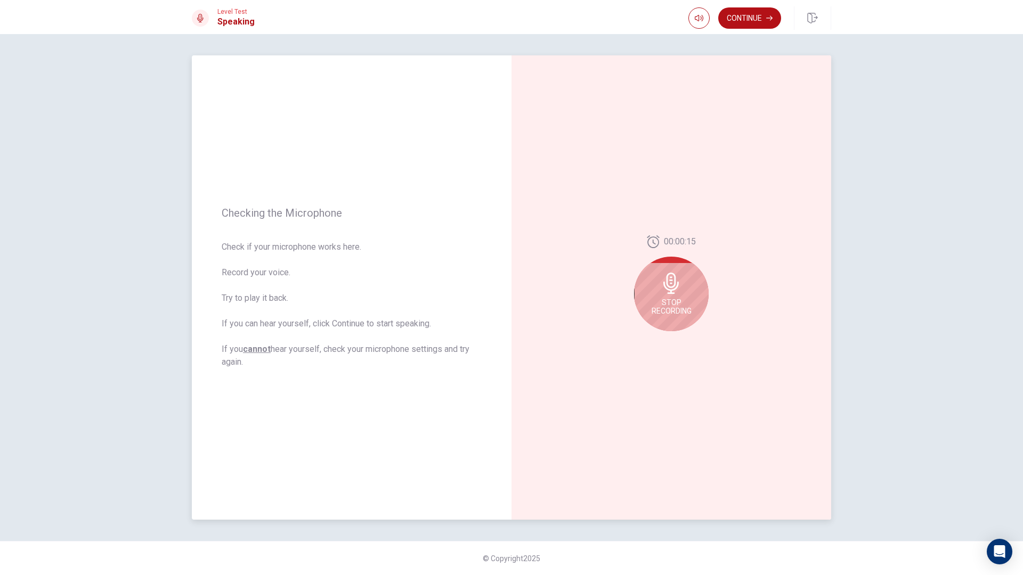
click at [678, 298] on span "Stop Recording" at bounding box center [672, 306] width 40 height 17
click at [660, 340] on icon "Record Again" at bounding box center [659, 340] width 6 height 6
click at [674, 302] on span "Stop Recording" at bounding box center [672, 306] width 40 height 17
click at [679, 339] on button "Play Audio" at bounding box center [683, 339] width 15 height 15
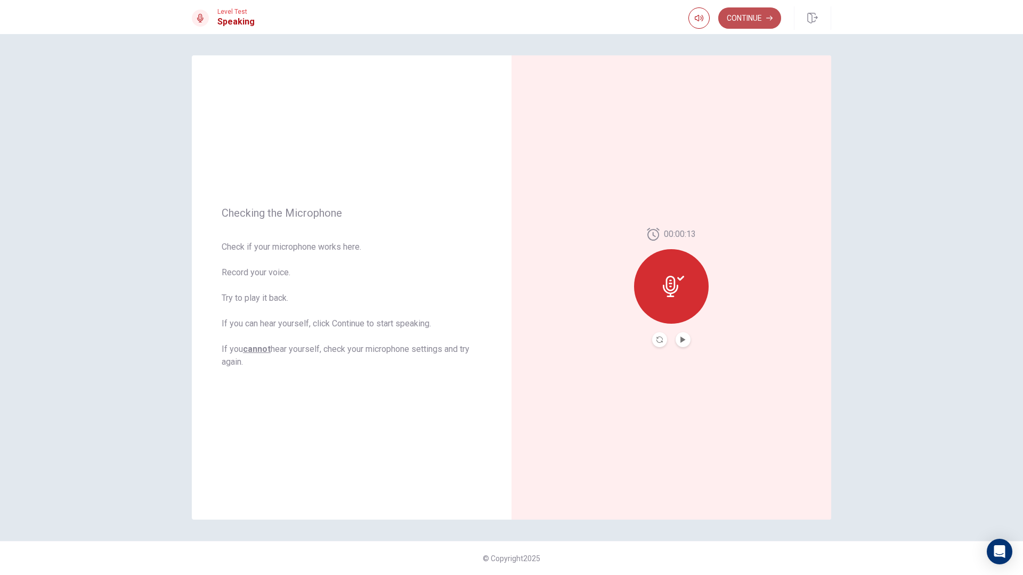
click at [746, 14] on button "Continue" at bounding box center [749, 17] width 63 height 21
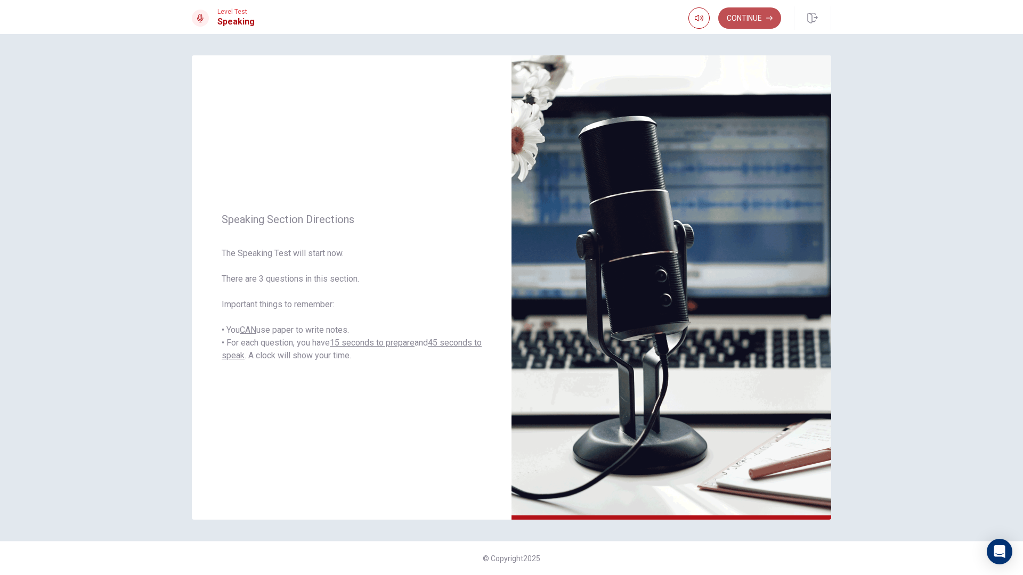
click at [752, 21] on button "Continue" at bounding box center [749, 17] width 63 height 21
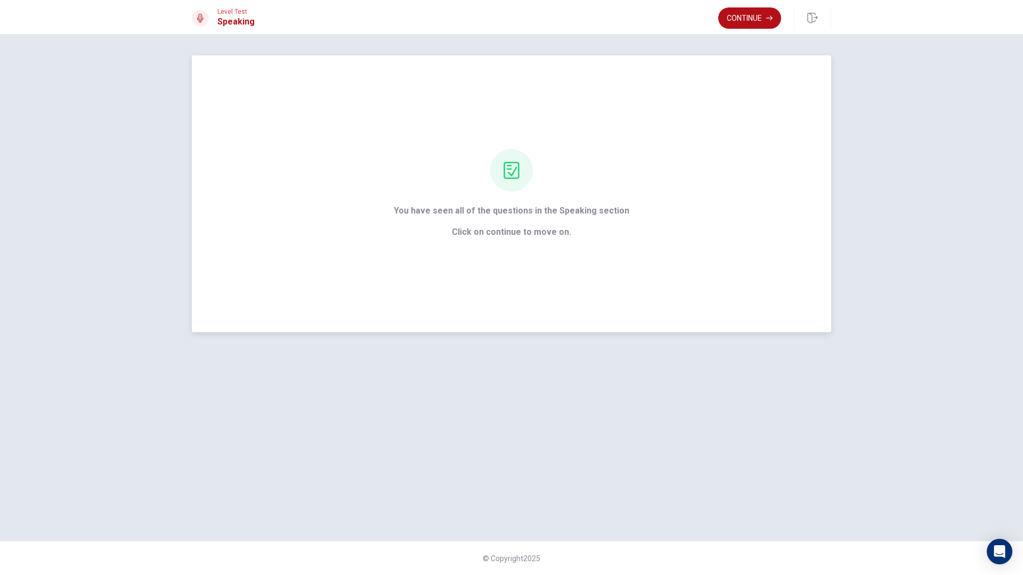
click at [528, 232] on span "Click on continue to move on." at bounding box center [512, 232] width 236 height 13
click at [605, 268] on div "You have seen all of the questions in the Speaking section Click on continue to…" at bounding box center [511, 193] width 639 height 277
click at [733, 21] on button "Continue" at bounding box center [749, 17] width 63 height 21
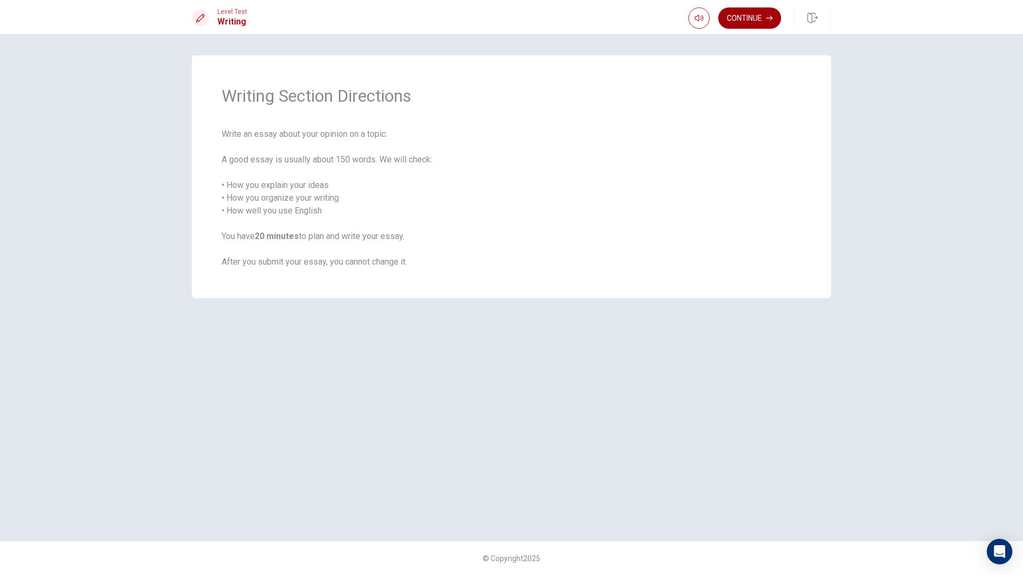
click at [750, 14] on button "Continue" at bounding box center [749, 17] width 63 height 21
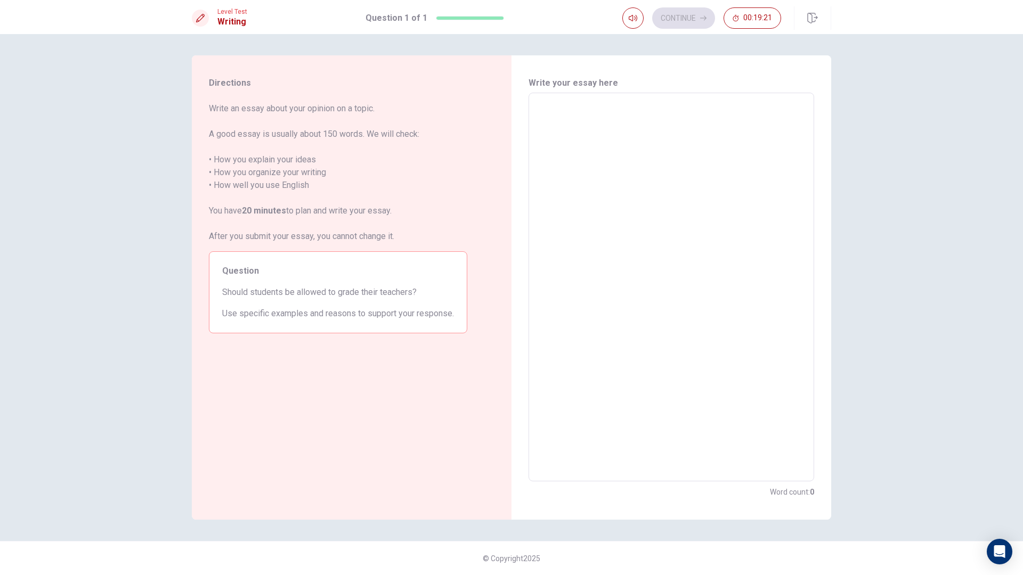
click at [675, 129] on textarea at bounding box center [671, 287] width 271 height 371
type textarea "S"
type textarea "x"
type textarea "St"
type textarea "x"
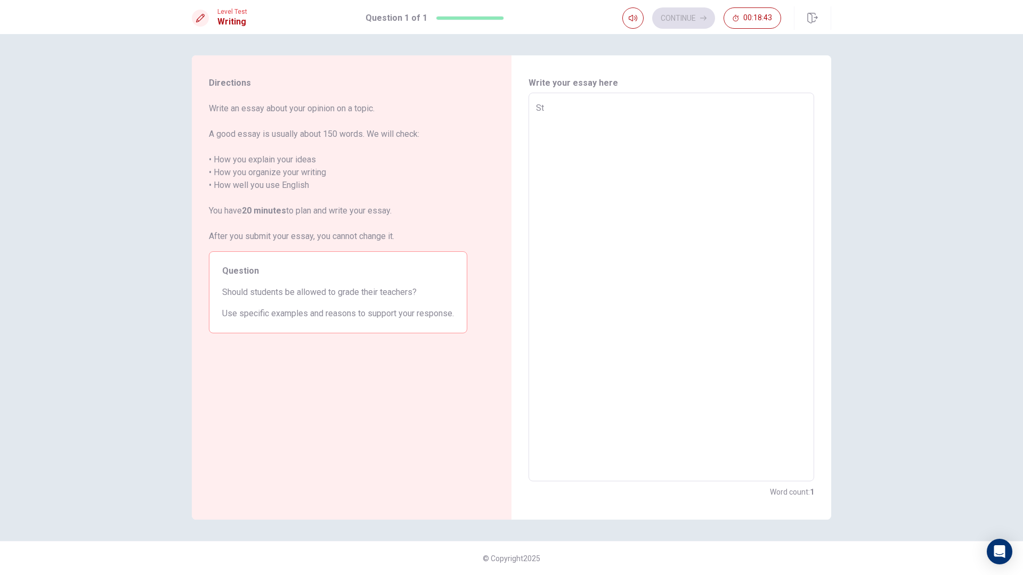
type textarea "Stu"
type textarea "x"
type textarea "Stud"
type textarea "x"
type textarea "Stude"
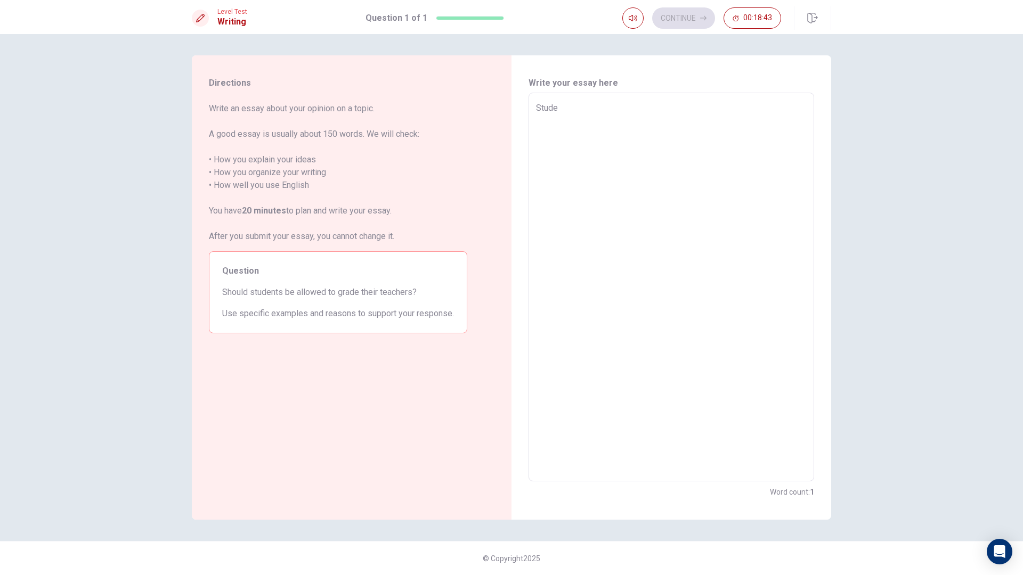
type textarea "x"
type textarea "Studet"
type textarea "x"
type textarea "Studetn"
type textarea "x"
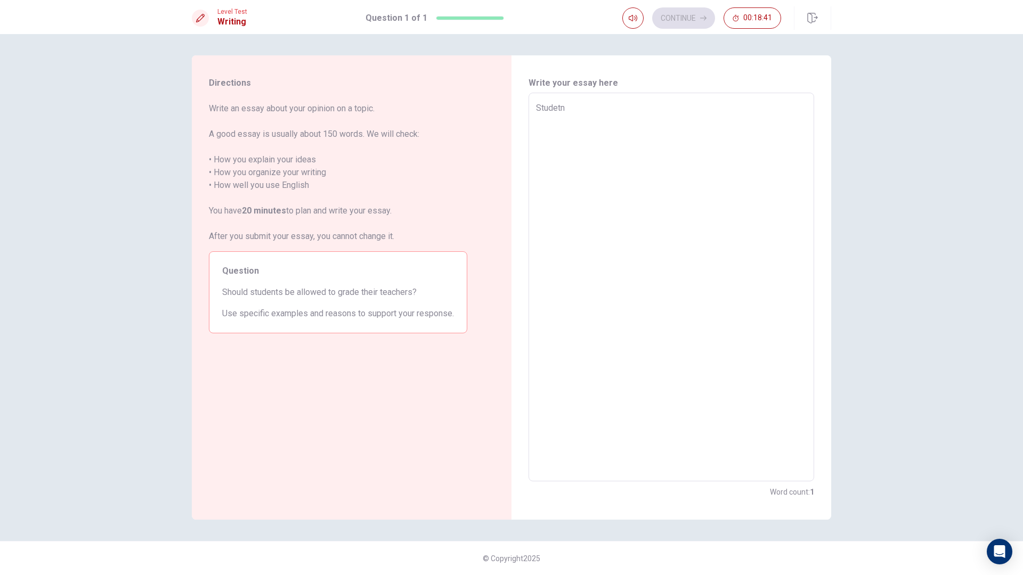
type textarea "Studetns"
type textarea "x"
type textarea "Studetns"
type textarea "x"
type textarea "Studetns"
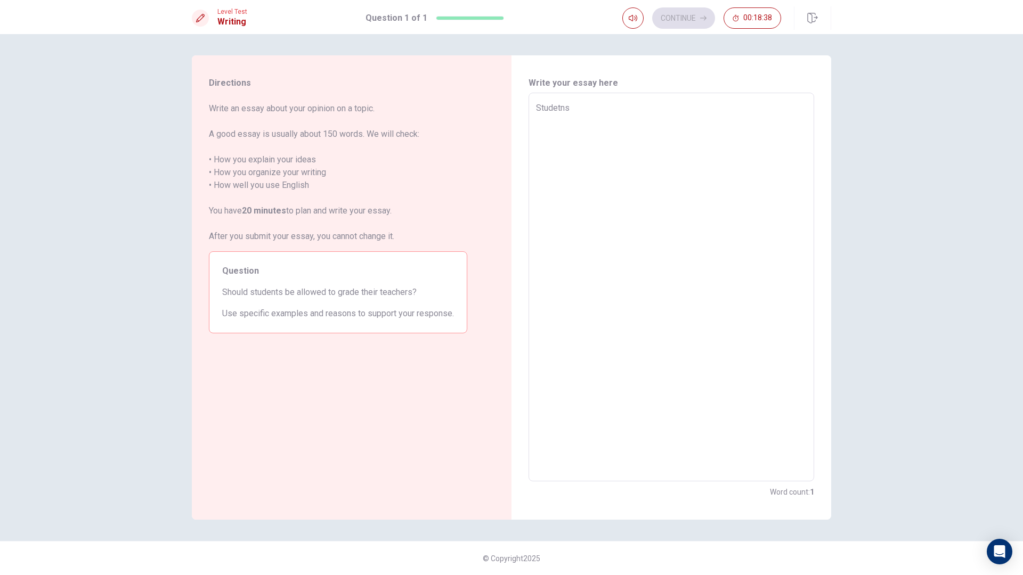
type textarea "x"
type textarea "Studetn"
type textarea "x"
type textarea "Studet"
type textarea "x"
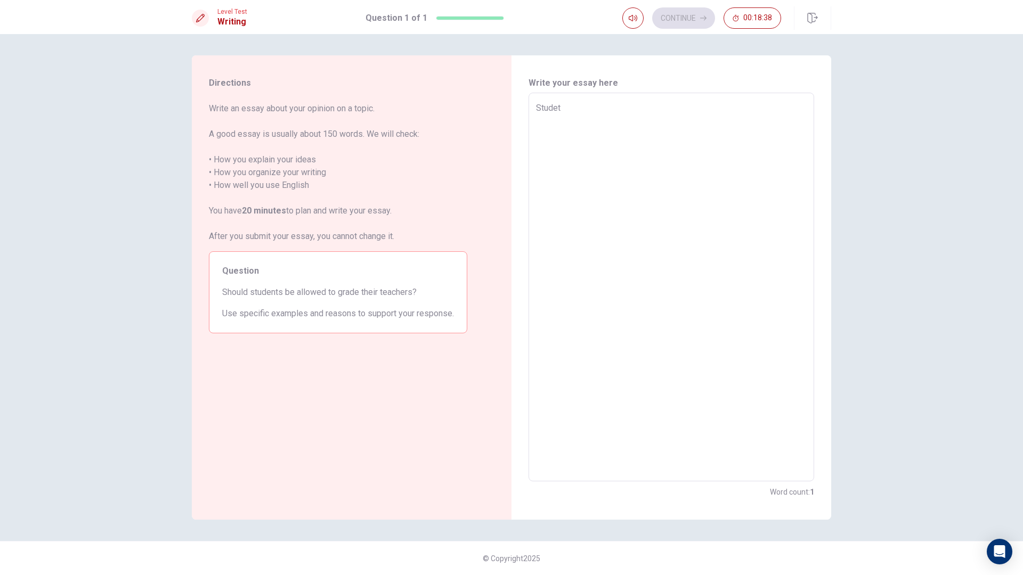
type textarea "Stude"
type textarea "x"
type textarea "Studen"
type textarea "x"
type textarea "Student"
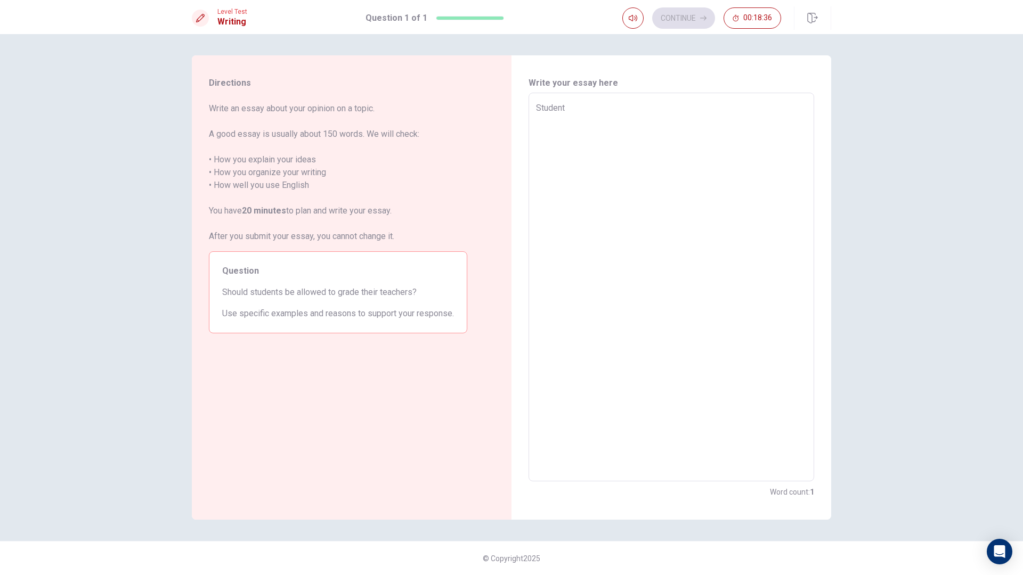
type textarea "x"
type textarea "Students"
type textarea "x"
type textarea "Students"
type textarea "x"
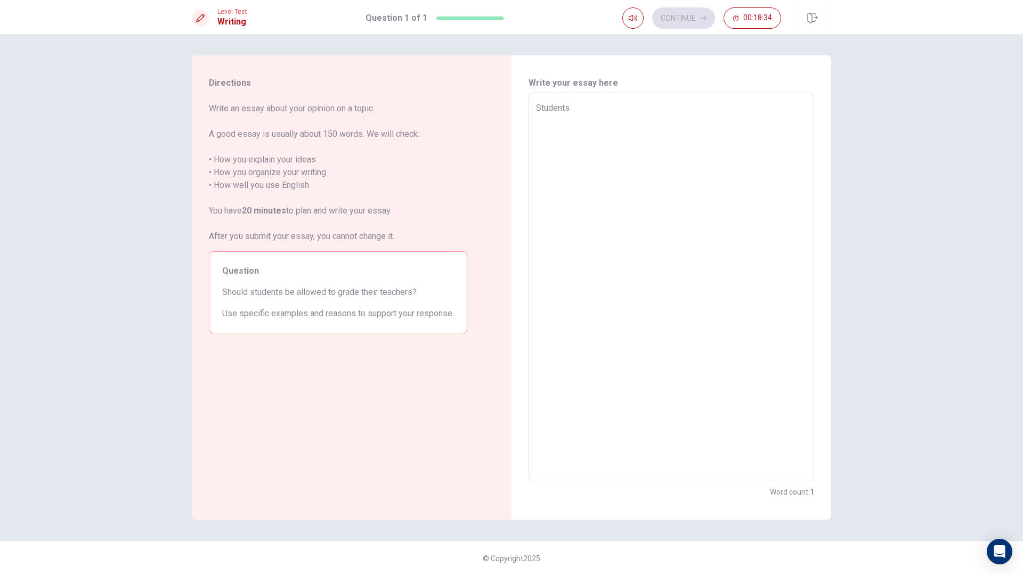
type textarea "Students s"
type textarea "x"
type textarea "Students sh"
type textarea "x"
type textarea "Students sho"
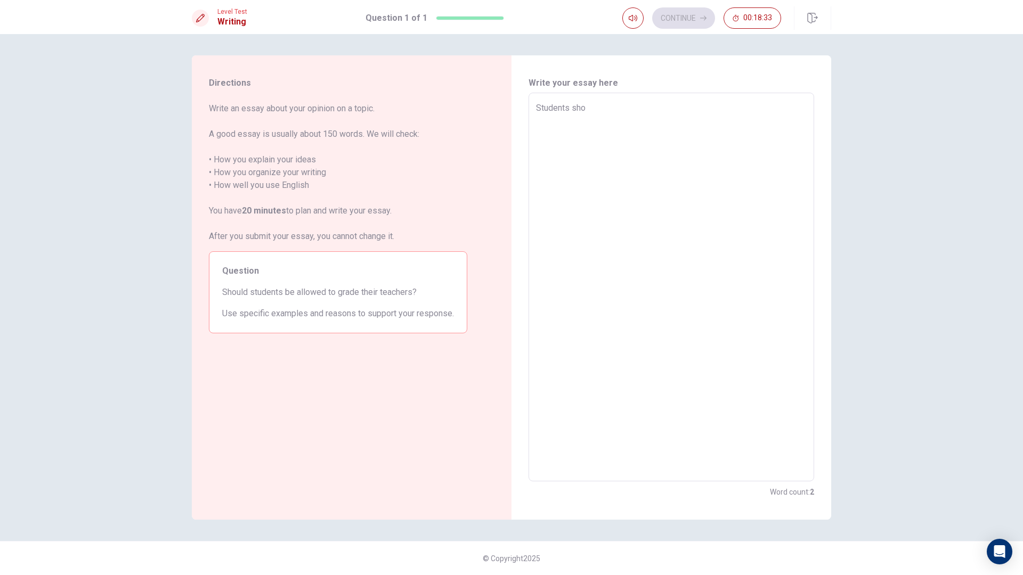
type textarea "x"
type textarea "Students shou"
type textarea "x"
type textarea "Students shoul"
type textarea "x"
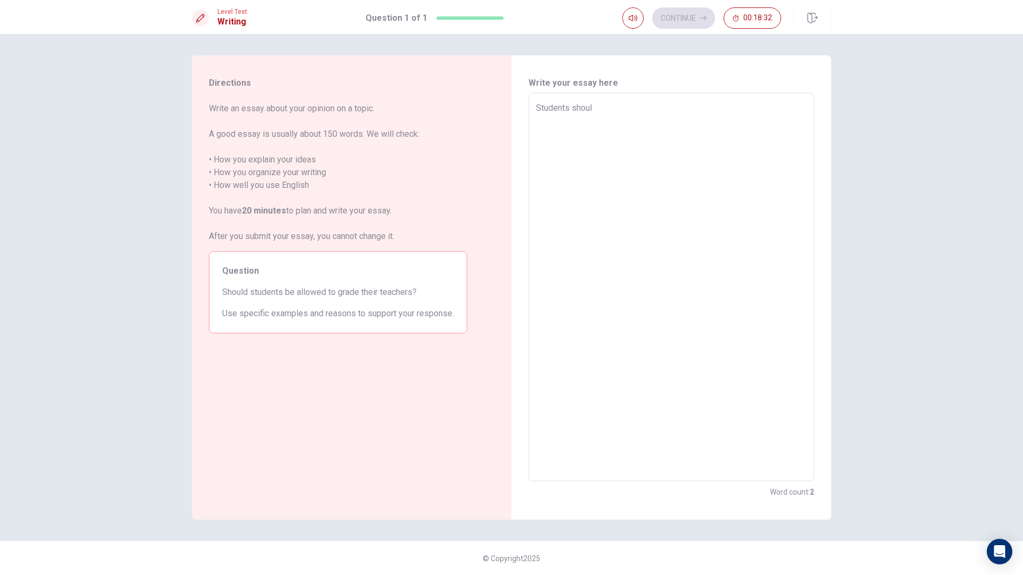
type textarea "Students should"
type textarea "x"
type textarea "Students should"
type textarea "x"
type textarea "Students should a"
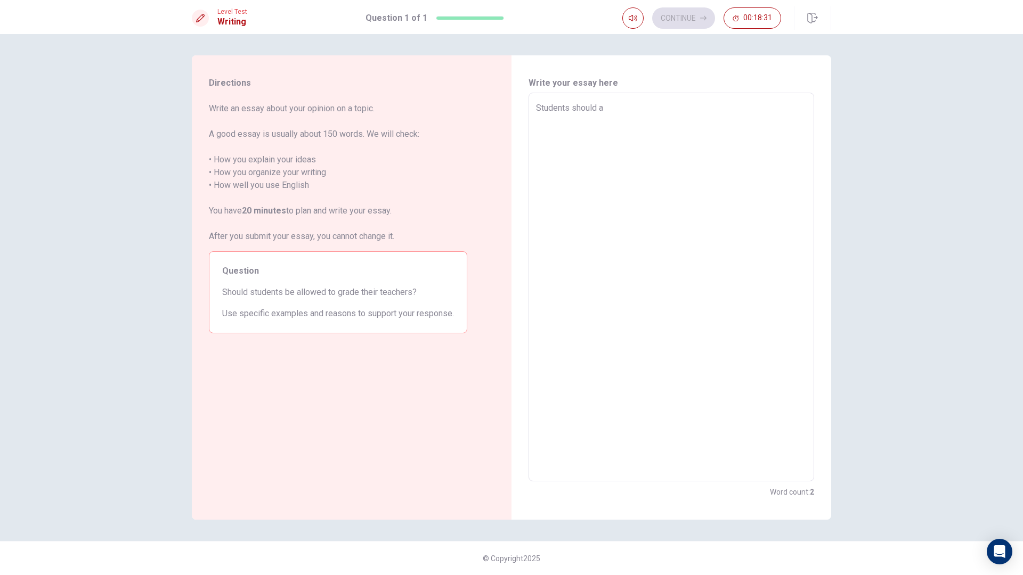
type textarea "x"
type textarea "Students should al"
type textarea "x"
type textarea "Students should all"
type textarea "x"
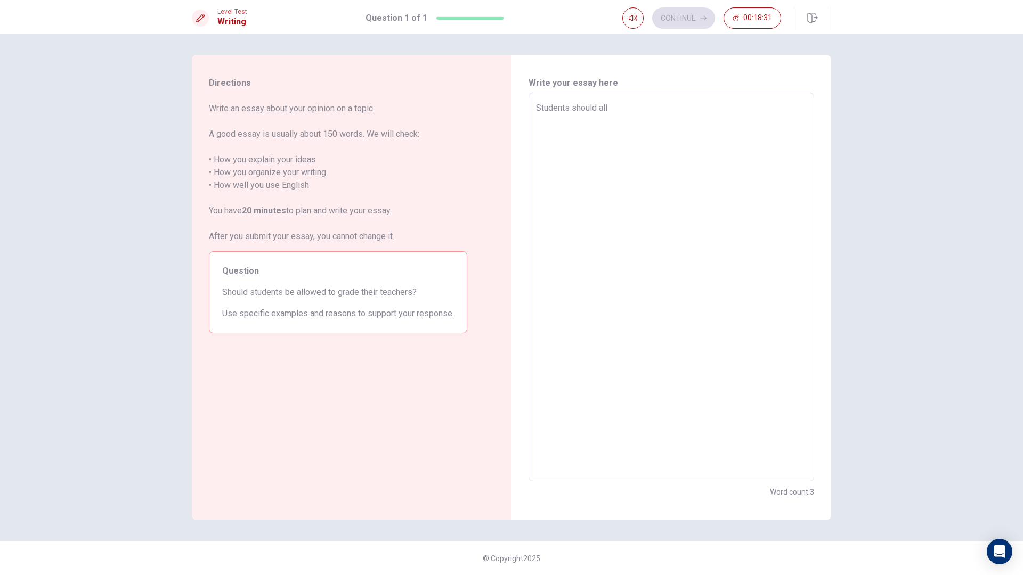
type textarea "Students should allo"
type textarea "x"
type textarea "Students should allow"
type textarea "x"
type textarea "Students should allowe"
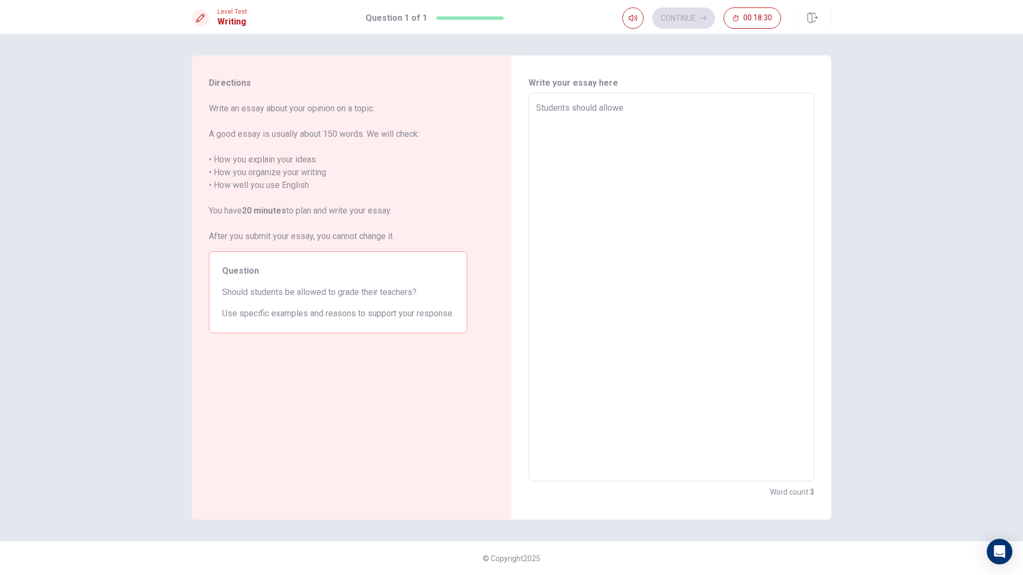
type textarea "x"
type textarea "Students should allowed"
type textarea "x"
type textarea "Students should allowed"
type textarea "x"
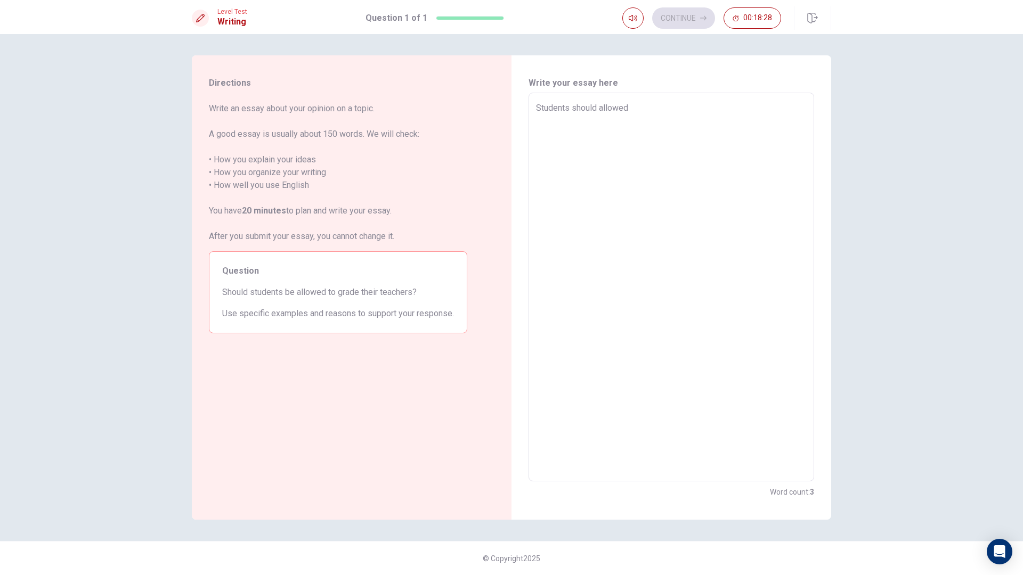
type textarea "Students should allowed t"
type textarea "x"
type textarea "Students should allowed th"
type textarea "x"
type textarea "Students should allowed the"
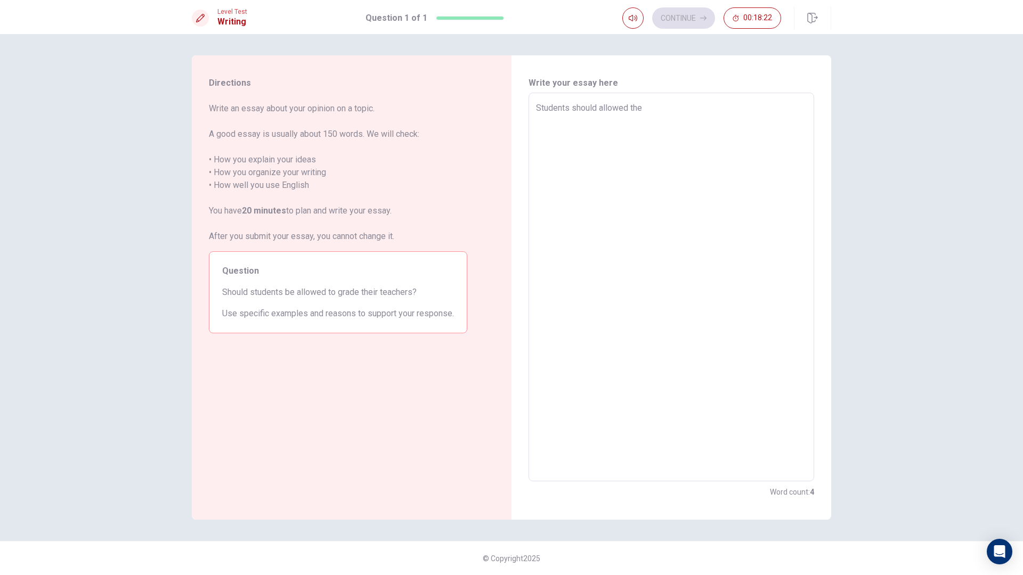
type textarea "x"
type textarea "Students should allowed the"
type textarea "x"
type textarea "Students should allowed the g"
type textarea "x"
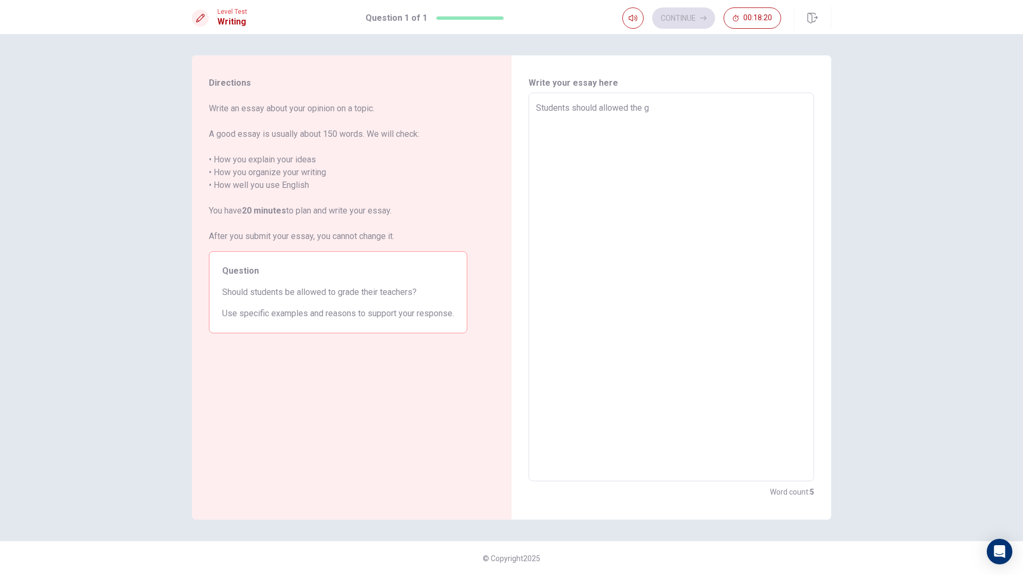
type textarea "Students should allowed the ga"
type textarea "x"
type textarea "Students should allowed the gar"
type textarea "x"
type textarea "Students should allowed the gard"
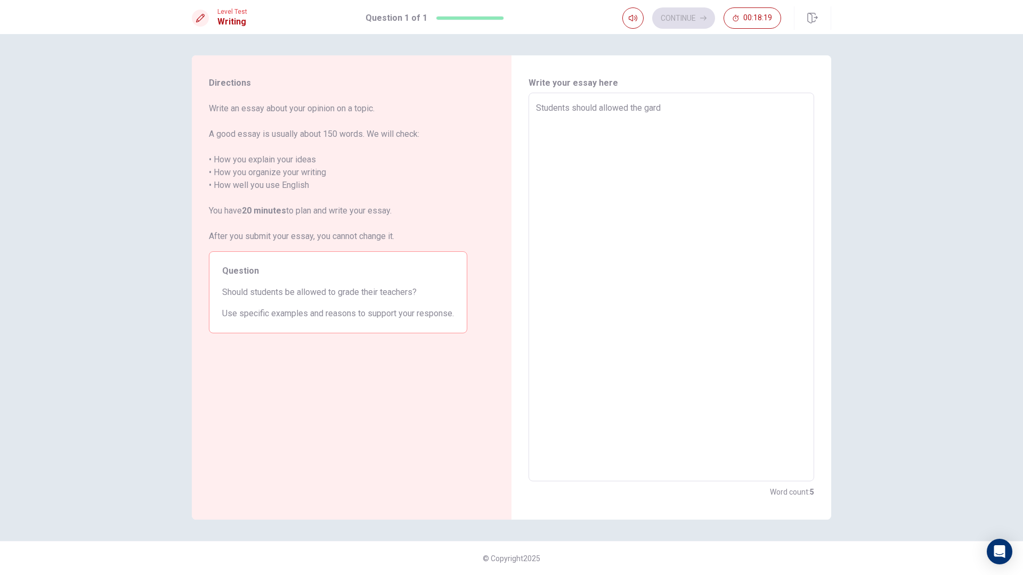
type textarea "x"
type textarea "Students should allowed the garde"
type textarea "x"
type textarea "Students should allowed the garde"
type textarea "x"
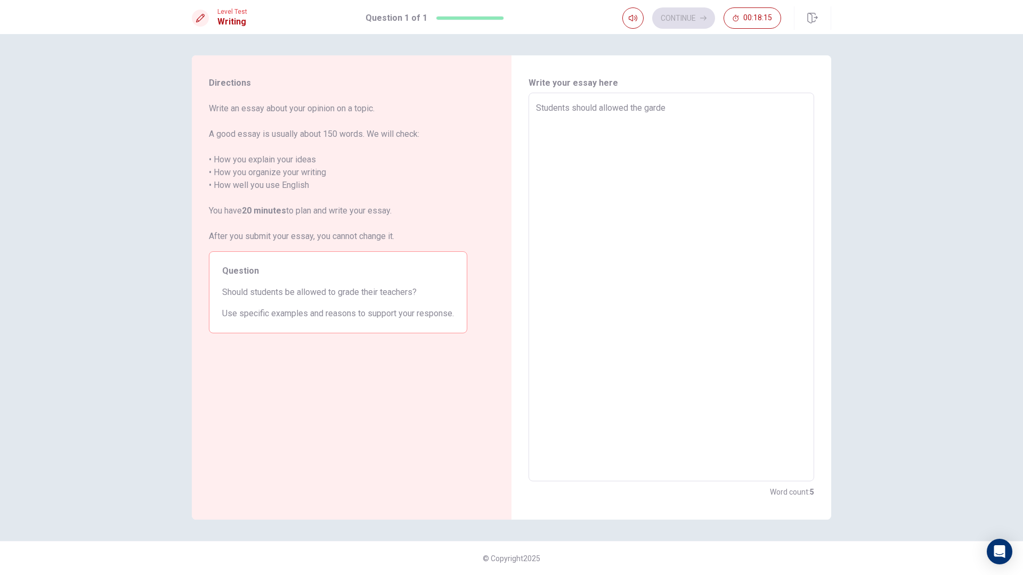
type textarea "Students should allowed the garde t"
type textarea "x"
type textarea "Students should allowed the garde to"
type textarea "x"
type textarea "Students should allowed the garde to"
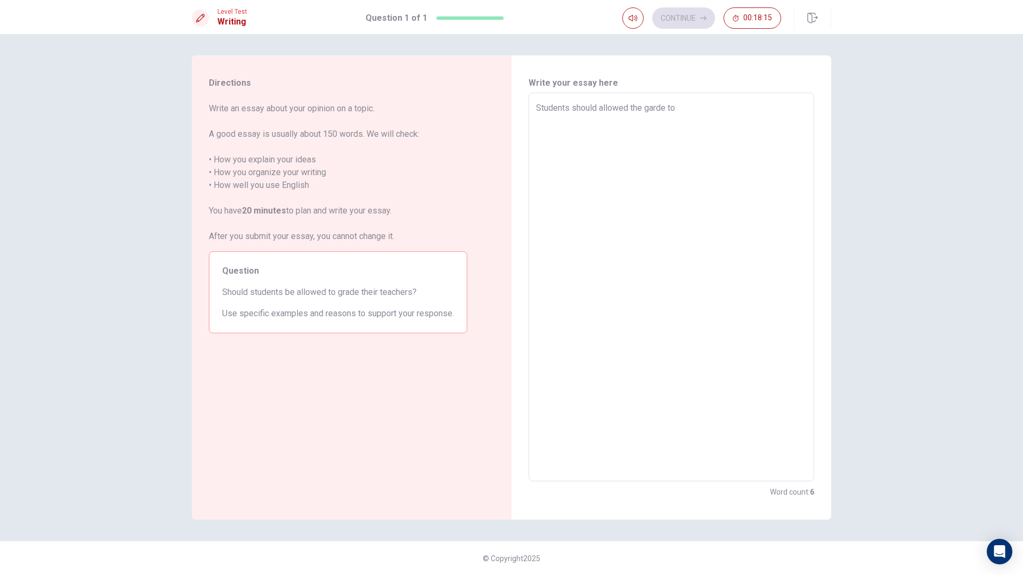
type textarea "x"
type textarea "Students should allowed the garde to t"
type textarea "x"
type textarea "Students should allowed the garde to th"
type textarea "x"
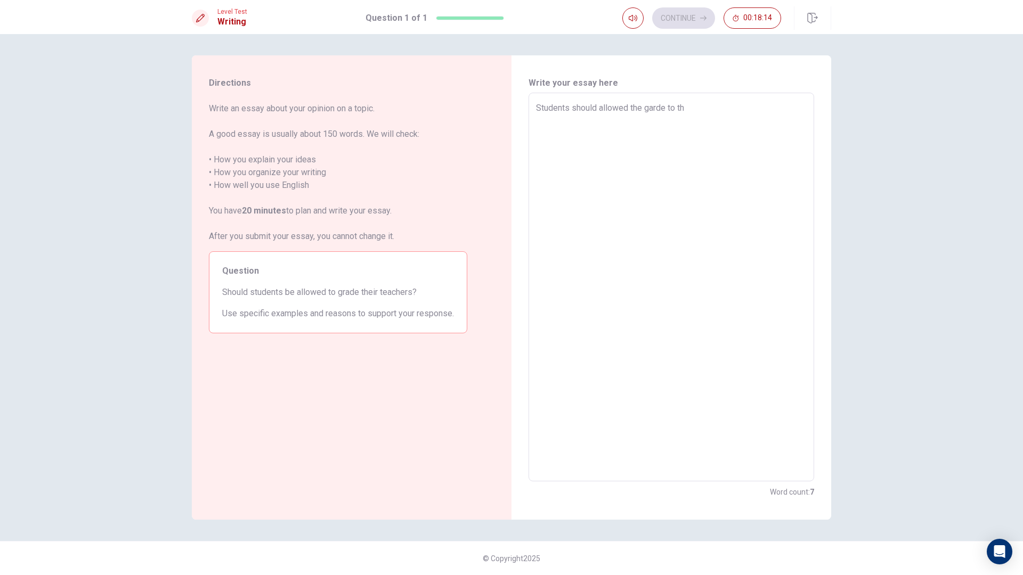
type textarea "Students should allowed the garde to the"
type textarea "x"
type textarea "Students should allowed the garde to thei"
type textarea "x"
type textarea "Students should allowed the garde to their"
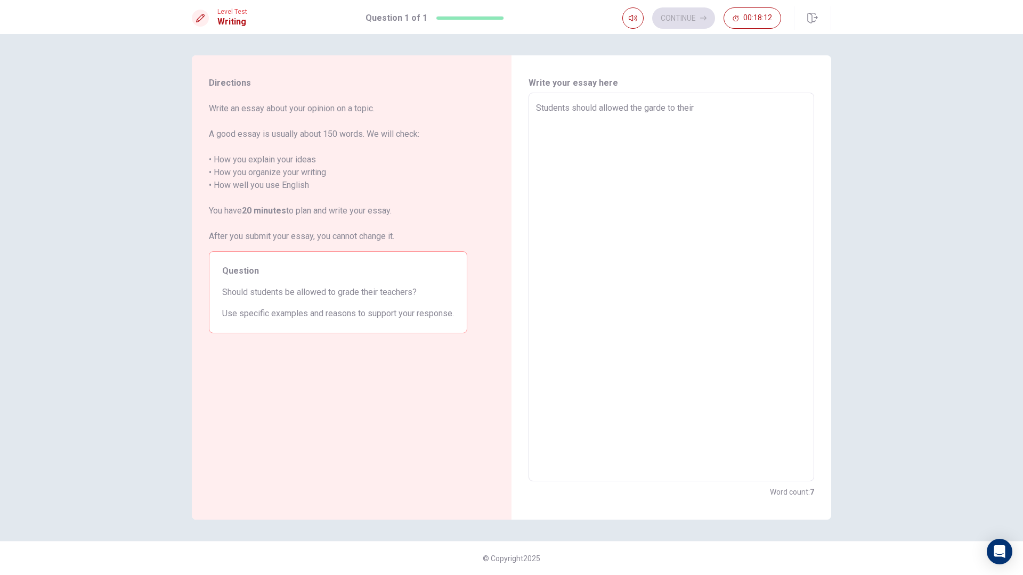
type textarea "x"
type textarea "Students should allowed the garde to their"
type textarea "x"
type textarea "Students should allowed the garde to their r"
type textarea "x"
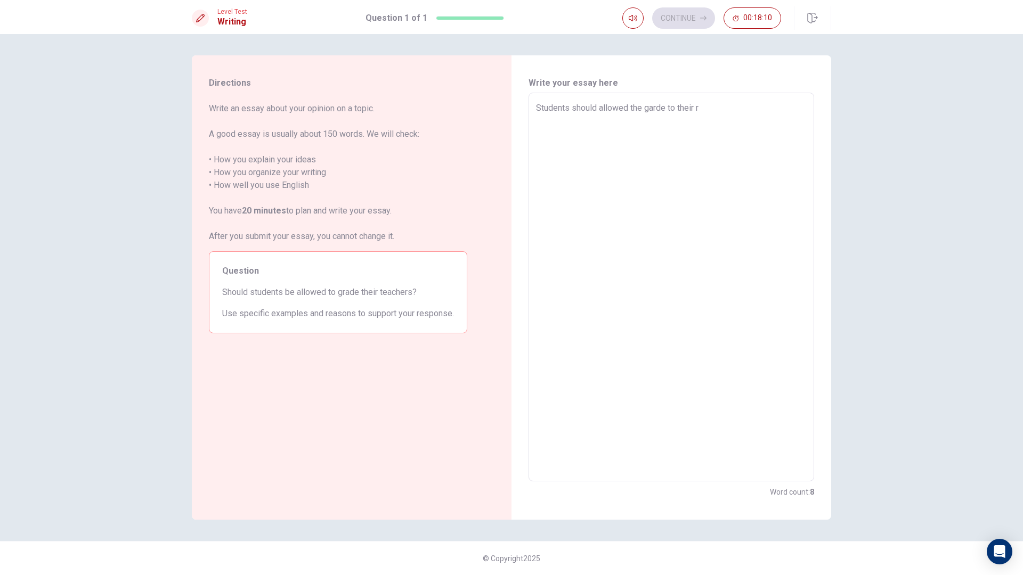
type textarea "Students should allowed the garde to their"
type textarea "x"
type textarea "Students should allowed the garde to their t"
type textarea "x"
type textarea "Students should allowed the garde to their te"
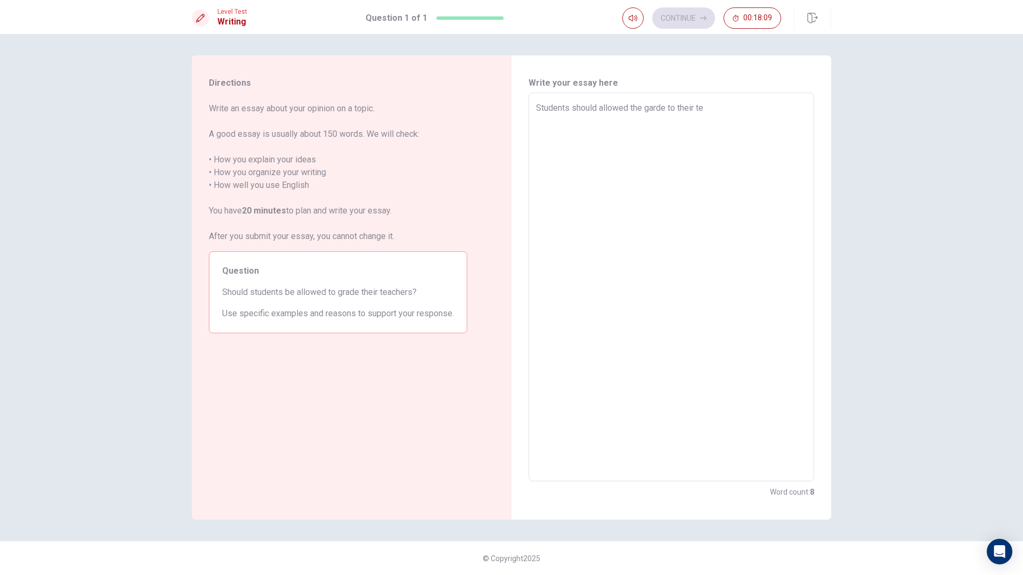
type textarea "x"
type textarea "Students should allowed the garde to their tea"
type textarea "x"
type textarea "Students should allowed the garde to their teac"
type textarea "x"
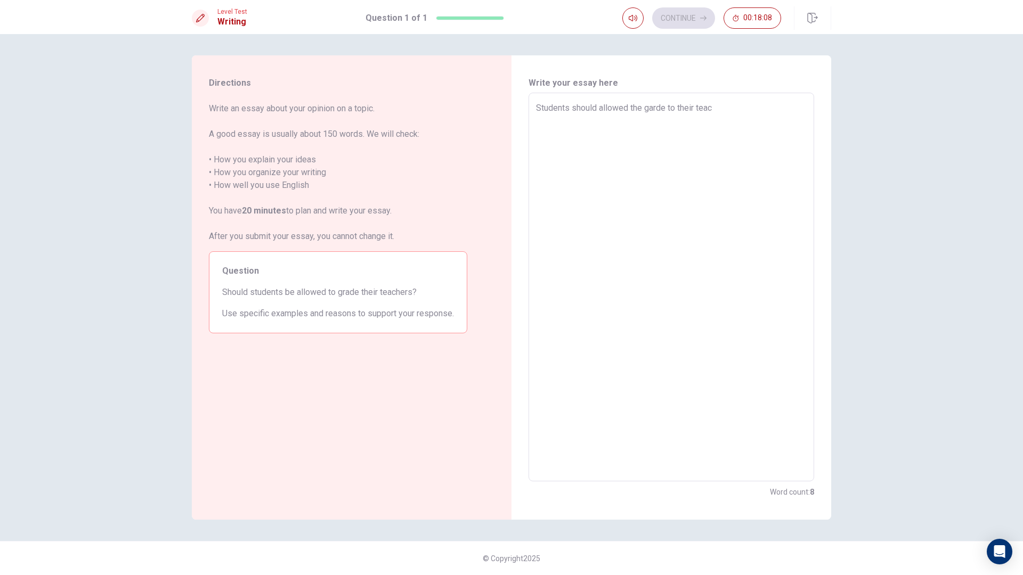
type textarea "Students should allowed the garde to their teach"
type textarea "x"
type textarea "Students should allowed the garde to their teache"
type textarea "x"
type textarea "Students should allowed the garde to their teacher"
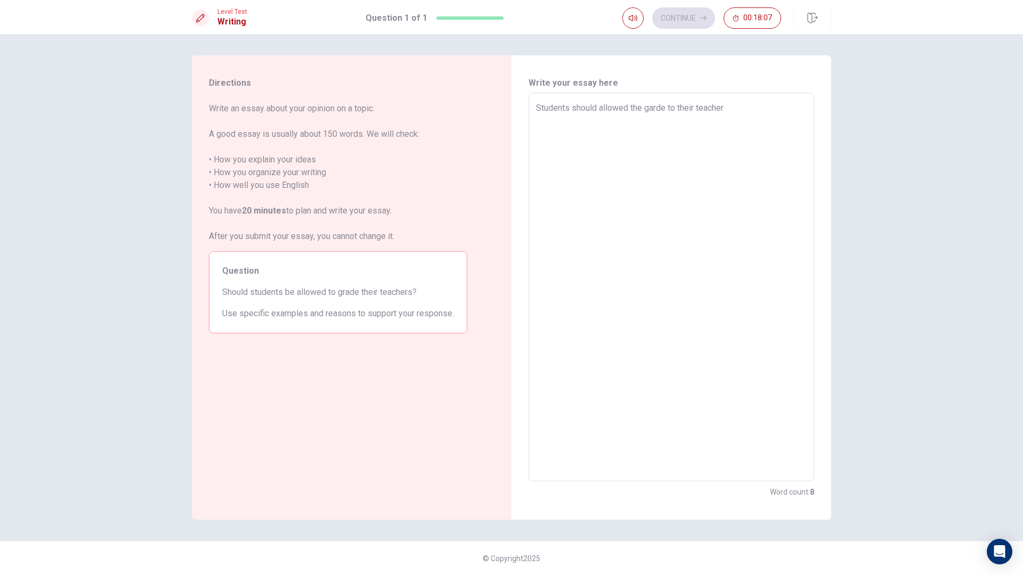
type textarea "x"
type textarea "Students should allowed the garde to their teachers"
type textarea "x"
type textarea "Students should allowed the garde to their teachers"
type textarea "x"
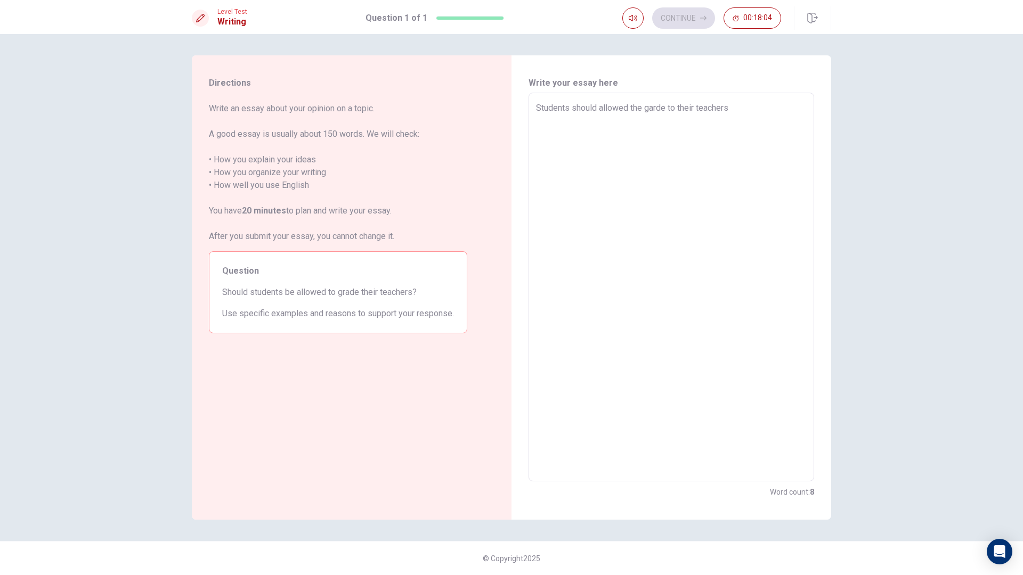
type textarea "Students should allowed the garde to their teachers b"
type textarea "x"
type textarea "Students should allowed the garde to their teachers be"
type textarea "x"
type textarea "Students should allowed the garde to their teachers bec"
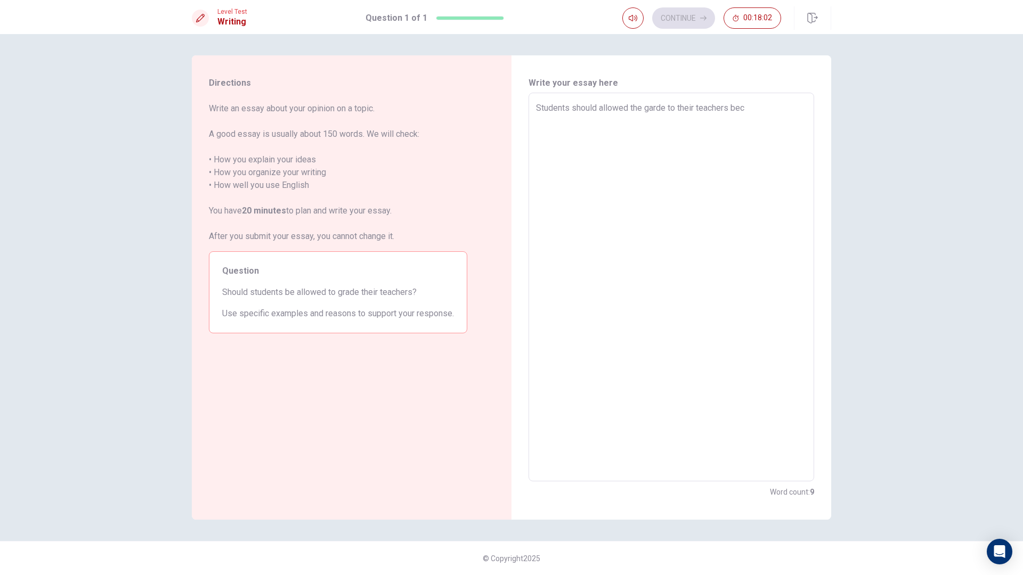
type textarea "x"
type textarea "Students should allowed the garde to their teachers becu"
type textarea "x"
type textarea "Students should allowed the garde to their teachers becua"
type textarea "x"
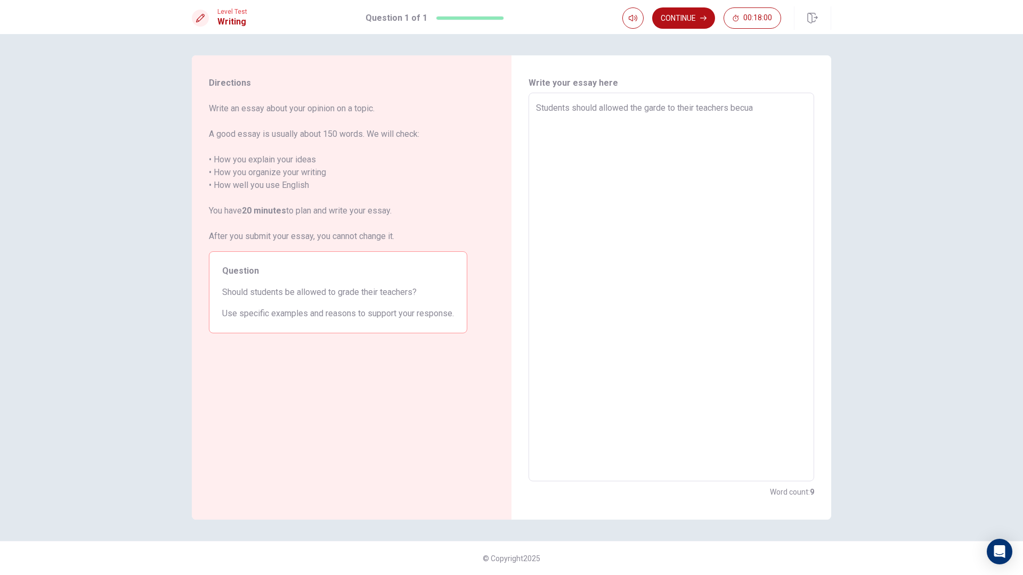
type textarea "Students should allowed the garde to their teachers becuas"
type textarea "x"
type textarea "Students should allowed the garde to their teachers becuase"
type textarea "x"
type textarea "Students should allowed the garde to their teachers becuse"
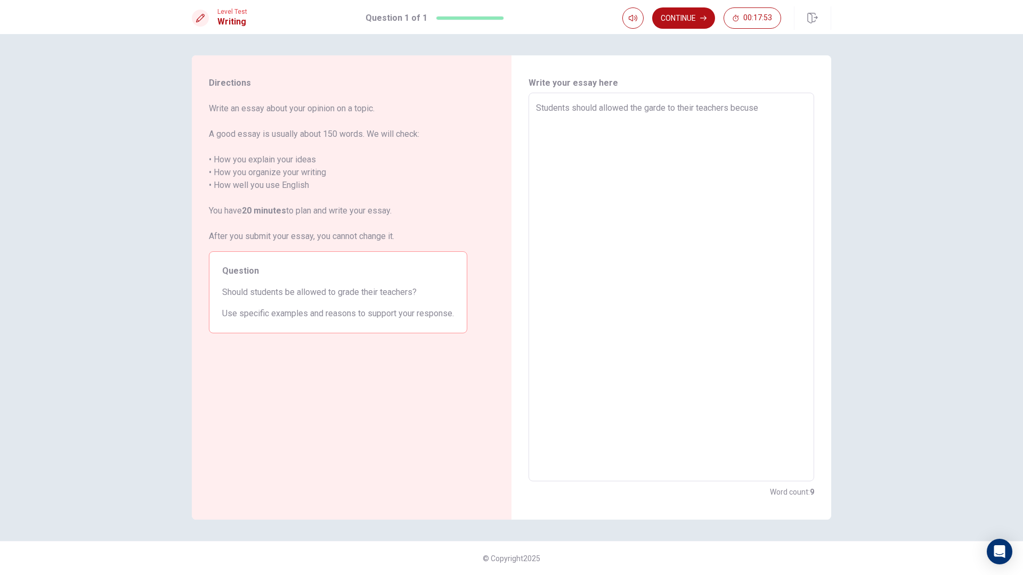
type textarea "x"
type textarea "Students should allowed the garde to their teachers becse"
type textarea "x"
type textarea "Students should allowed the garde to their teachers becase"
type textarea "x"
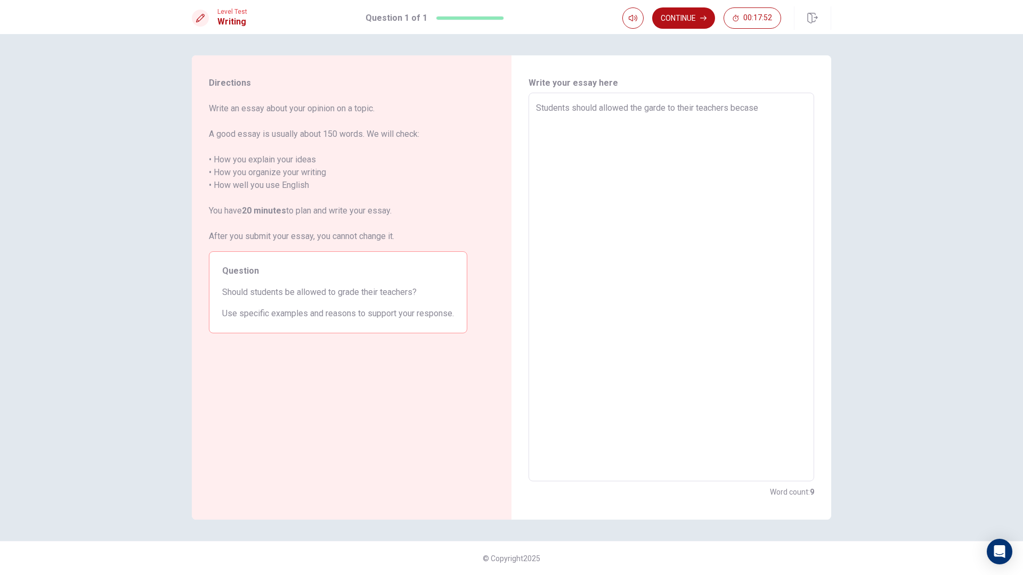
type textarea "Students should allowed the garde to their teachers because"
type textarea "x"
type textarea "Students should allowed the garde to their teachers because"
type textarea "x"
type textarea "Students should allowed the garde to their teachers because t"
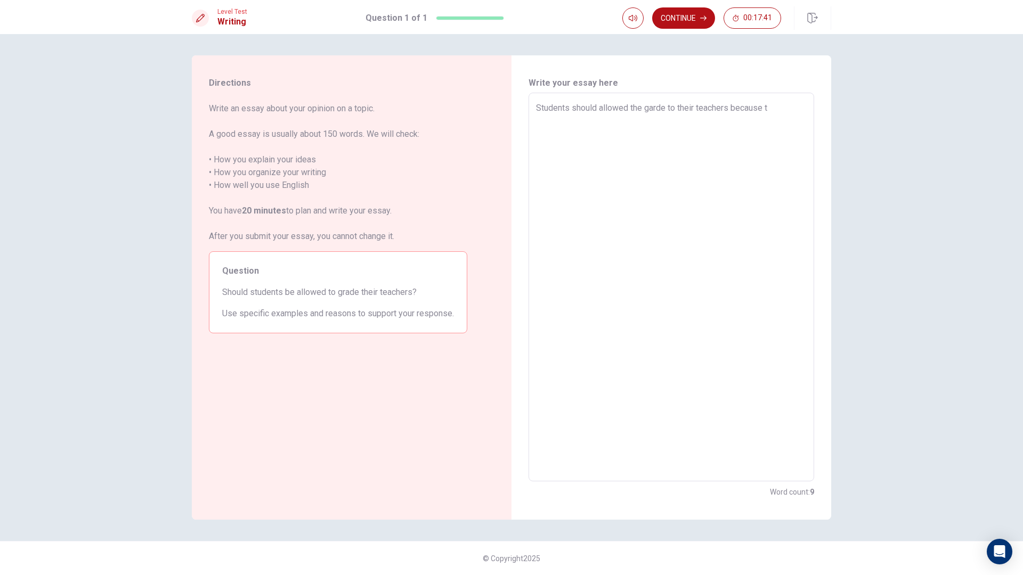
type textarea "x"
type textarea "Students should allowed the garde to their teachers because th"
type textarea "x"
type textarea "Students should allowed the garde to their teachers because the"
type textarea "x"
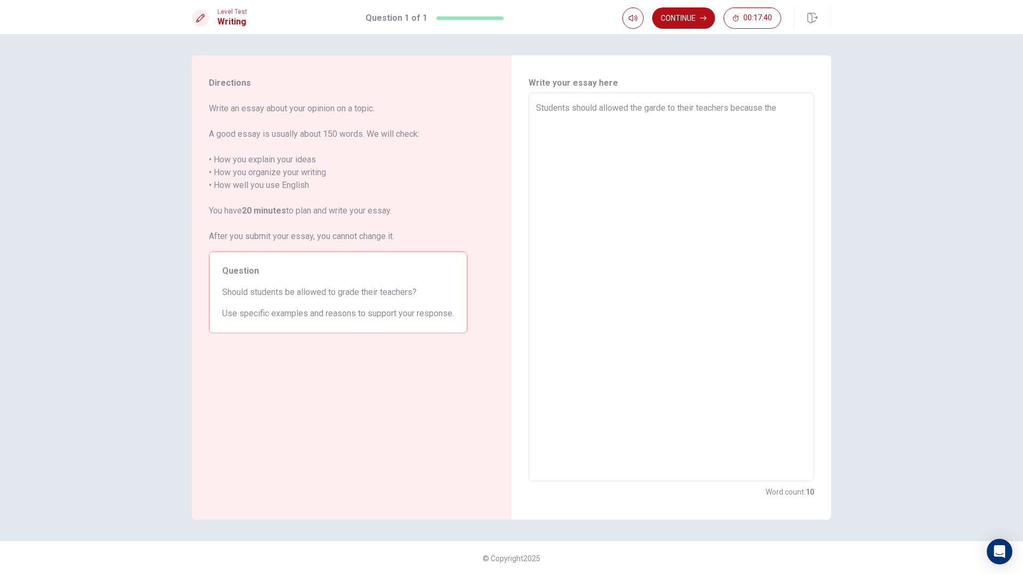
type textarea "Students should allowed the garde to their teachers because the"
type textarea "x"
type textarea "Students should allowed the garde to their teachers because the g"
type textarea "x"
type textarea "Students should allowed the garde to their teachers because the gr"
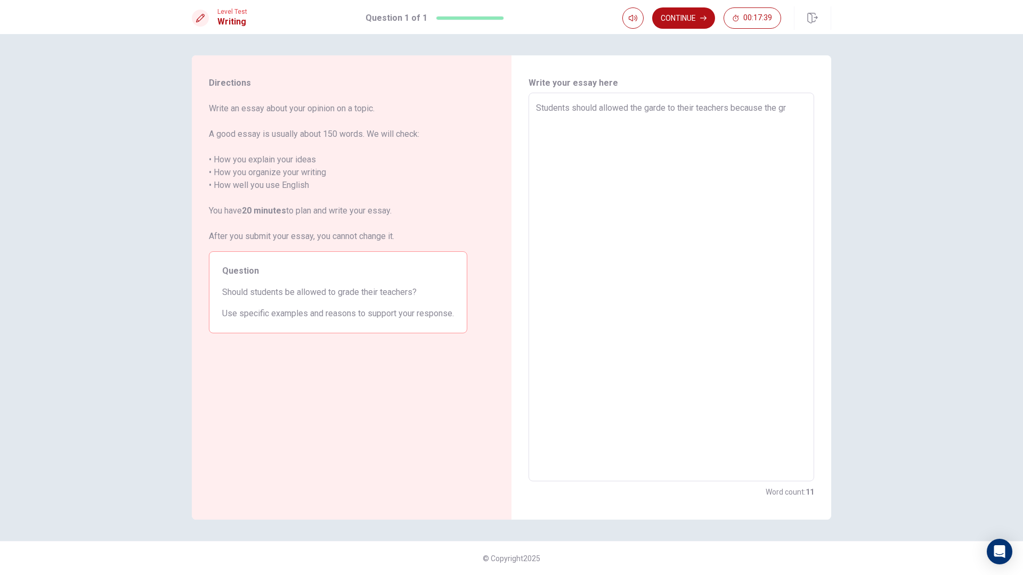
type textarea "x"
type textarea "Students should allowed the garde to their teachers because the gra"
type textarea "x"
type textarea "Students should allowed the garde to their teachers because the grad"
type textarea "x"
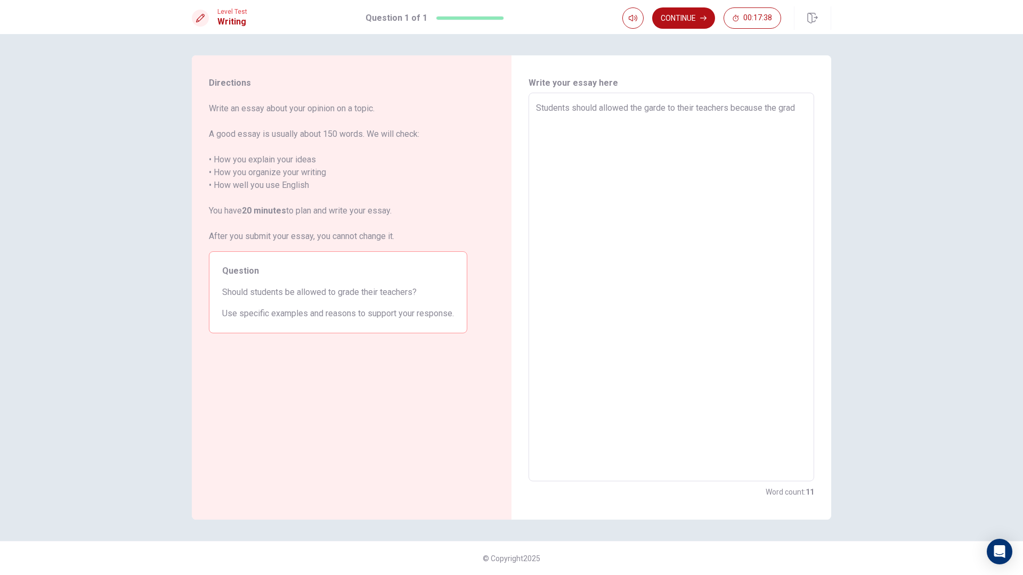
type textarea "Students should allowed the garde to their teachers because the grade"
type textarea "x"
type textarea "Students should allowed the garde to their teachers because the grade"
type textarea "x"
type textarea "Students should allowed the garde to their teachers because the grade a"
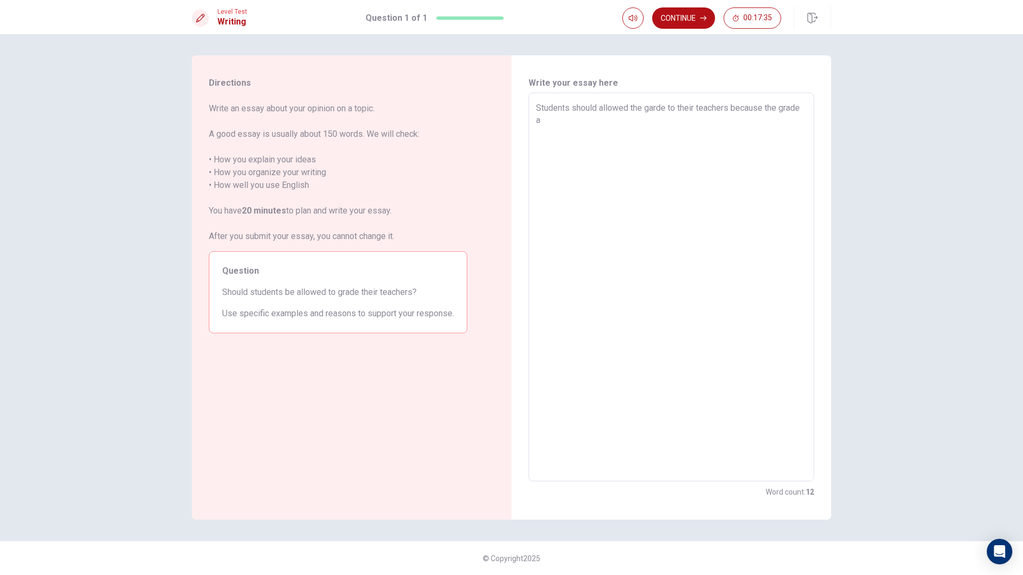
type textarea "x"
type textarea "Students should allowed the garde to their teachers because the grade ar"
type textarea "x"
type textarea "Students should allowed the garde to their teachers because the grade are"
type textarea "x"
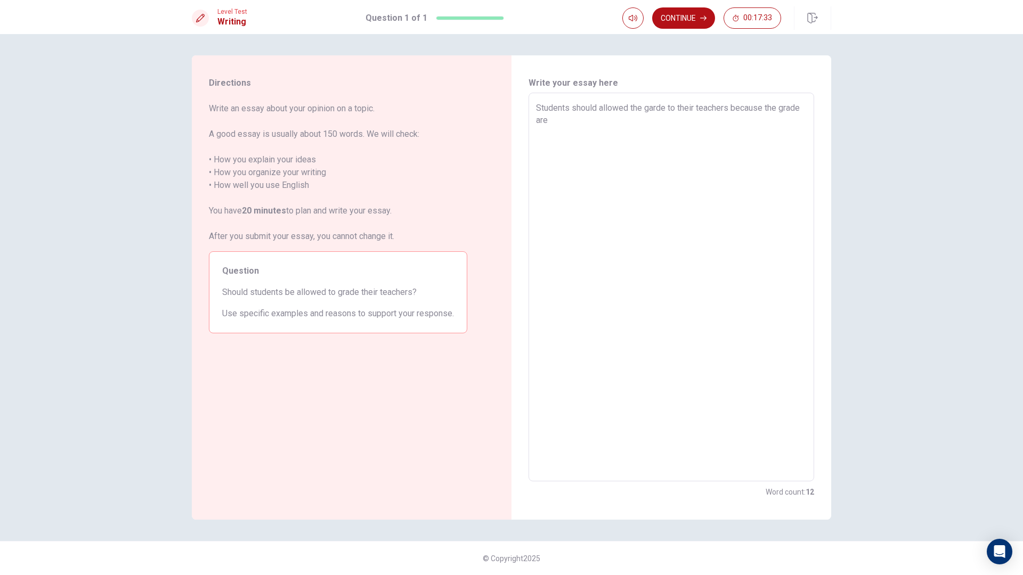
type textarea "Students should allowed the garde to their teachers because the grade ar"
type textarea "x"
type textarea "Students should allowed the garde to their teachers because the grade a"
type textarea "x"
type textarea "Students should allowed the garde to their teachers because the grade"
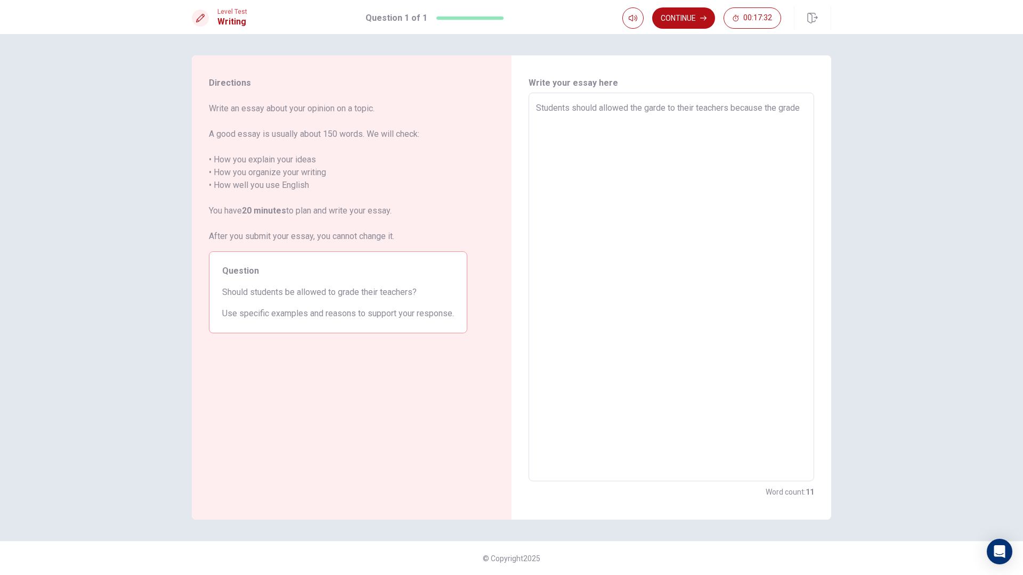
type textarea "x"
type textarea "Students should allowed the garde to their teachers because the grade"
type textarea "x"
type textarea "Students should allowed the garde to their teachers because the grade i"
type textarea "x"
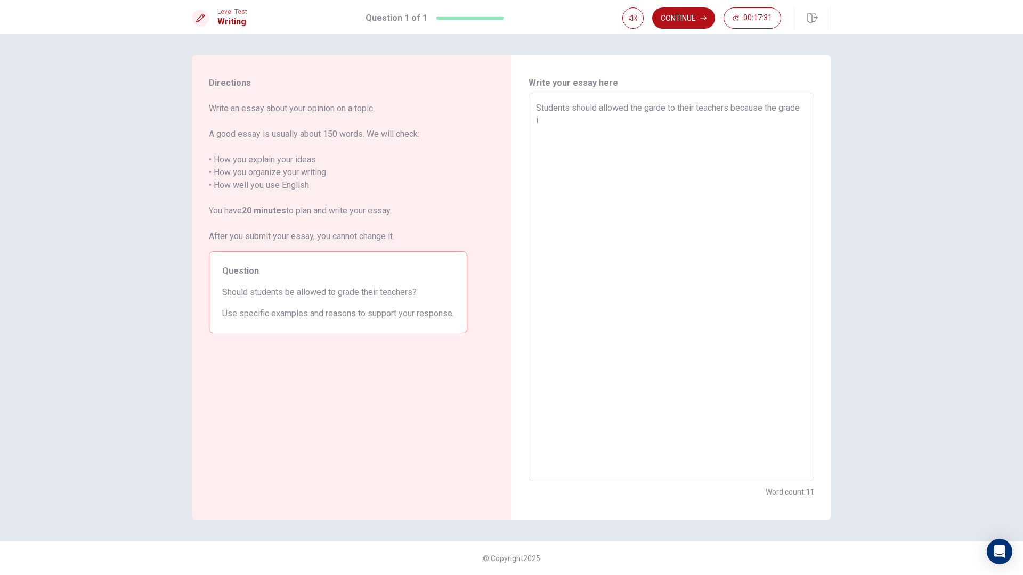
type textarea "Students should allowed the garde to their teachers because the grade it"
type textarea "x"
type textarea "Students should allowed the garde to their teachers because the grade it"
type textarea "x"
type textarea "Students should allowed the garde to their teachers because the grade it i"
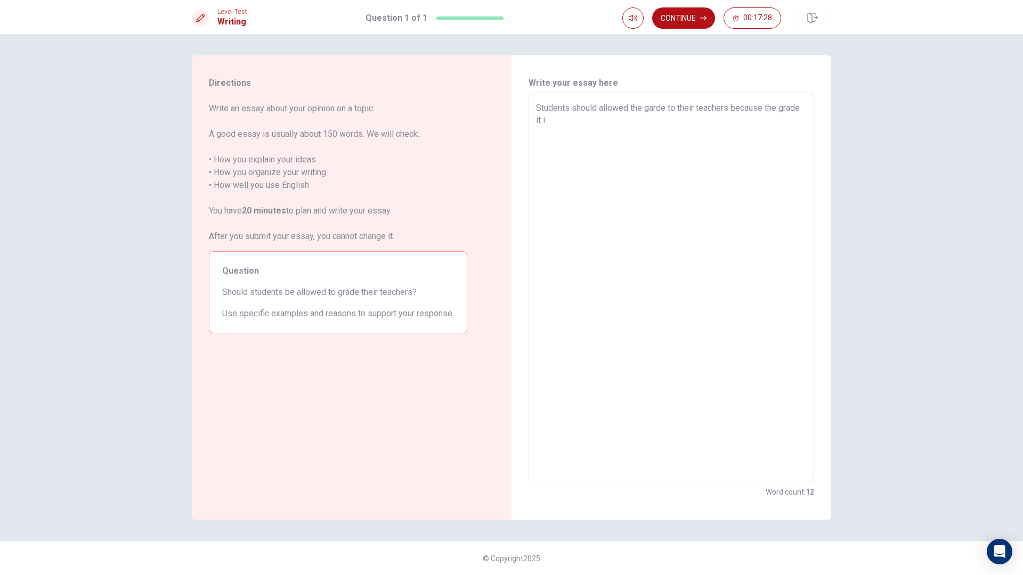
type textarea "x"
type textarea "Students should allowed the garde to their teachers because the grade it is"
type textarea "x"
type textarea "Students should allowed the garde to their teachers because the grade it is"
type textarea "x"
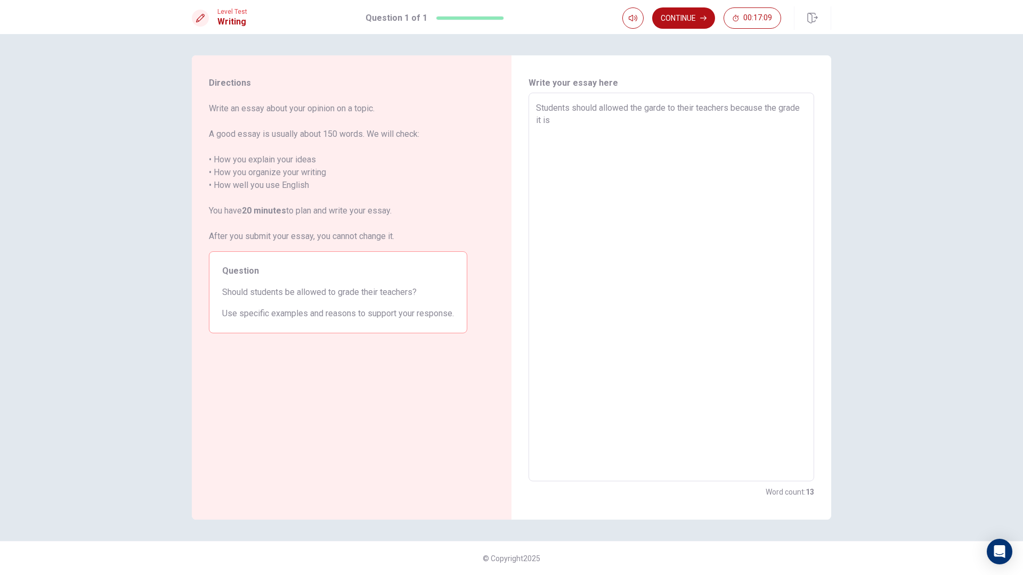
type textarea "Students should ballowed the garde to their teachers because the grade it is"
type textarea "x"
type textarea "Students should beallowed the garde to their teachers because the grade it is"
type textarea "x"
type textarea "Students should be allowed the garde to their teachers because the grade it is"
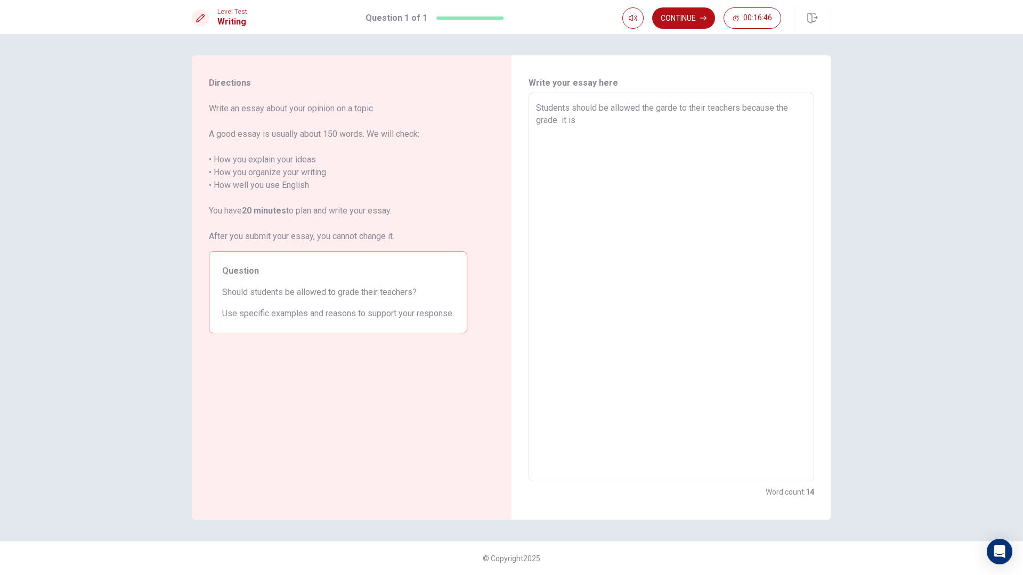
type textarea "x"
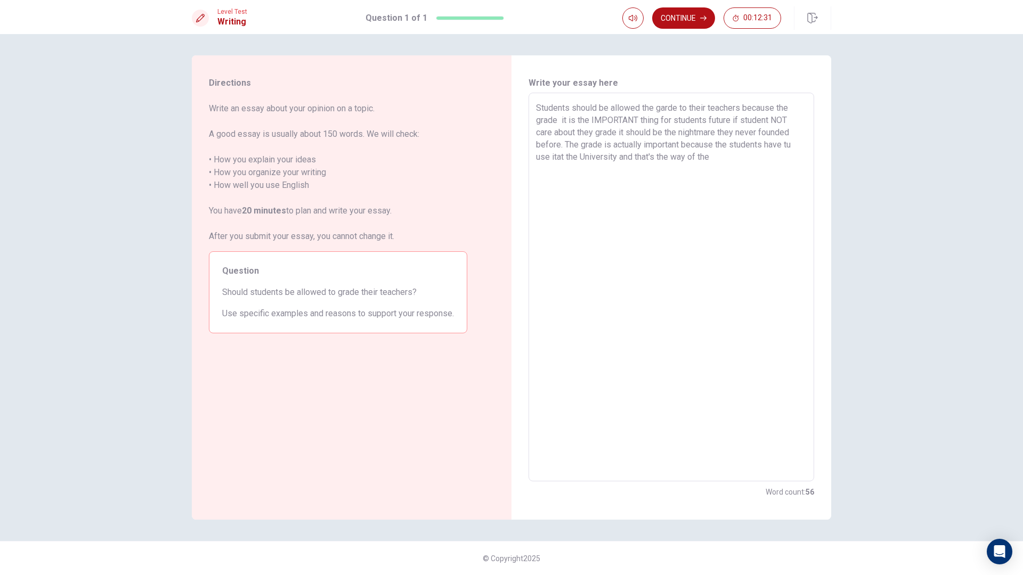
click at [558, 158] on textarea "Students should be allowed the garde to their teachers because the grade it is …" at bounding box center [671, 287] width 271 height 371
click at [797, 148] on textarea "Students should be allowed the garde to their teachers because the grade it is …" at bounding box center [671, 287] width 271 height 371
drag, startPoint x: 795, startPoint y: 152, endPoint x: 795, endPoint y: 139, distance: 13.3
click at [795, 149] on textarea "Students should be allowed the garde to their teachers because the grade it is …" at bounding box center [671, 287] width 271 height 371
click at [795, 137] on textarea "Students should be allowed the garde to their teachers because the grade it is …" at bounding box center [671, 287] width 271 height 371
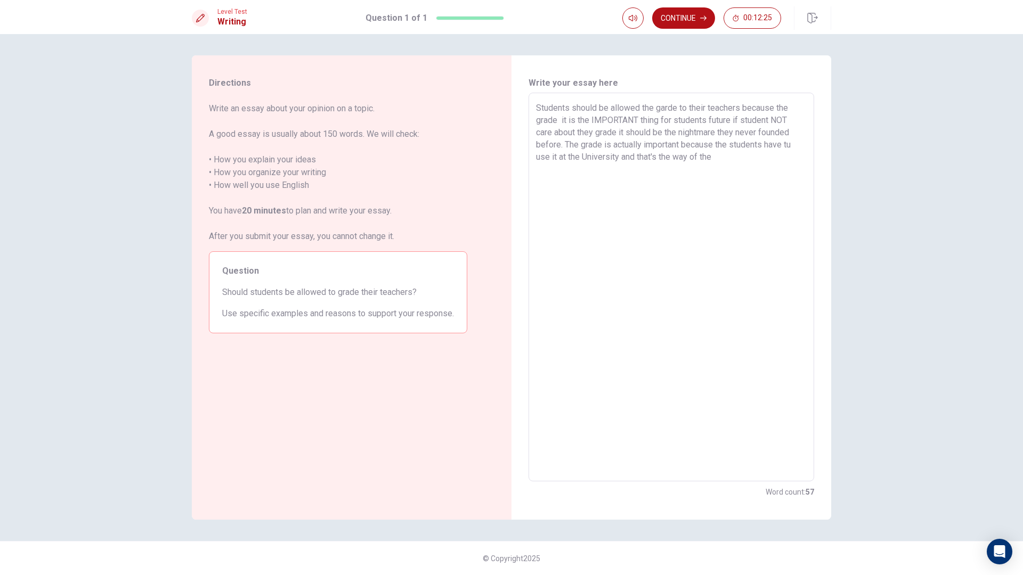
click at [794, 149] on textarea "Students should be allowed the garde to their teachers because the grade it is …" at bounding box center [671, 287] width 271 height 371
click at [727, 160] on textarea "Students should be allowed the garde to their teachers because the grade it is …" at bounding box center [671, 287] width 271 height 371
click at [681, 159] on textarea "Students should be allowed the garde to their teachers because the grade it is …" at bounding box center [671, 287] width 271 height 371
click at [807, 161] on div "Students should be allowed the garde to their teachers because the grade it is …" at bounding box center [672, 287] width 286 height 389
click at [799, 161] on textarea "Students should be allowed the garde to their teachers because the grade it is …" at bounding box center [671, 287] width 271 height 371
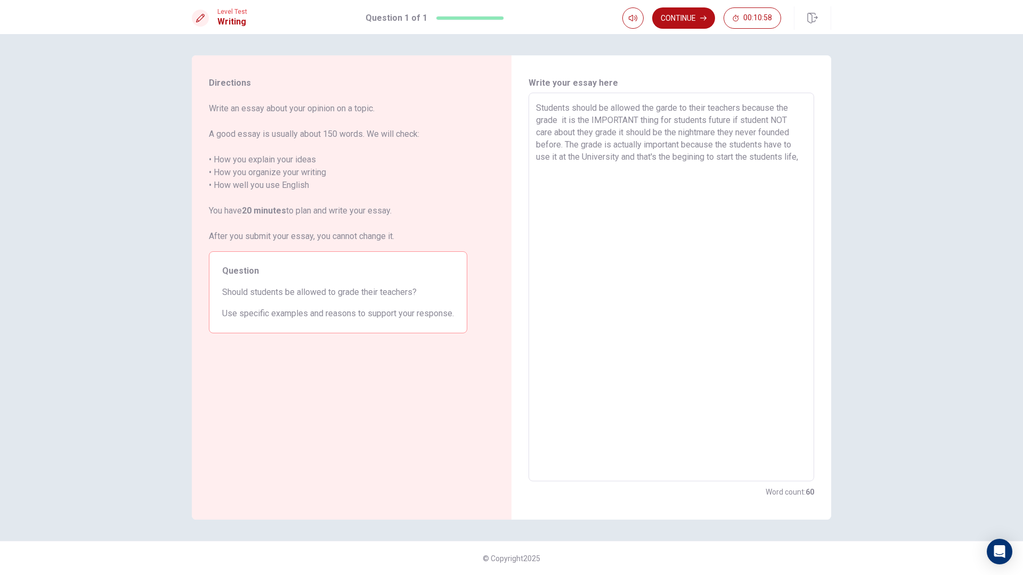
click at [562, 148] on textarea "Students should be allowed the garde to their teachers because the grade it is …" at bounding box center [671, 287] width 271 height 371
click at [806, 158] on textarea "Students should be allowed the garde to their teachers because the grade it is …" at bounding box center [671, 287] width 271 height 371
click at [769, 126] on textarea "Students should be allowed the garde to their teachers because the grade it is …" at bounding box center [671, 287] width 271 height 371
click at [769, 124] on textarea "Students should be allowed the garde to their teachers because the grade it is …" at bounding box center [671, 287] width 271 height 371
click at [715, 142] on textarea "Students should be allowed the garde to their teachers because the grade it is …" at bounding box center [671, 287] width 271 height 371
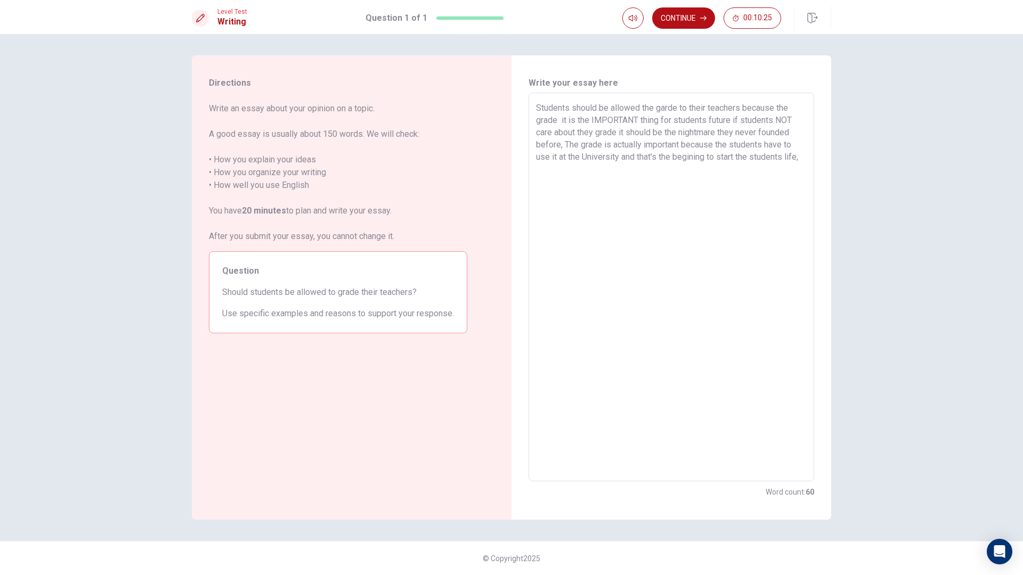
click at [722, 130] on textarea "Students should be allowed the garde to their teachers because the grade it is …" at bounding box center [671, 287] width 271 height 371
click at [588, 173] on textarea "Students should be allowed the garde to their teachers because the grade it is …" at bounding box center [671, 287] width 271 height 371
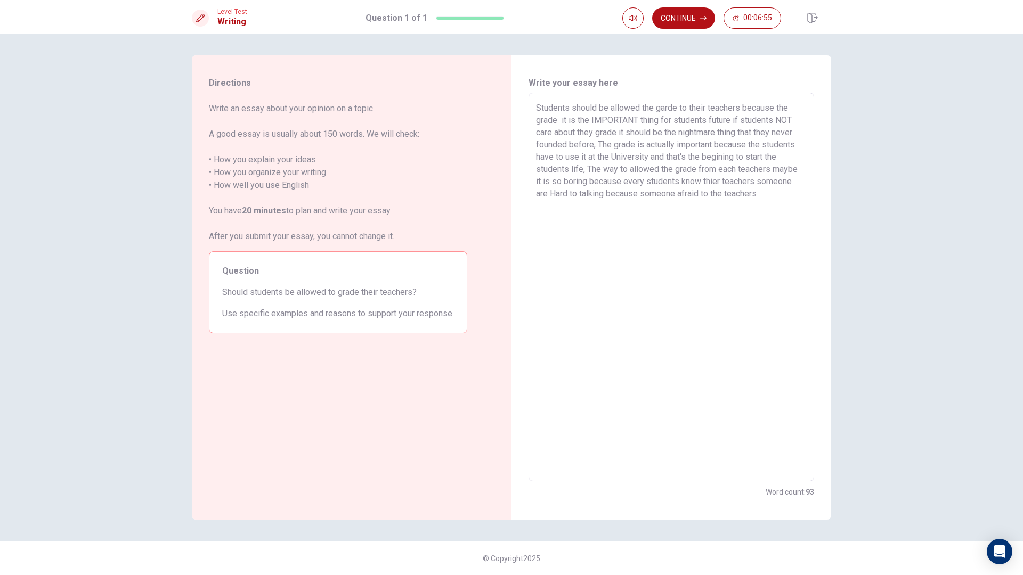
click at [678, 197] on textarea "Students should be allowed the garde to their teachers because the grade it is …" at bounding box center [671, 287] width 271 height 371
click at [801, 196] on textarea "Students should be allowed the garde to their teachers because the grade it is …" at bounding box center [671, 287] width 271 height 371
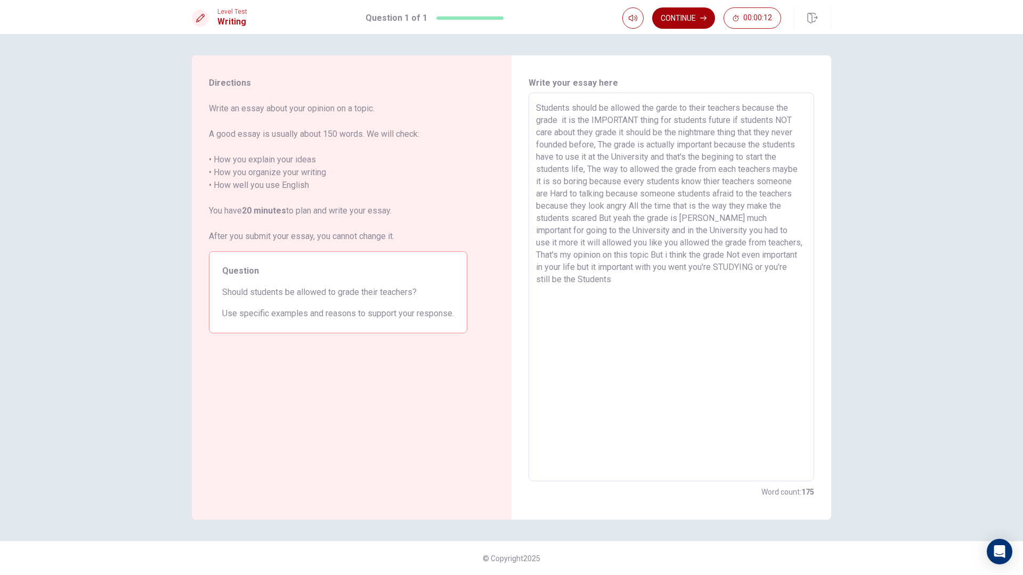
click at [684, 20] on button "Continue" at bounding box center [683, 17] width 63 height 21
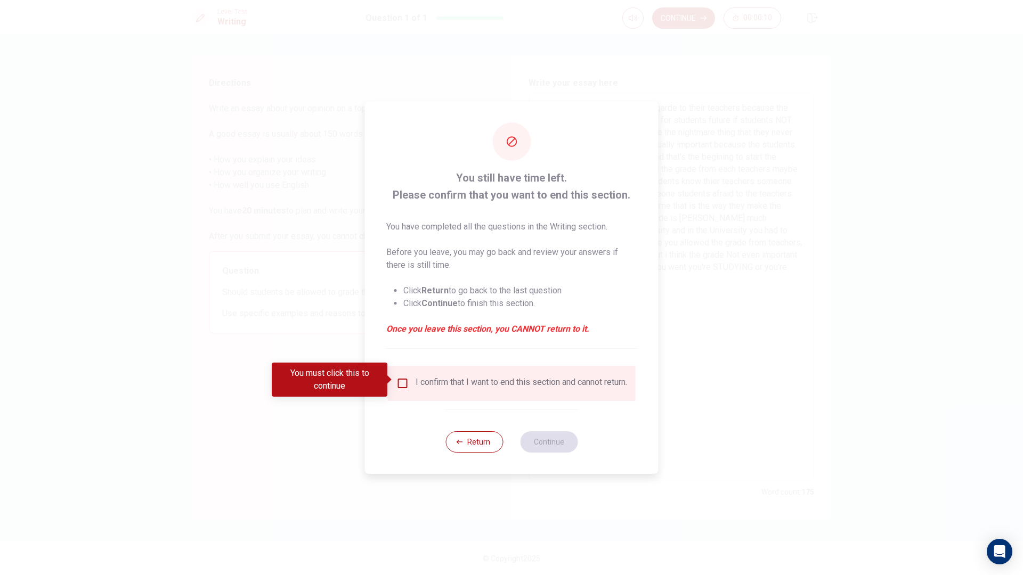
click at [416, 378] on div "I confirm that I want to end this section and cannot return." at bounding box center [522, 383] width 212 height 13
click at [403, 384] on input "You must click this to continue" at bounding box center [402, 383] width 13 height 13
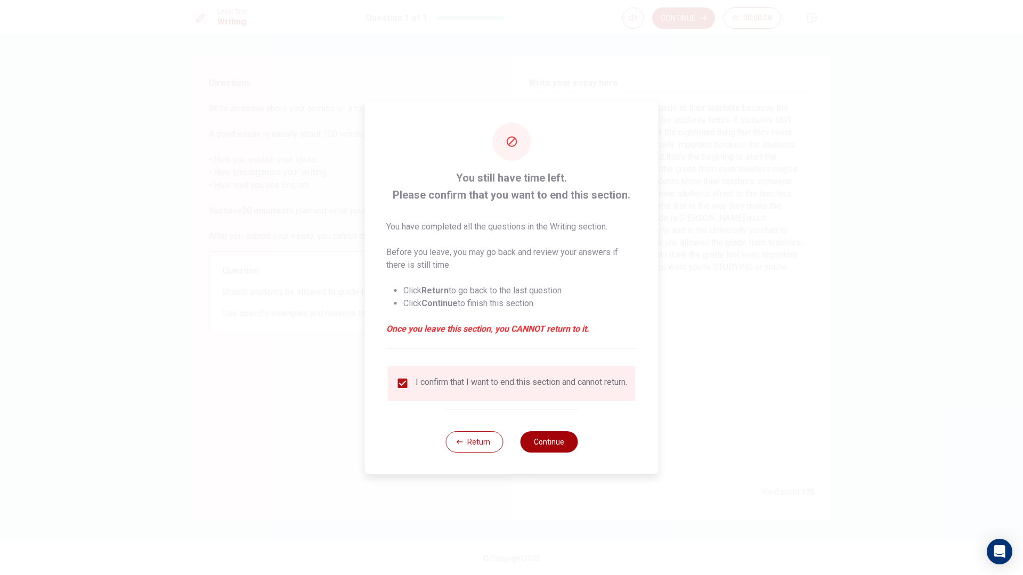
click at [548, 444] on button "Continue" at bounding box center [549, 442] width 58 height 21
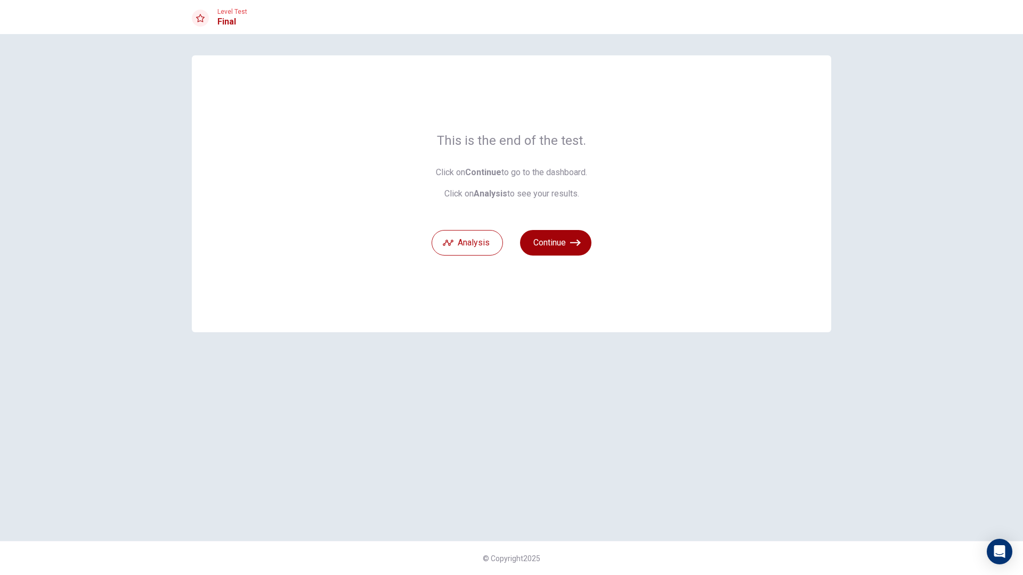
click at [575, 248] on icon "button" at bounding box center [575, 243] width 11 height 11
